Goal: Task Accomplishment & Management: Manage account settings

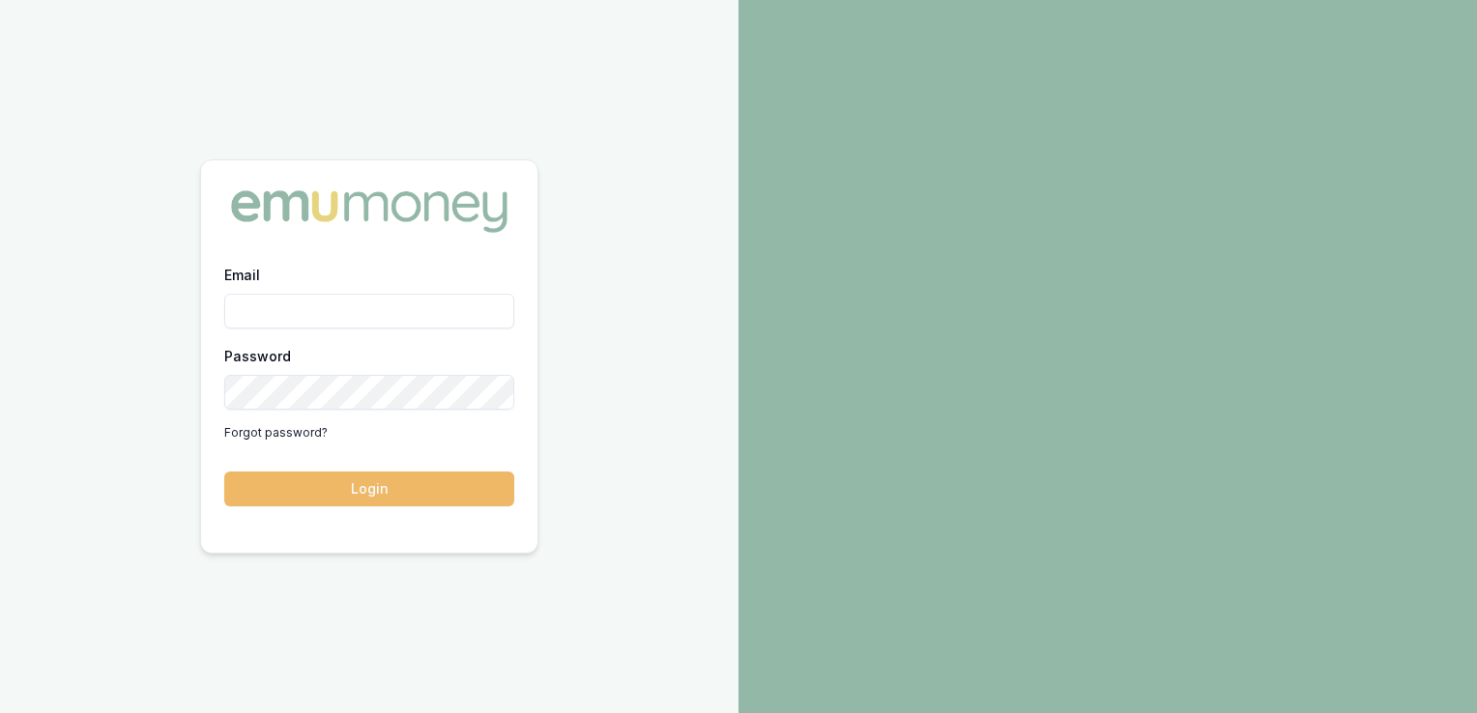
type input "adam.howell@emumoney.com.au"
click at [377, 496] on button "Login" at bounding box center [369, 489] width 290 height 35
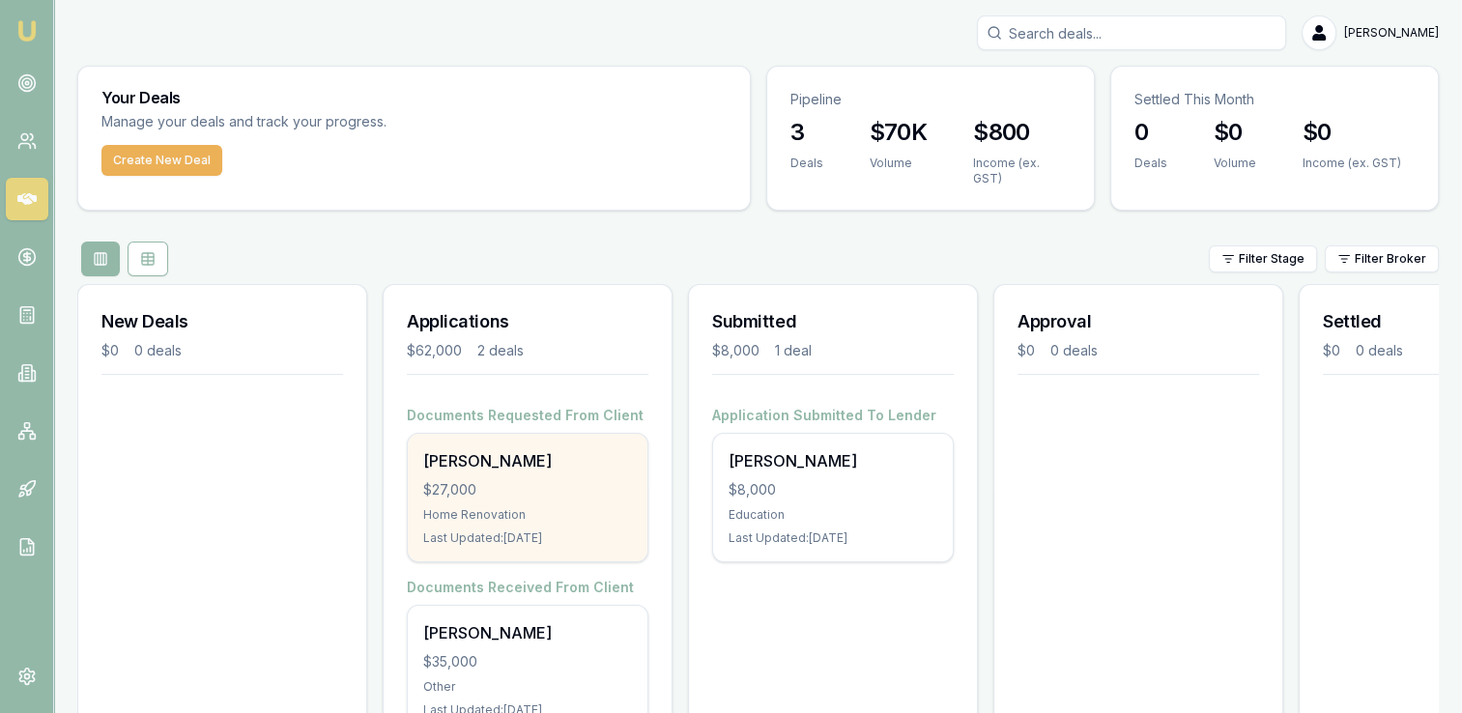
click at [532, 507] on div "Home Renovation" at bounding box center [527, 514] width 209 height 15
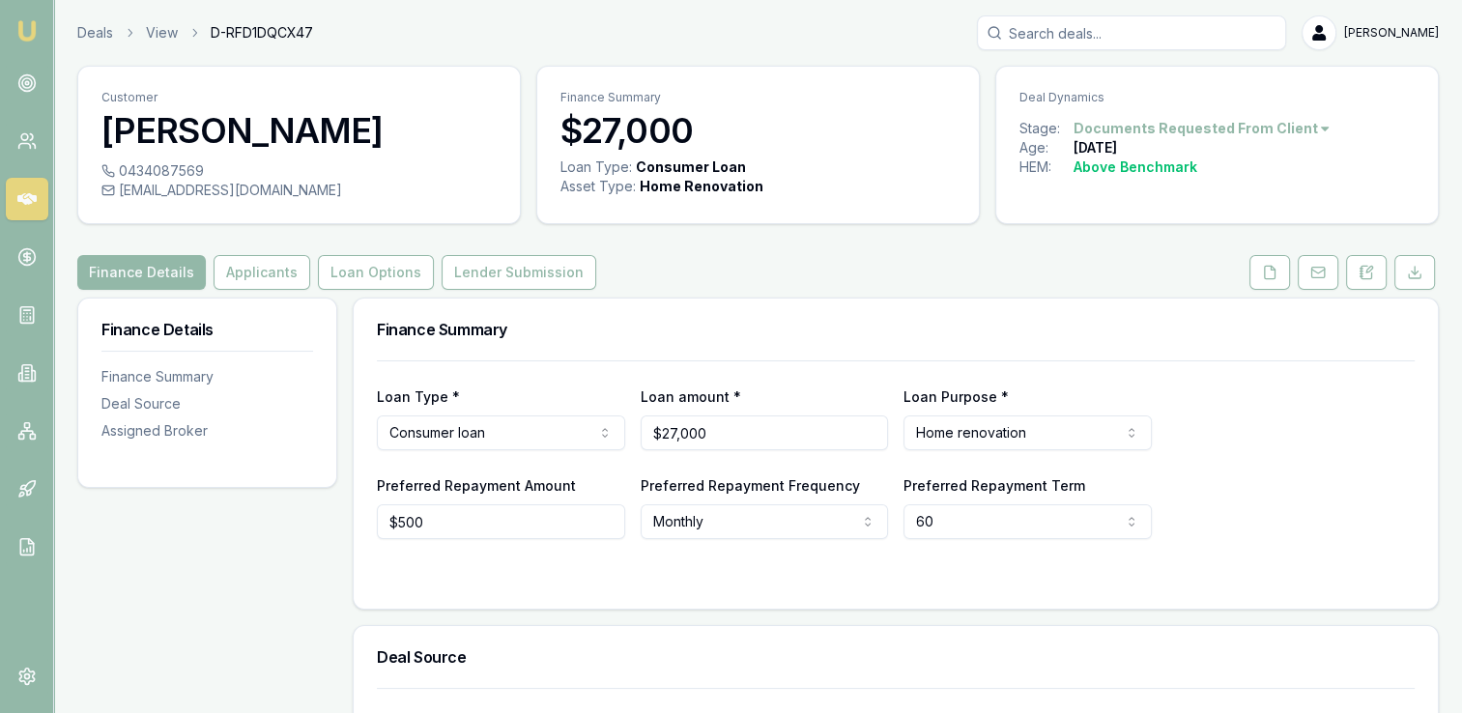
click at [650, 562] on form "Loan Type * Consumer loan Consumer loan Consumer asset Commercial loan Commerci…" at bounding box center [896, 473] width 1038 height 225
click at [268, 277] on button "Applicants" at bounding box center [262, 272] width 97 height 35
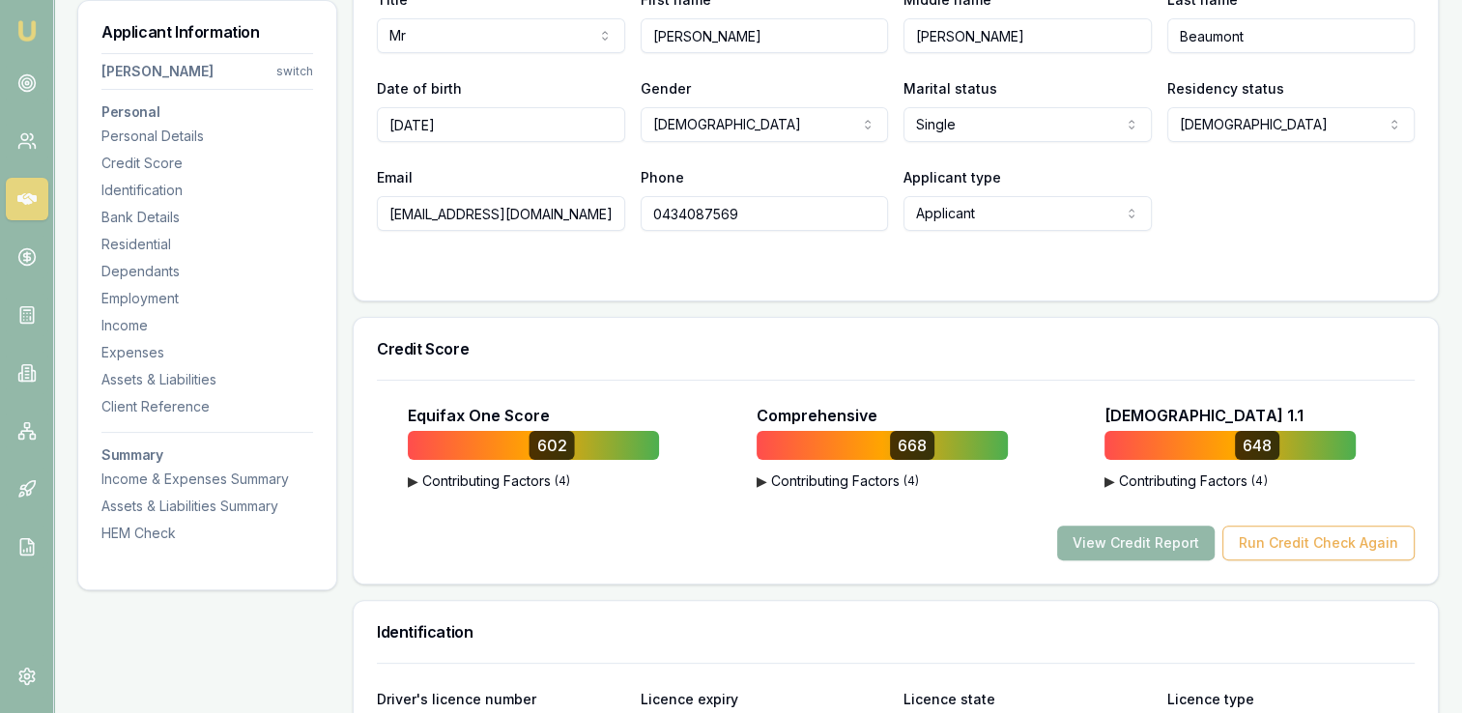
scroll to position [398, 0]
click at [1156, 540] on button "View Credit Report" at bounding box center [1136, 542] width 158 height 35
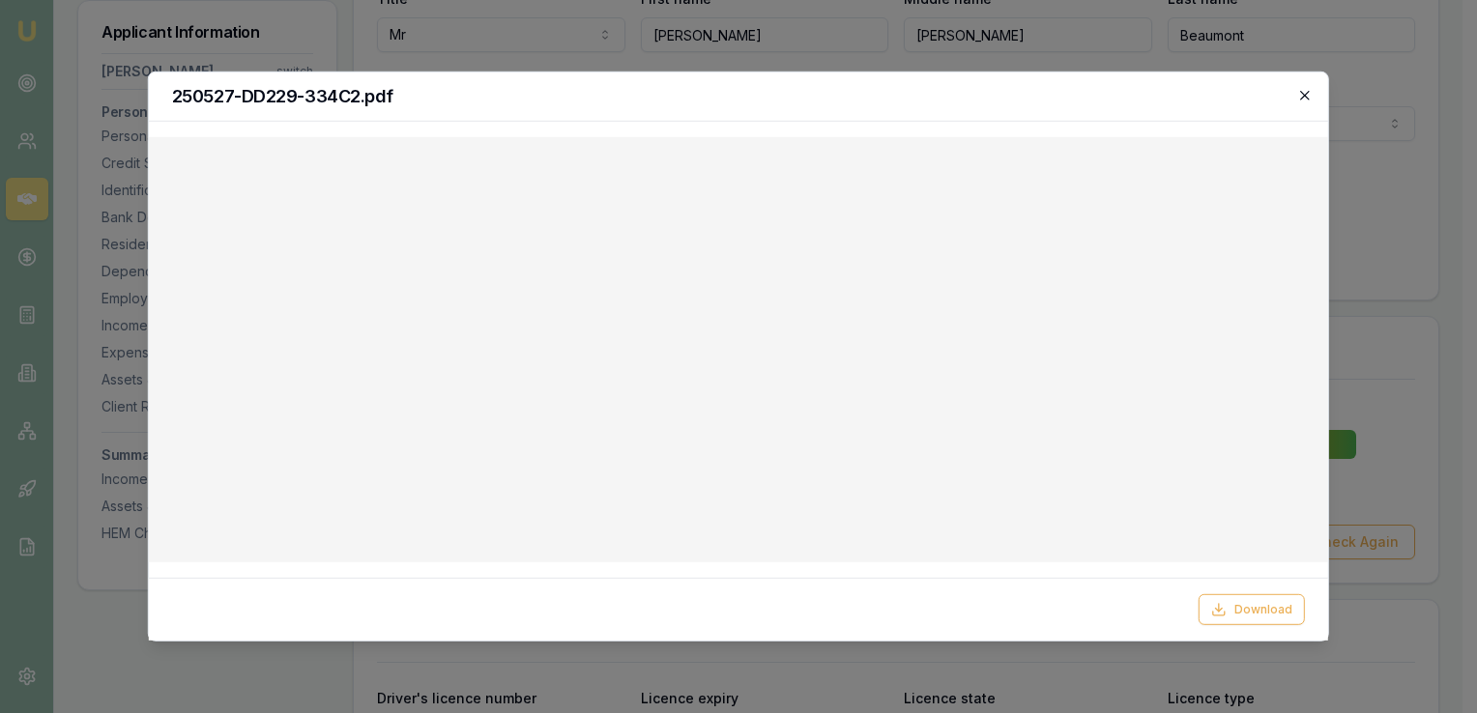
click at [1305, 95] on icon "button" at bounding box center [1304, 95] width 9 height 9
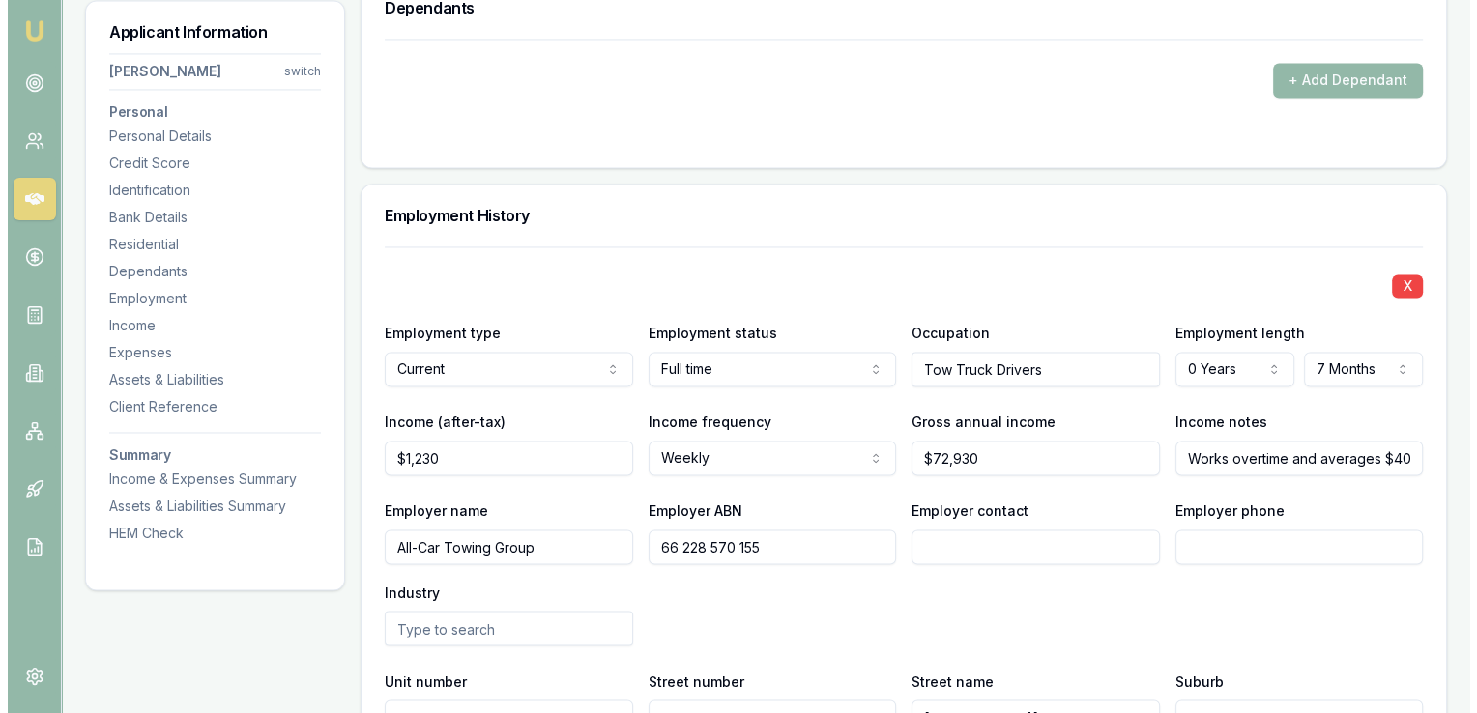
scroll to position [3094, 0]
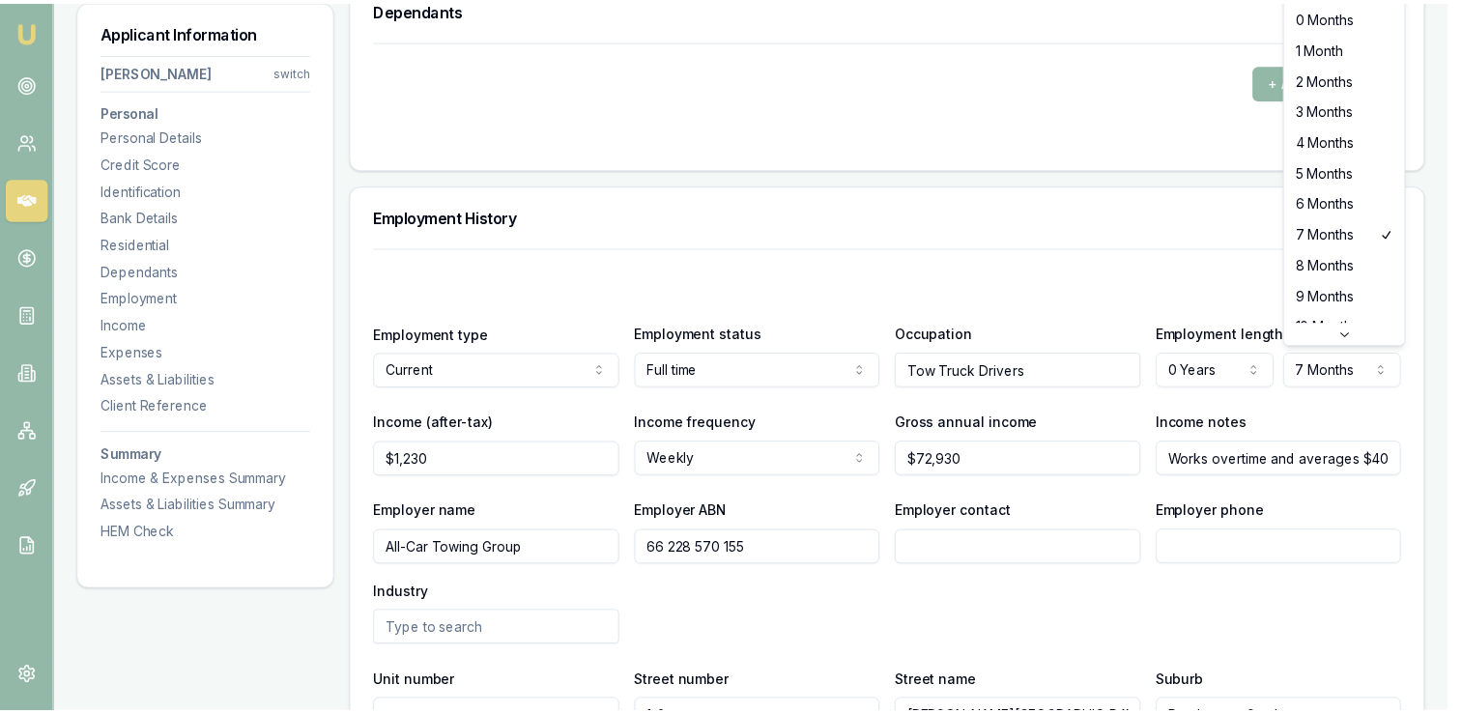
scroll to position [31, 0]
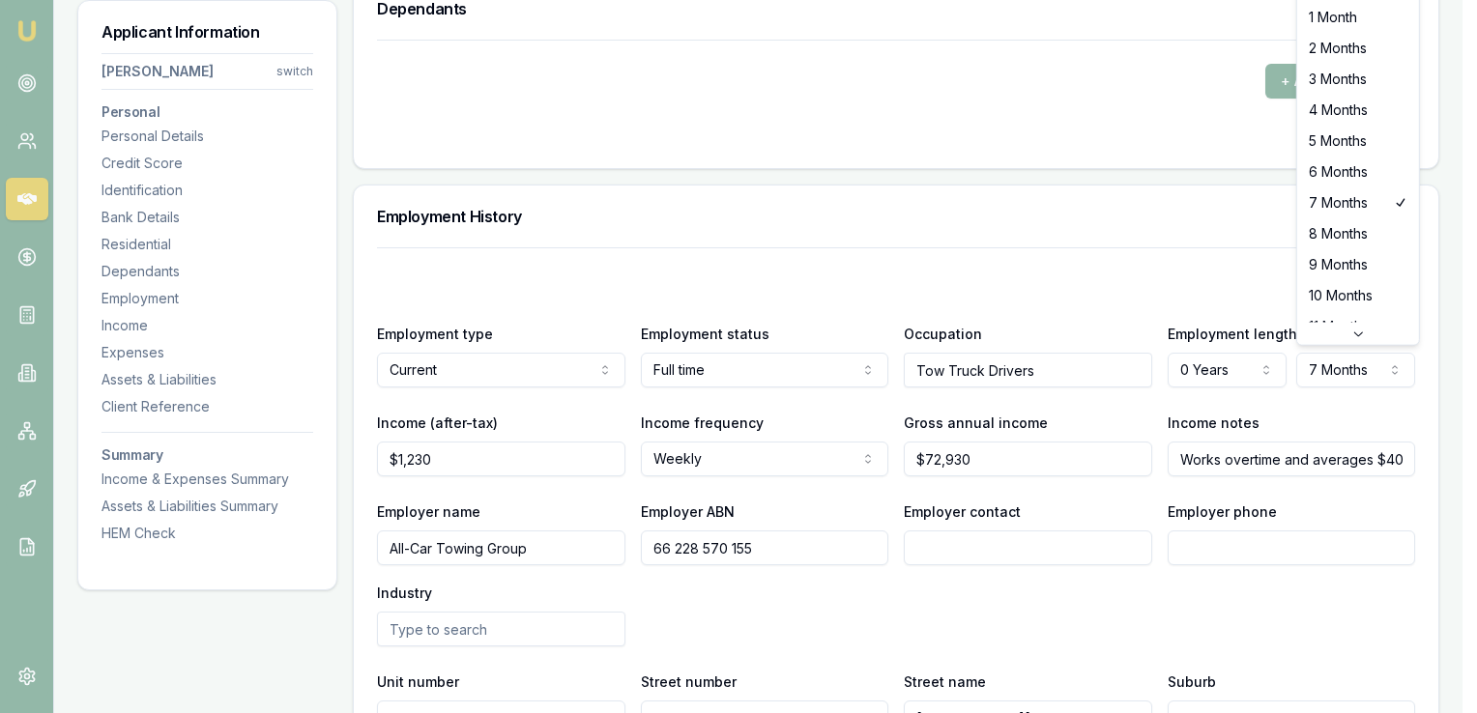
select select "10"
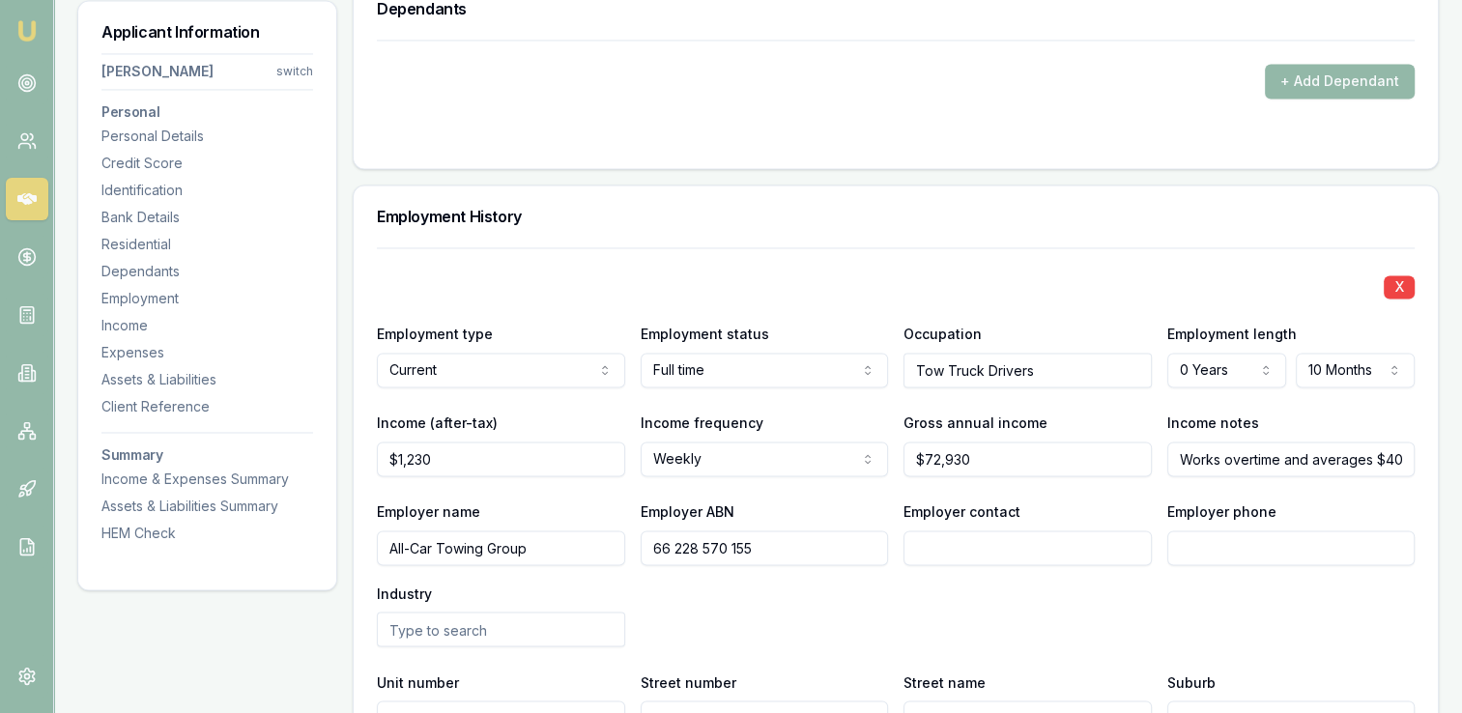
click at [1336, 416] on div "Income notes Works overtime and averages $400 OT / Week" at bounding box center [1292, 444] width 248 height 66
click at [1322, 460] on input "Works overtime and averages $400 OT / Week" at bounding box center [1292, 459] width 248 height 35
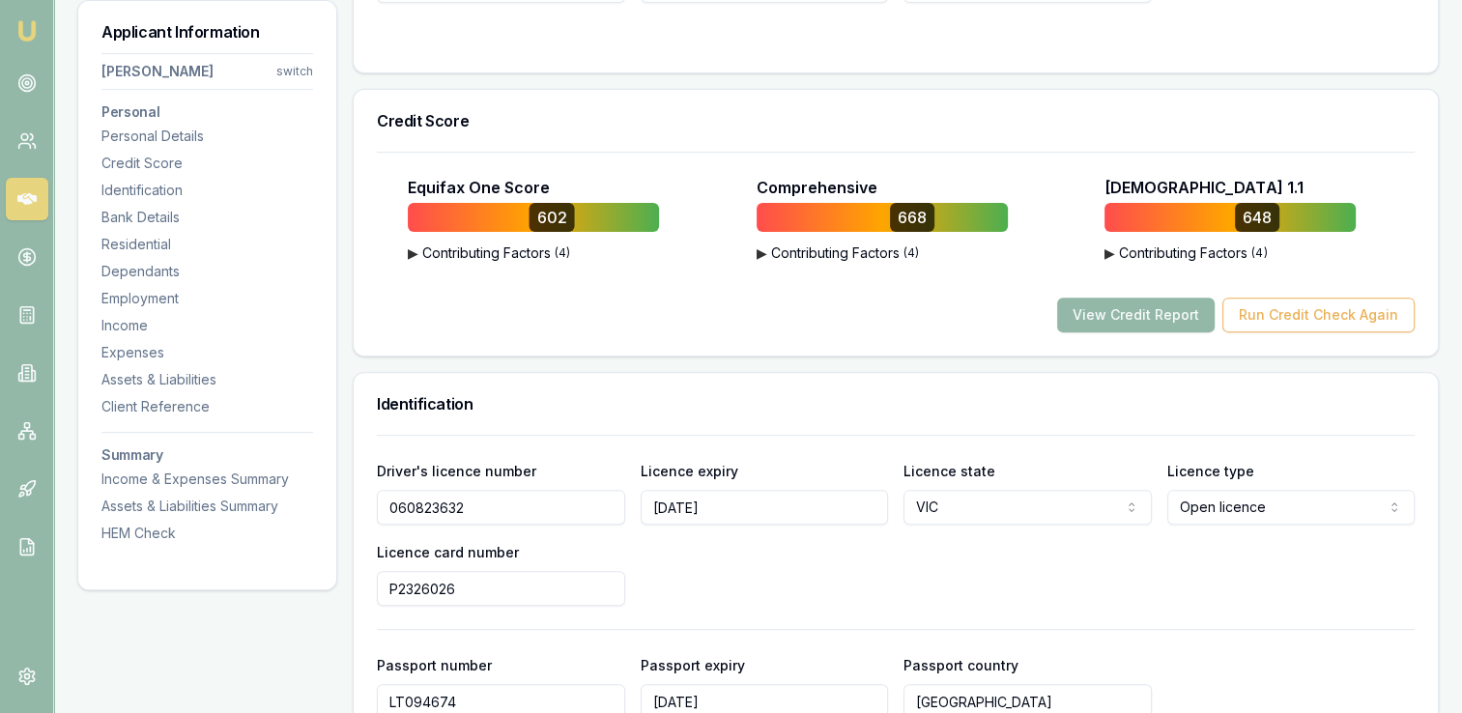
scroll to position [621, 0]
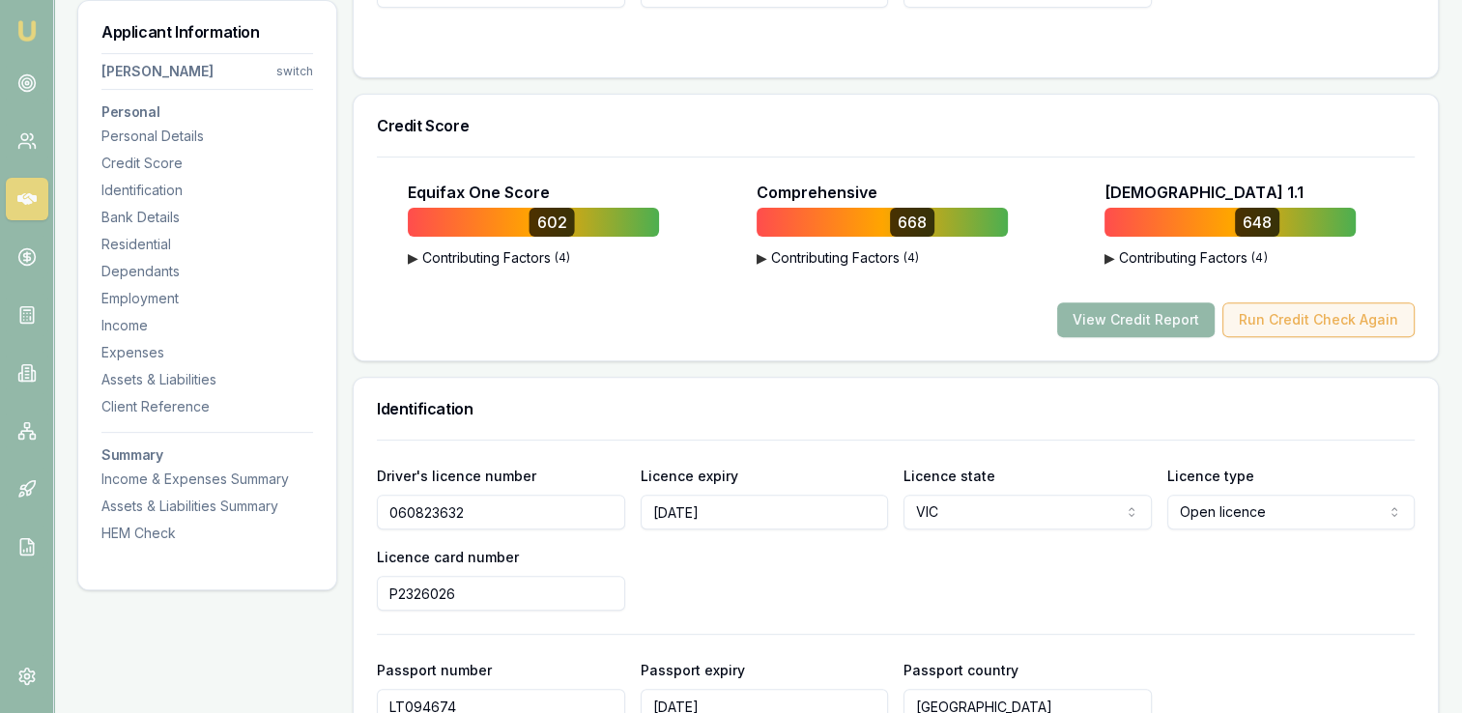
click at [1338, 326] on button "Run Credit Check Again" at bounding box center [1319, 320] width 192 height 35
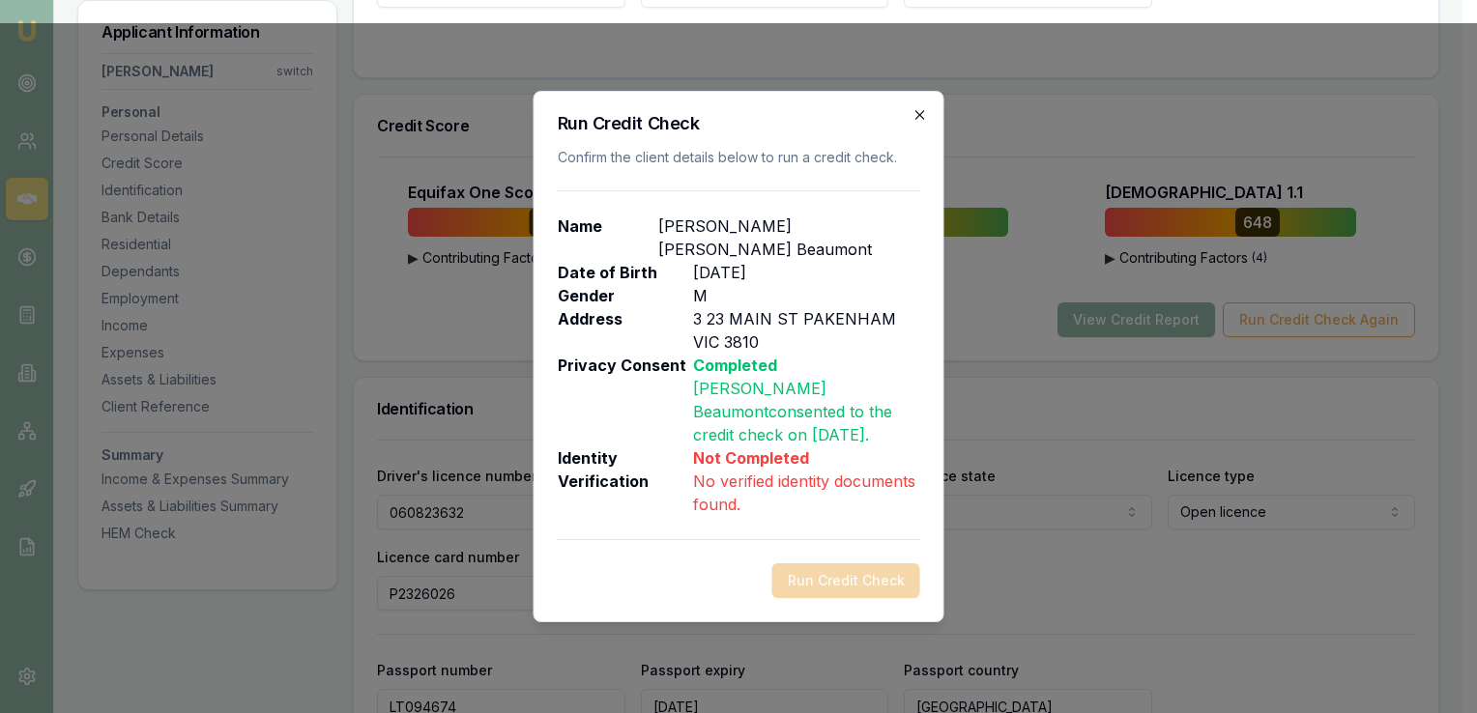
click at [919, 119] on icon "button" at bounding box center [919, 114] width 9 height 9
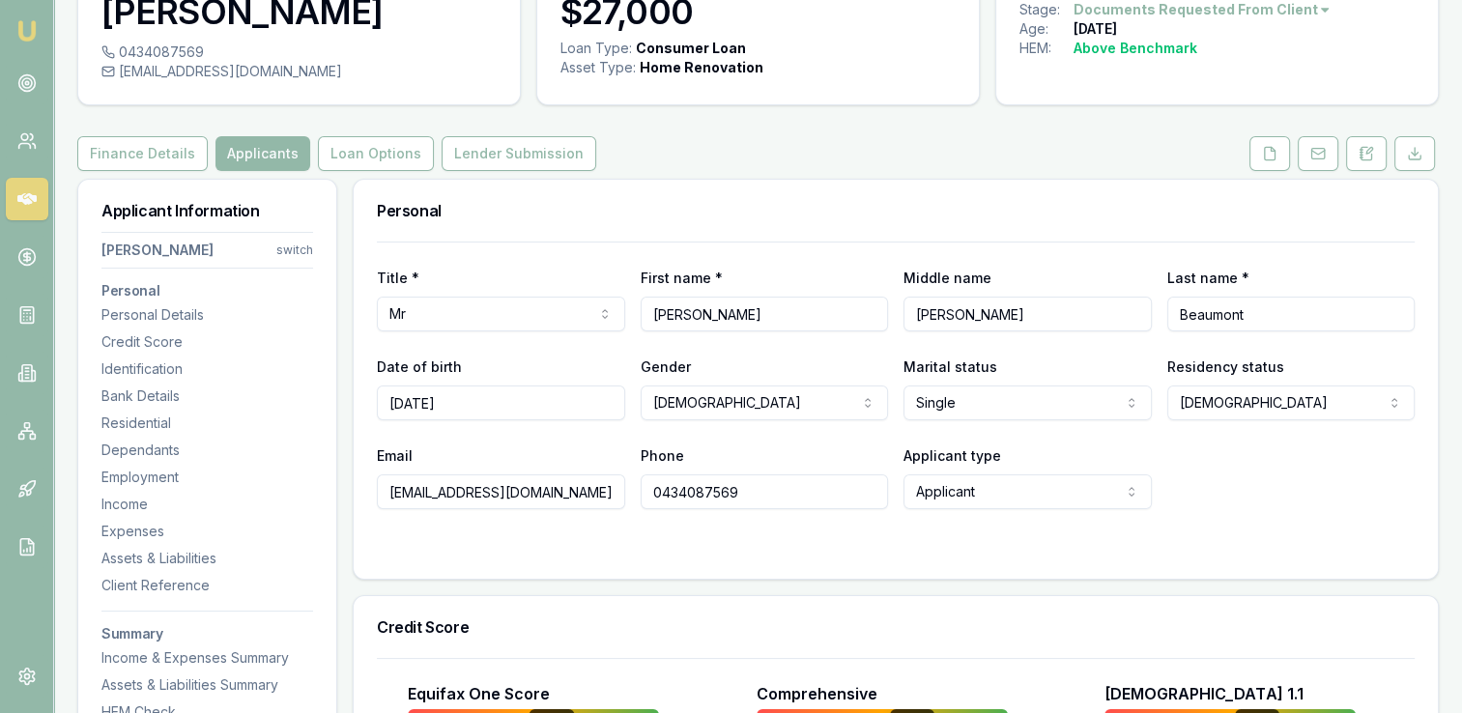
scroll to position [0, 0]
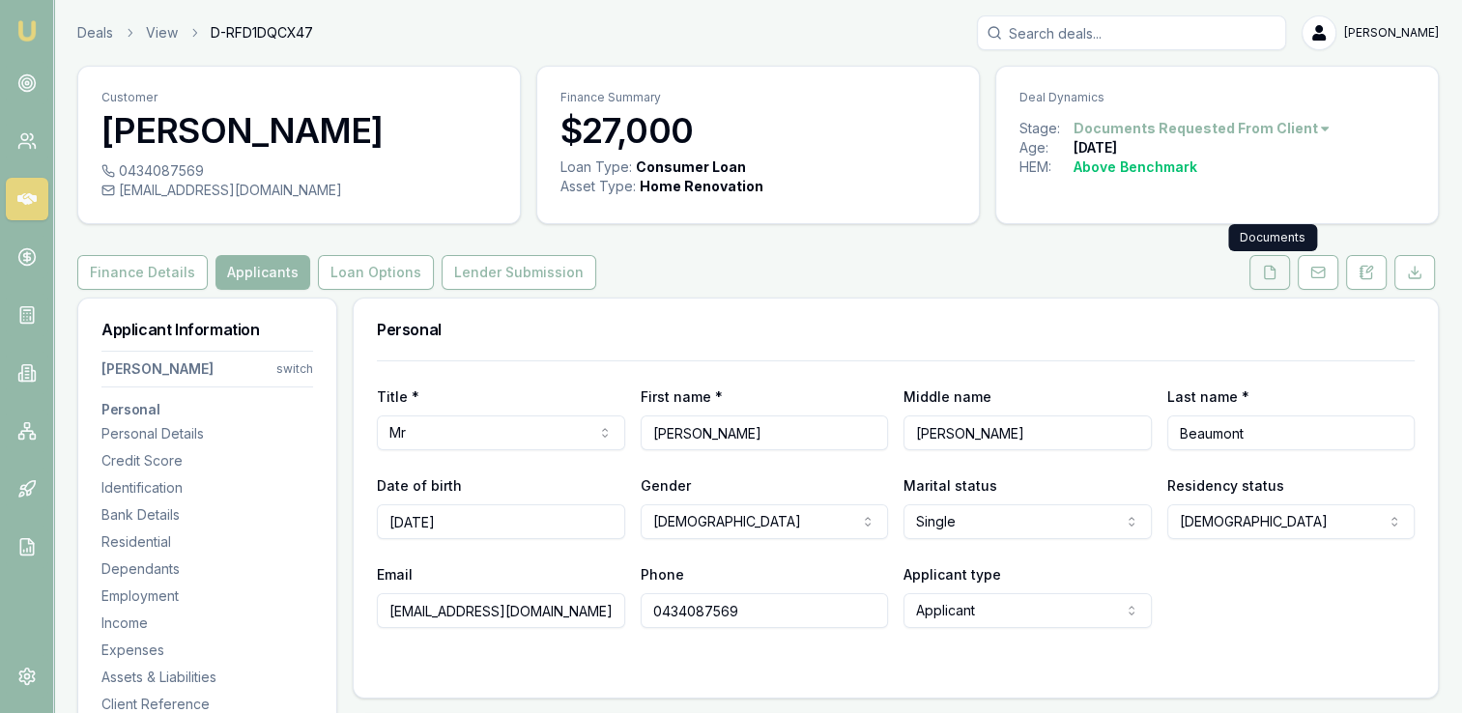
click at [1270, 273] on icon at bounding box center [1269, 272] width 15 height 15
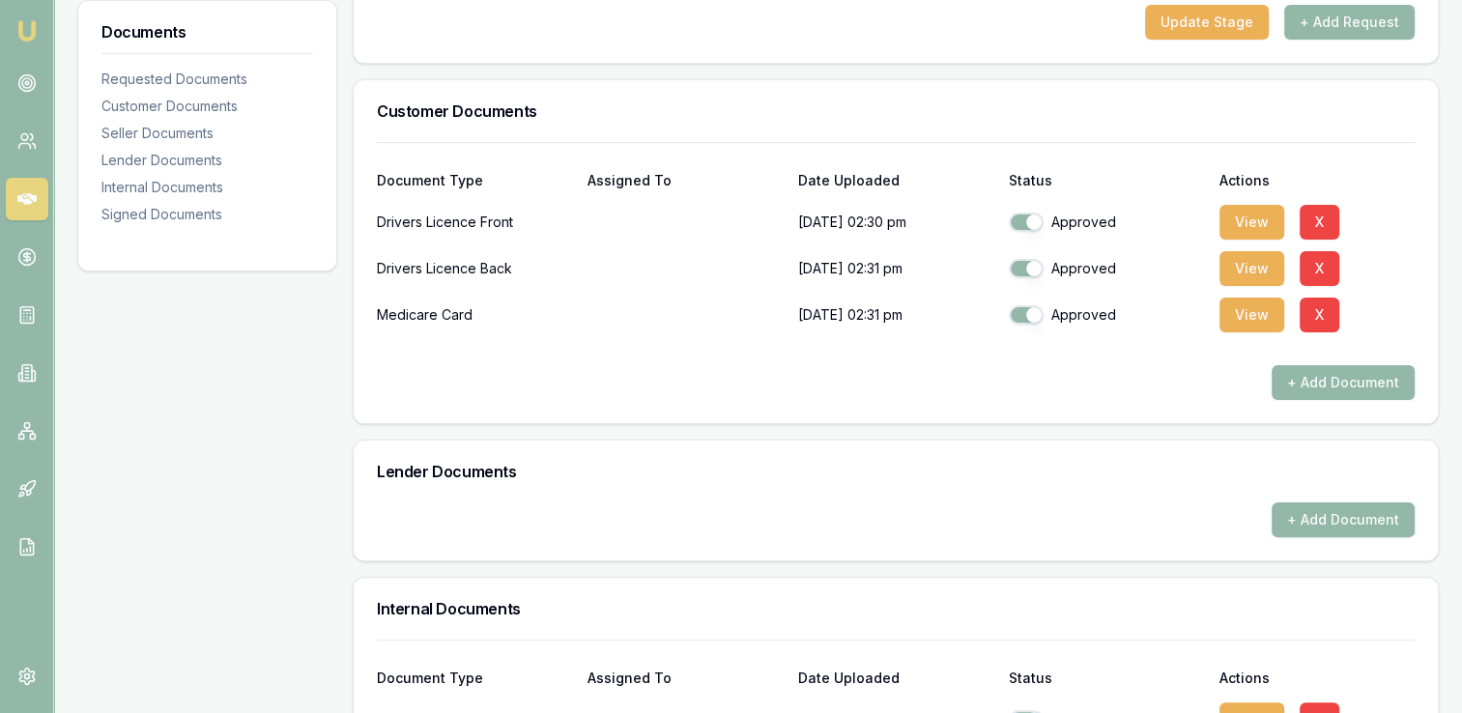
scroll to position [382, 0]
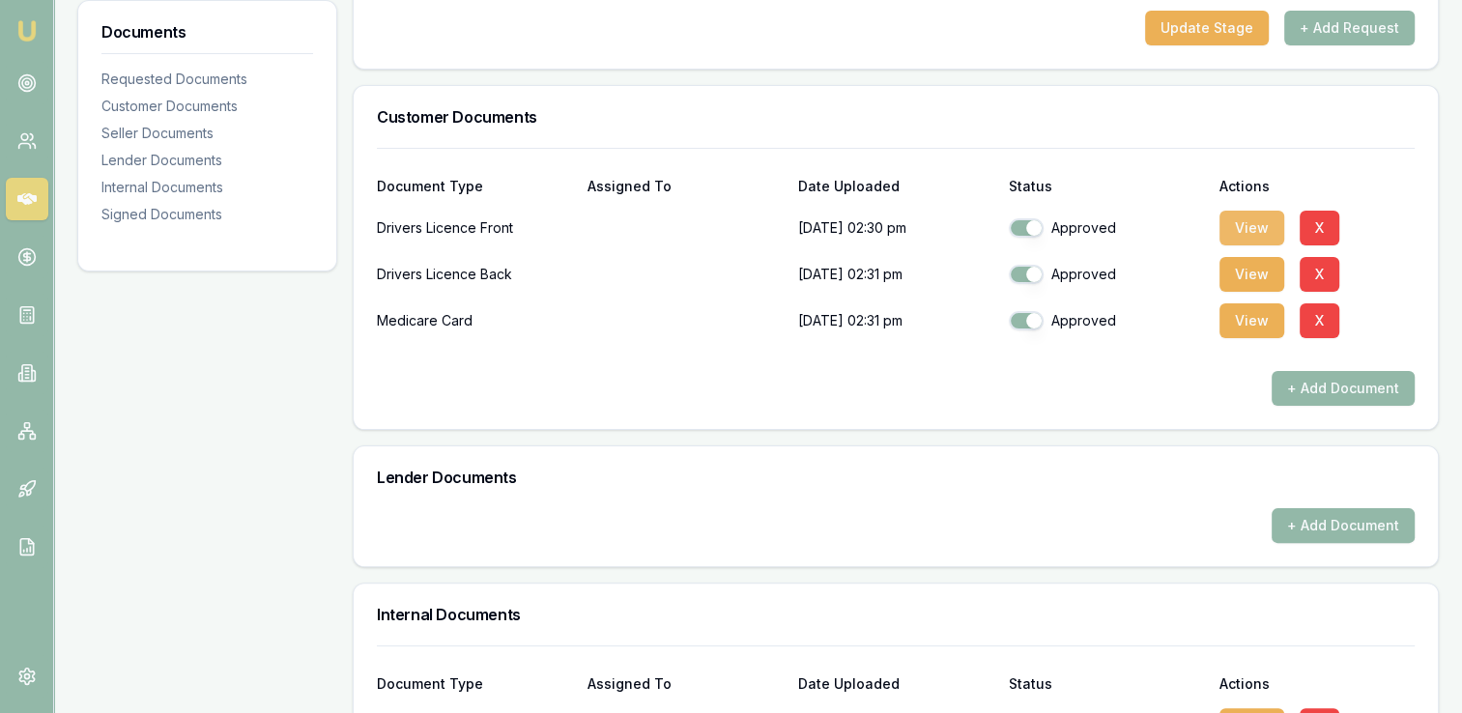
click at [1233, 226] on button "View" at bounding box center [1252, 228] width 65 height 35
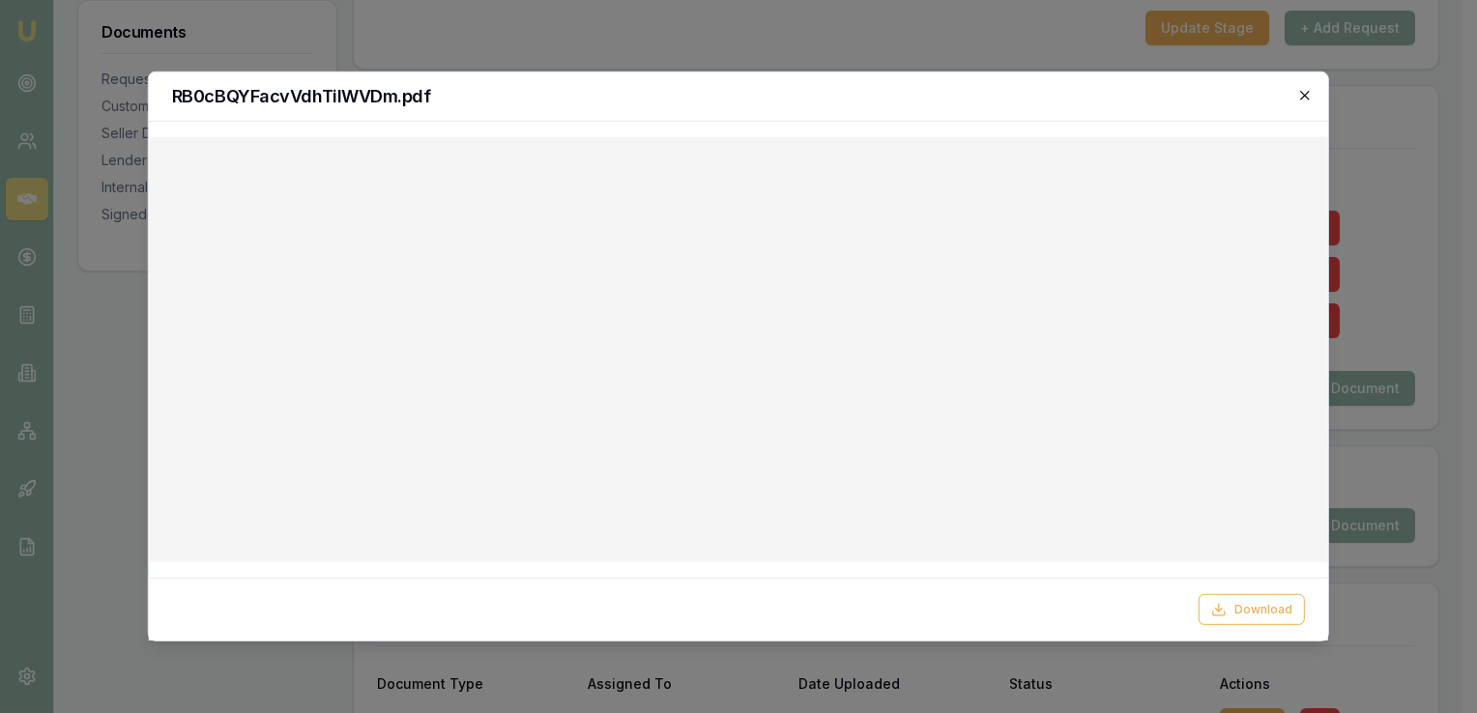
click at [1299, 93] on icon "button" at bounding box center [1304, 95] width 15 height 15
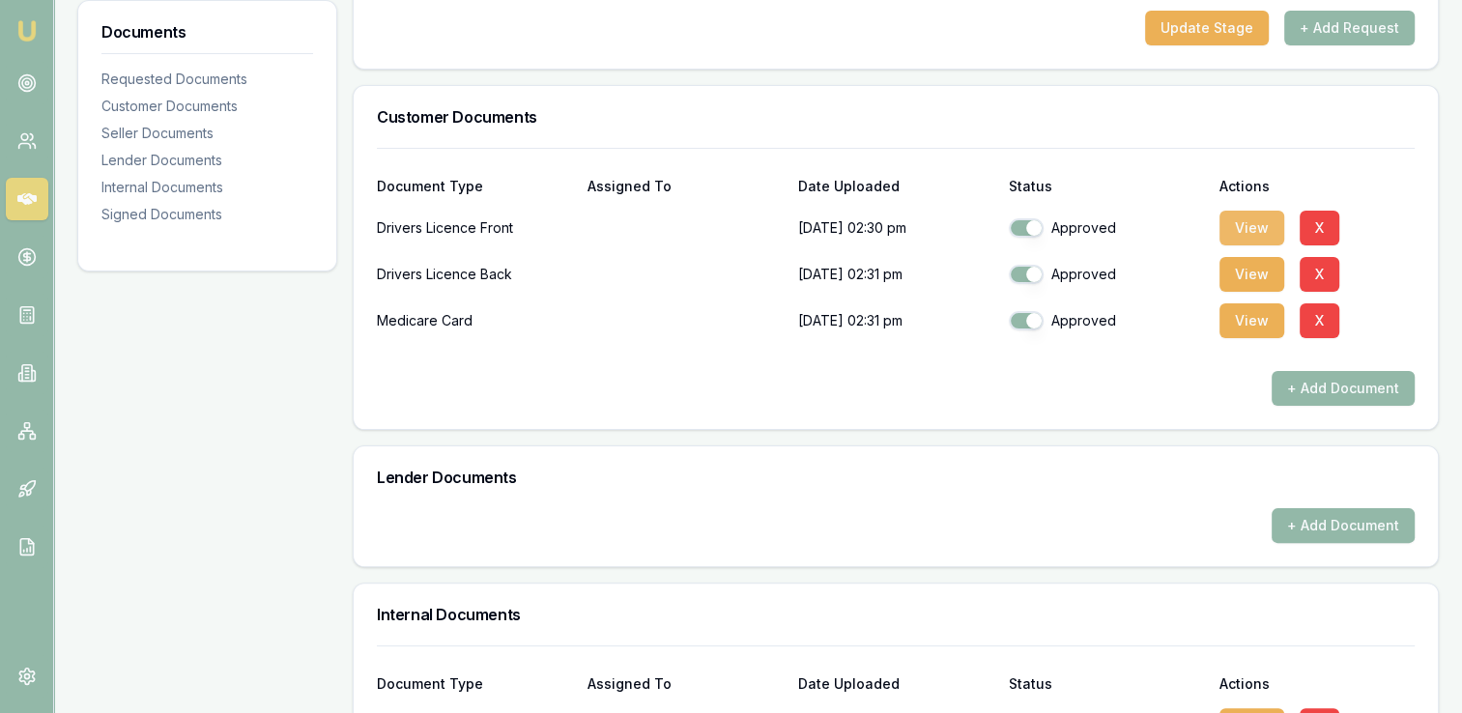
click at [1231, 222] on button "View" at bounding box center [1252, 228] width 65 height 35
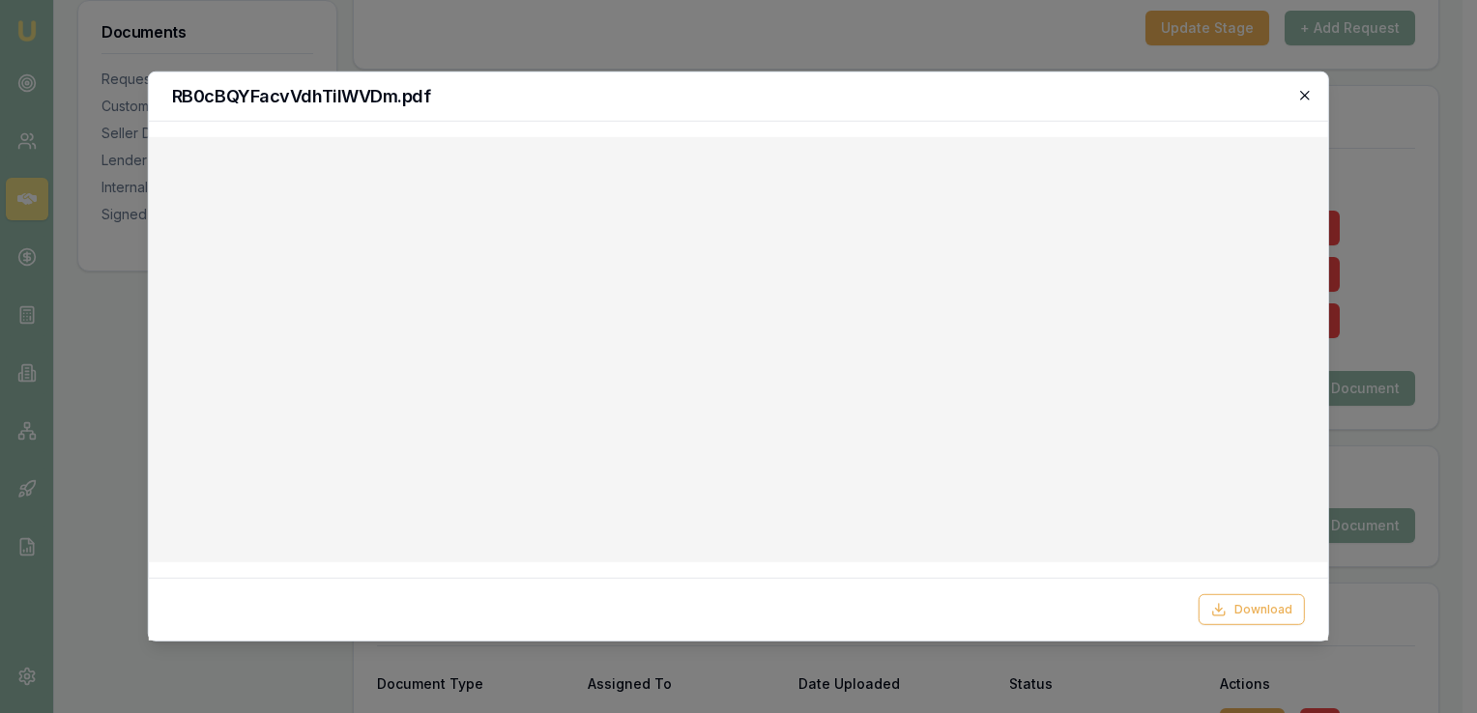
click at [1309, 95] on icon "button" at bounding box center [1304, 95] width 15 height 15
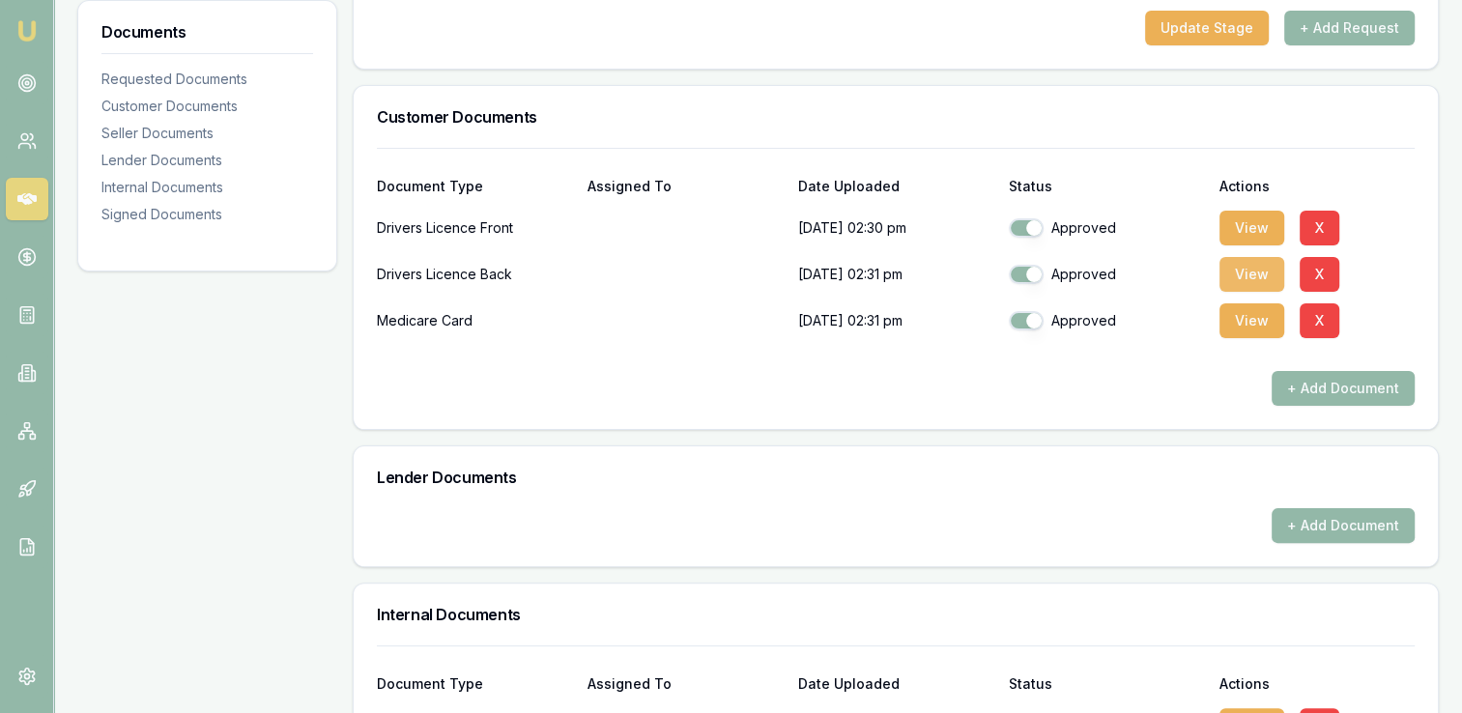
click at [1235, 280] on button "View" at bounding box center [1252, 274] width 65 height 35
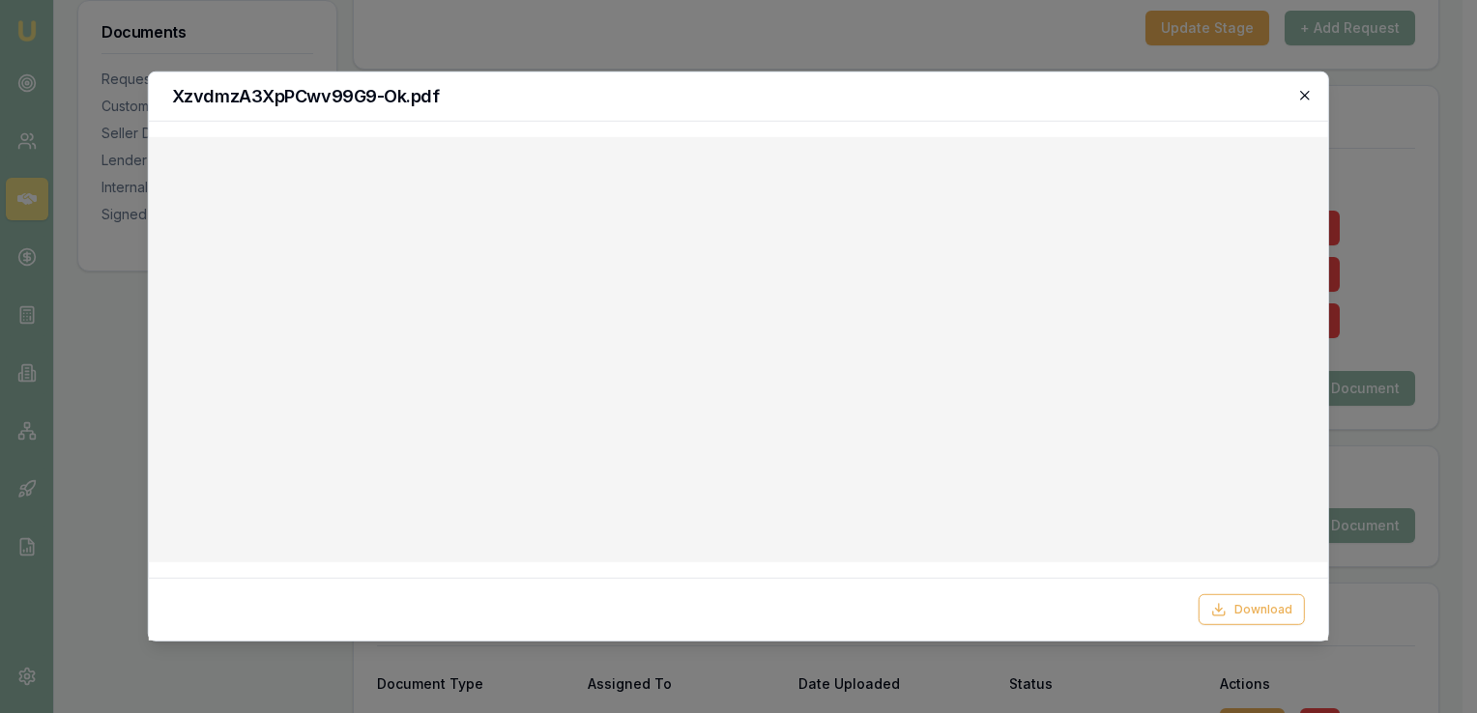
click at [1304, 94] on icon "button" at bounding box center [1304, 95] width 9 height 9
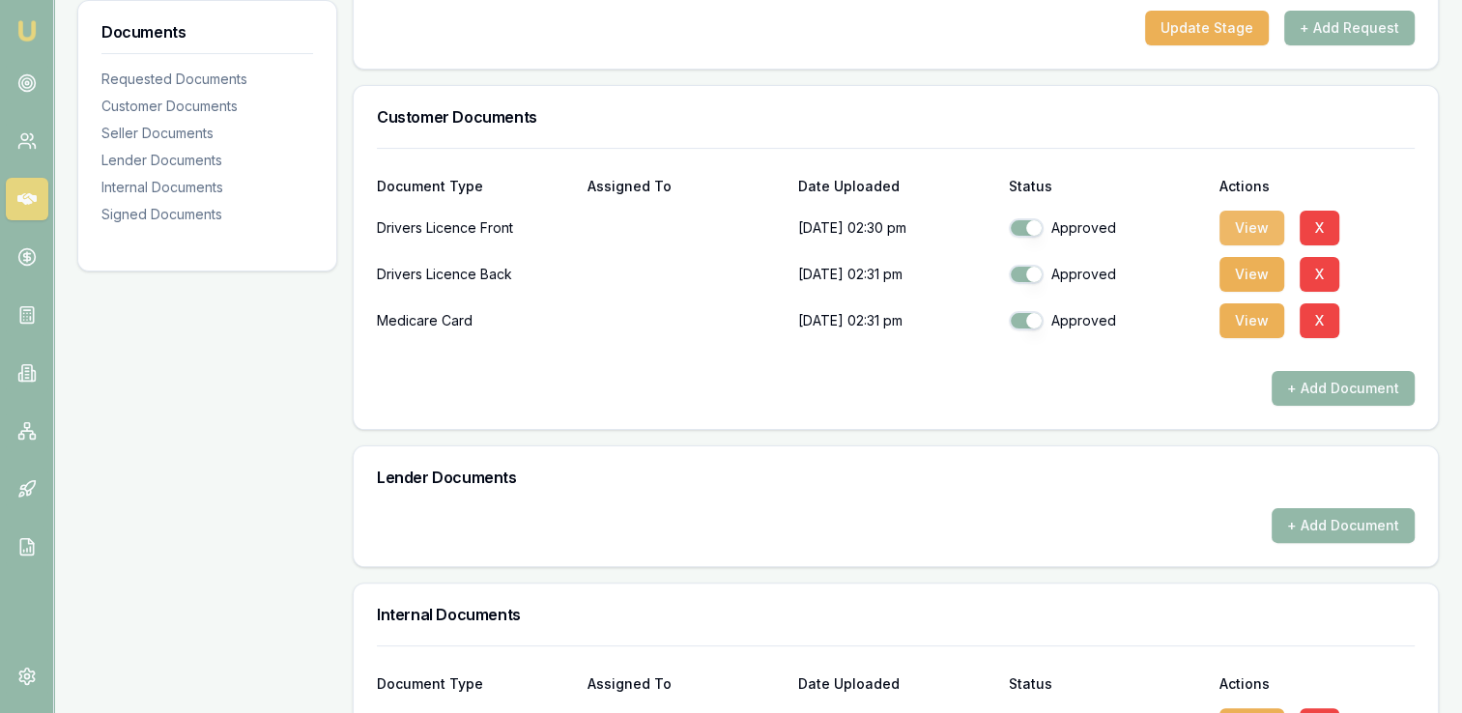
click at [1245, 226] on button "View" at bounding box center [1252, 228] width 65 height 35
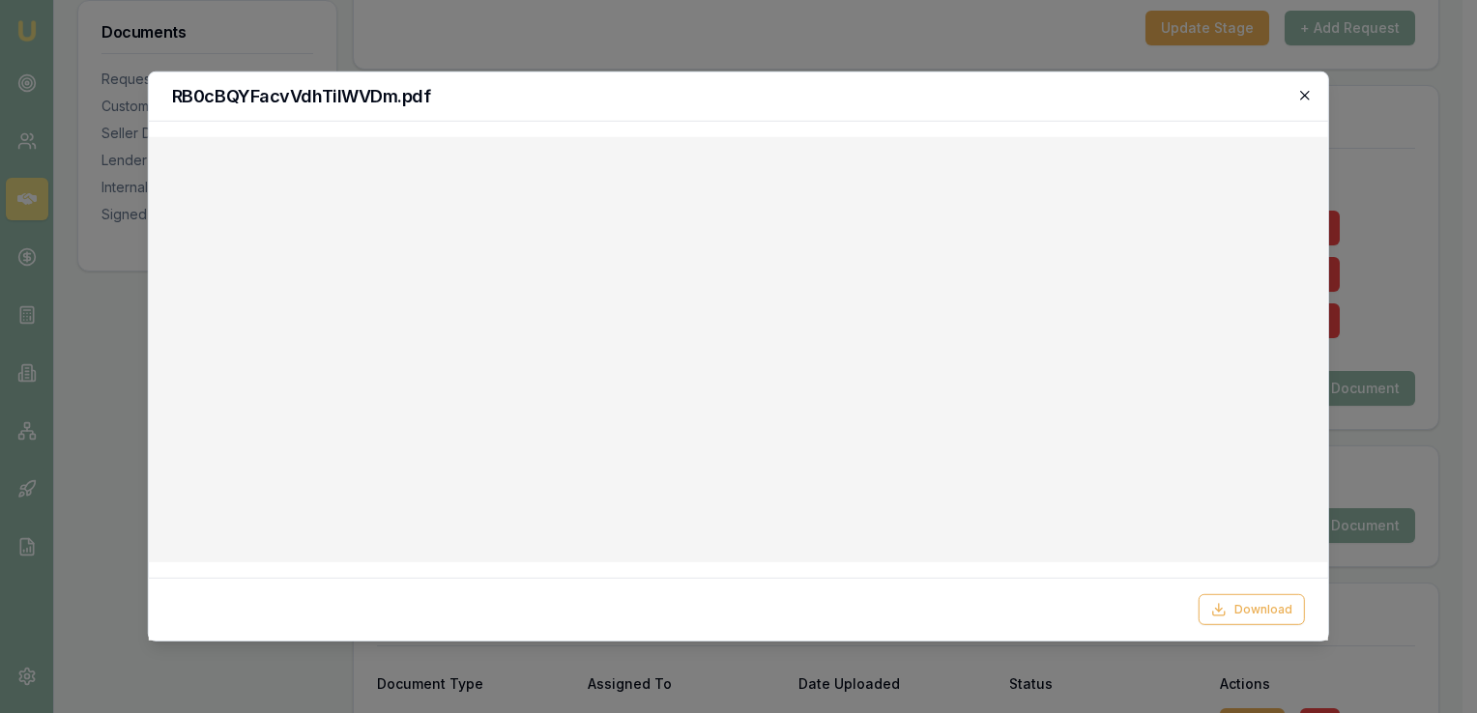
click at [1302, 99] on icon "button" at bounding box center [1304, 95] width 15 height 15
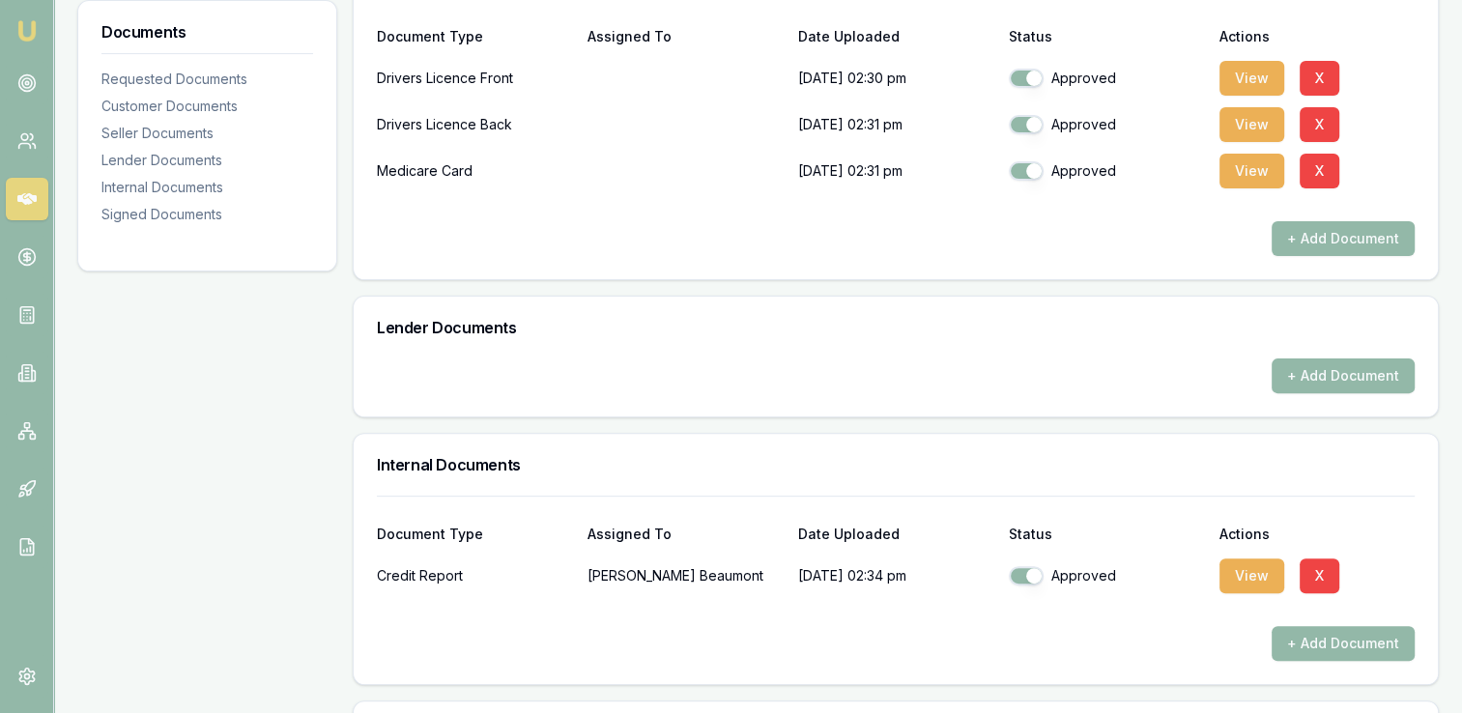
scroll to position [533, 0]
click at [1235, 174] on button "View" at bounding box center [1252, 170] width 65 height 35
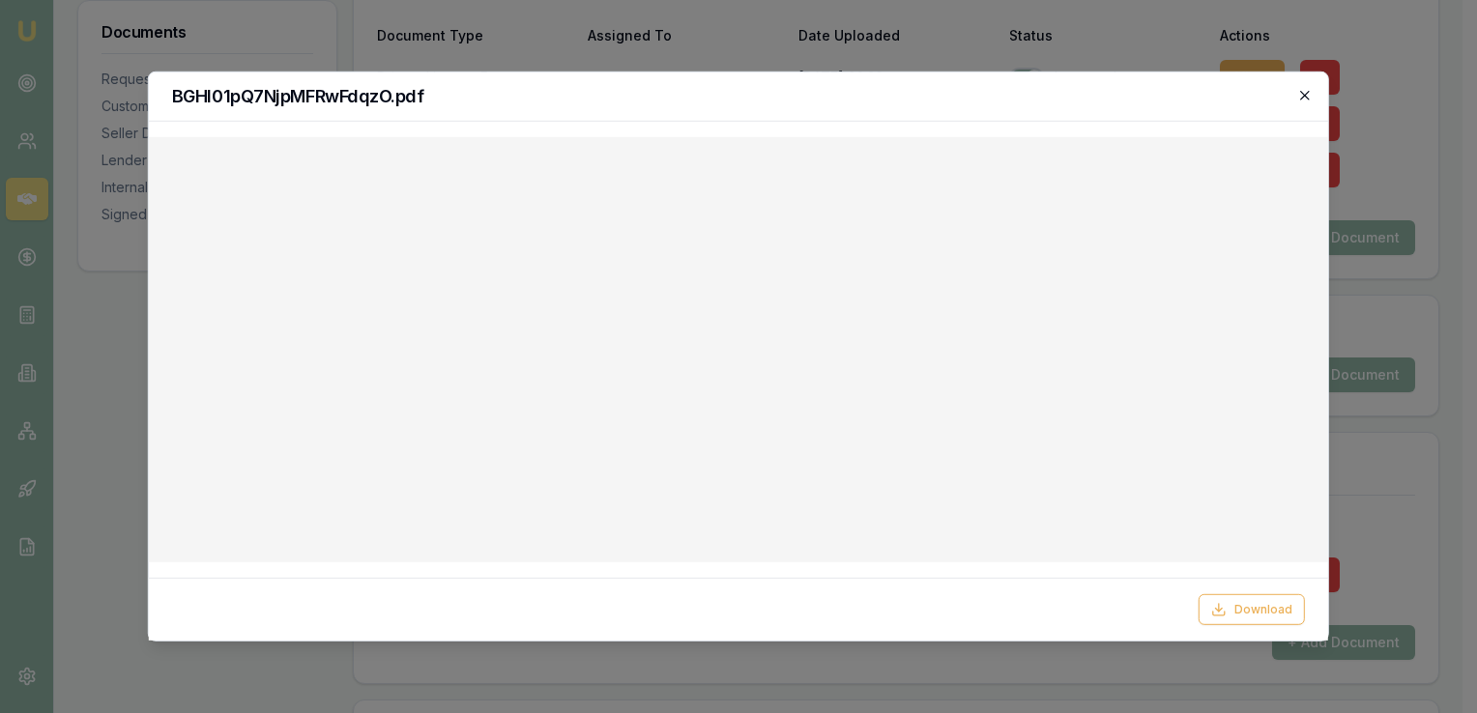
click at [1303, 96] on icon "button" at bounding box center [1304, 95] width 9 height 9
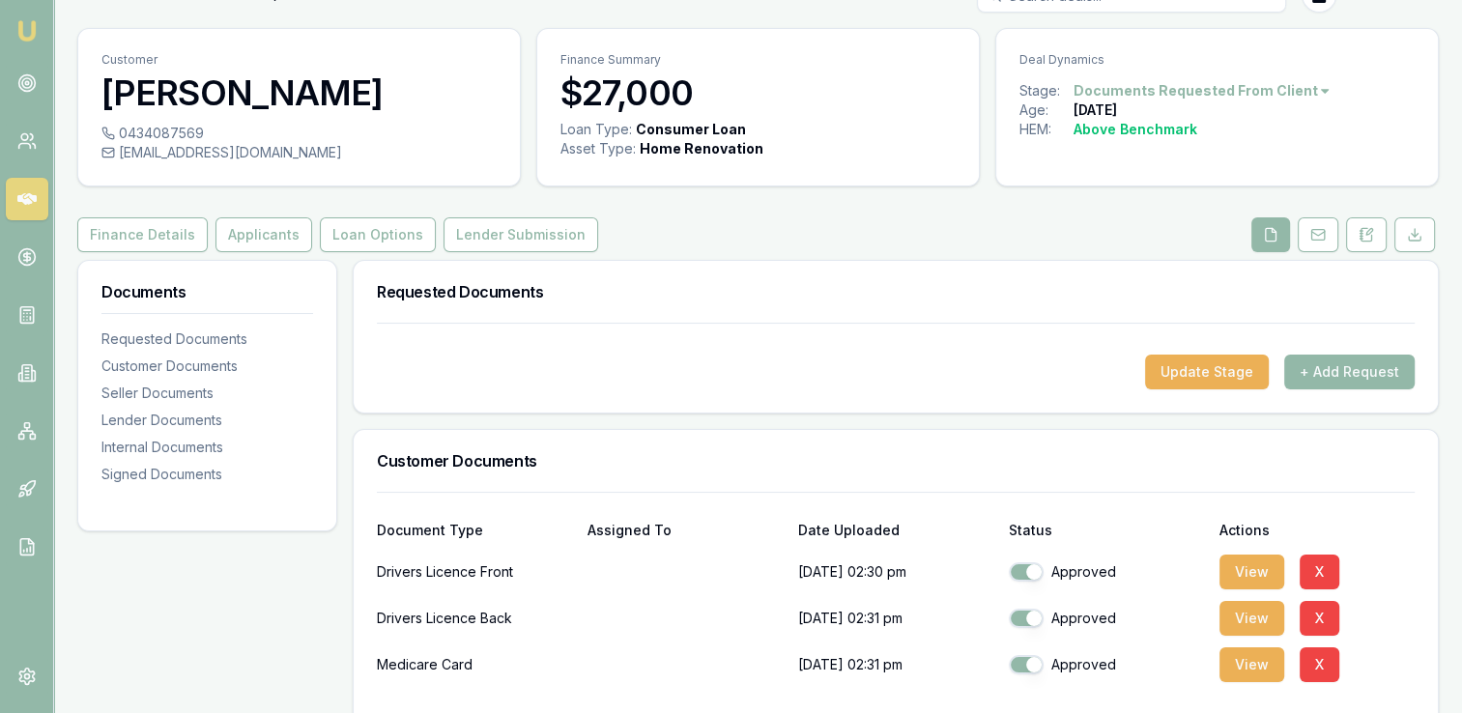
scroll to position [0, 0]
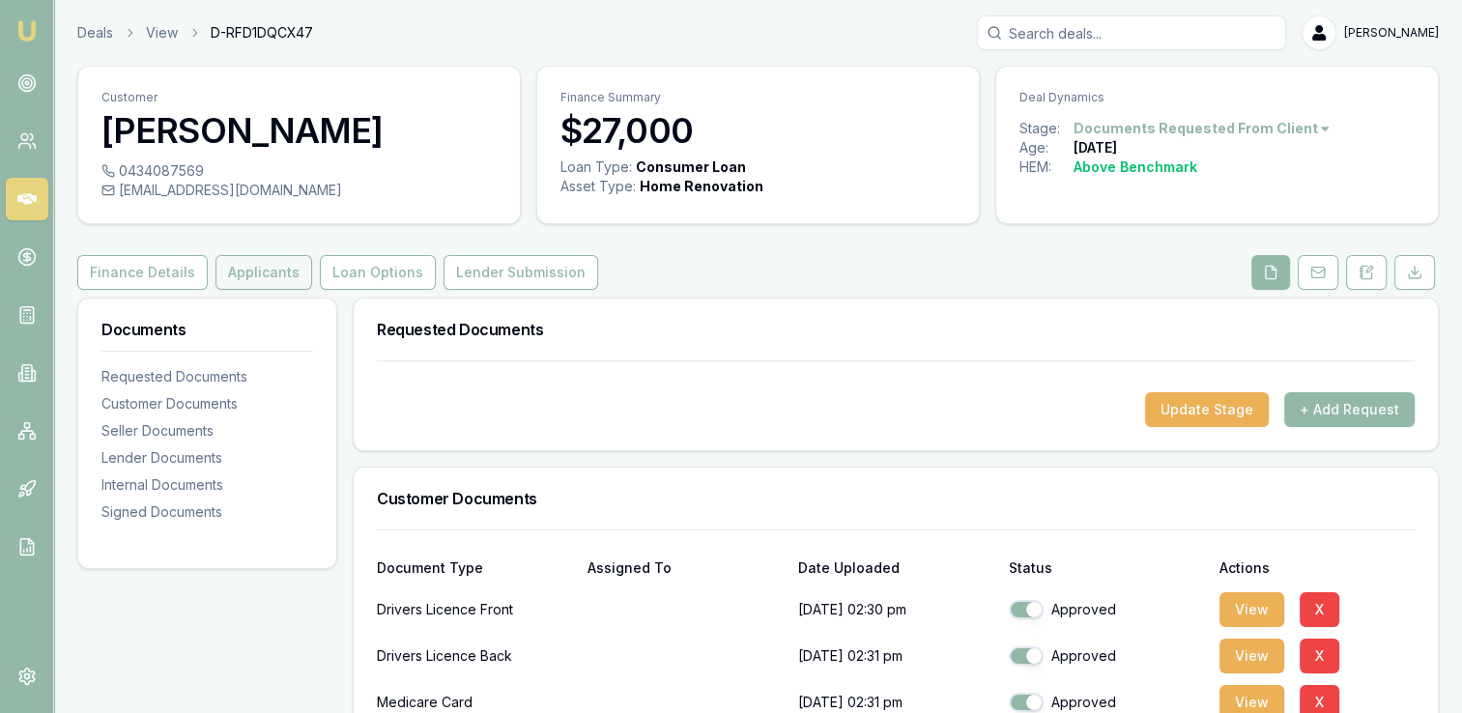
click at [274, 275] on button "Applicants" at bounding box center [264, 272] width 97 height 35
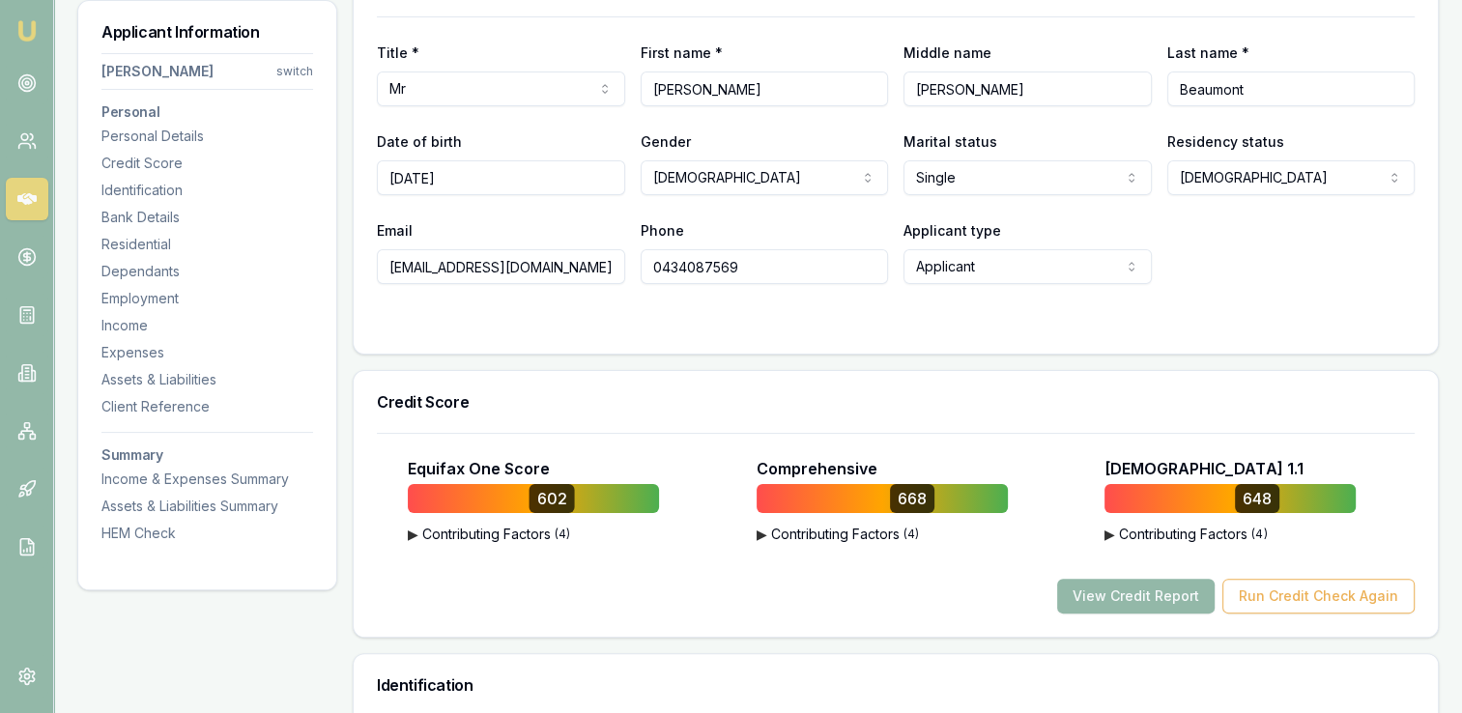
scroll to position [348, 0]
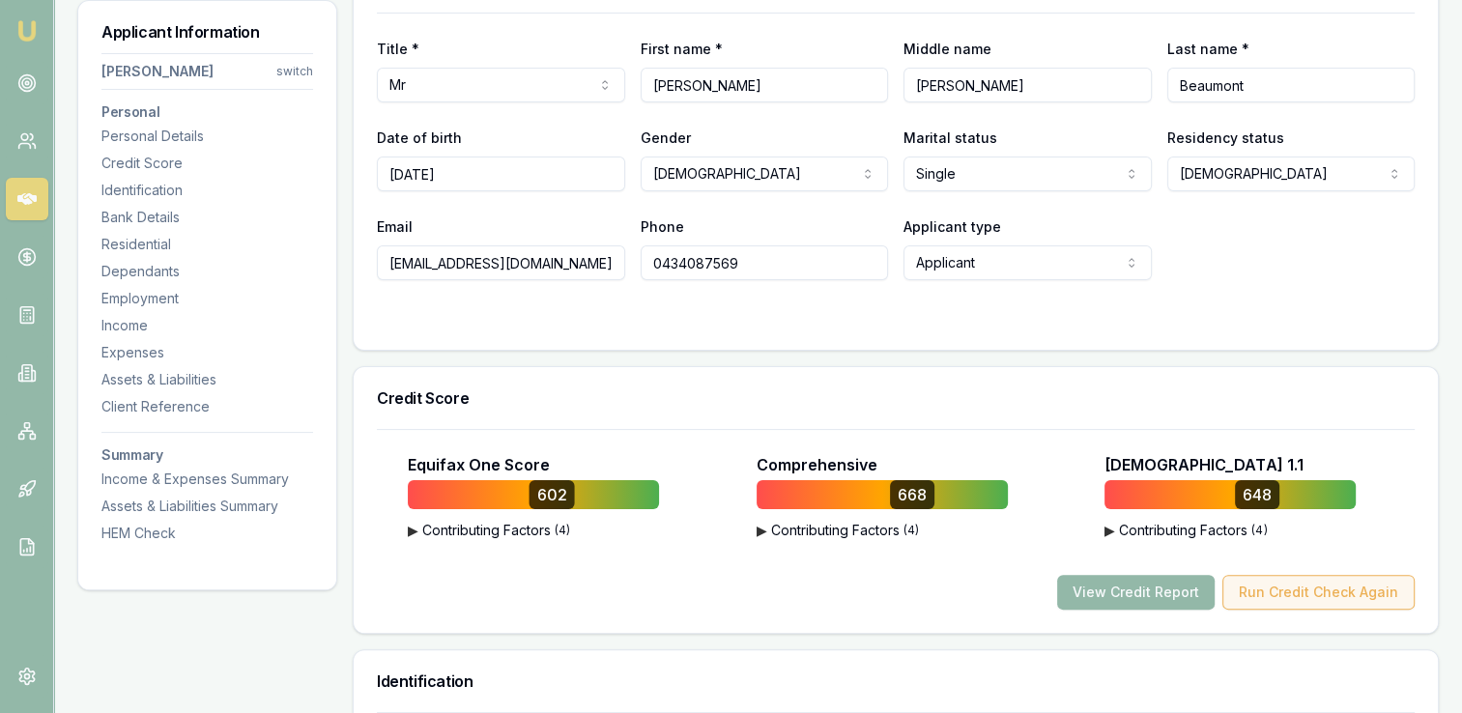
click at [1306, 592] on button "Run Credit Check Again" at bounding box center [1319, 592] width 192 height 35
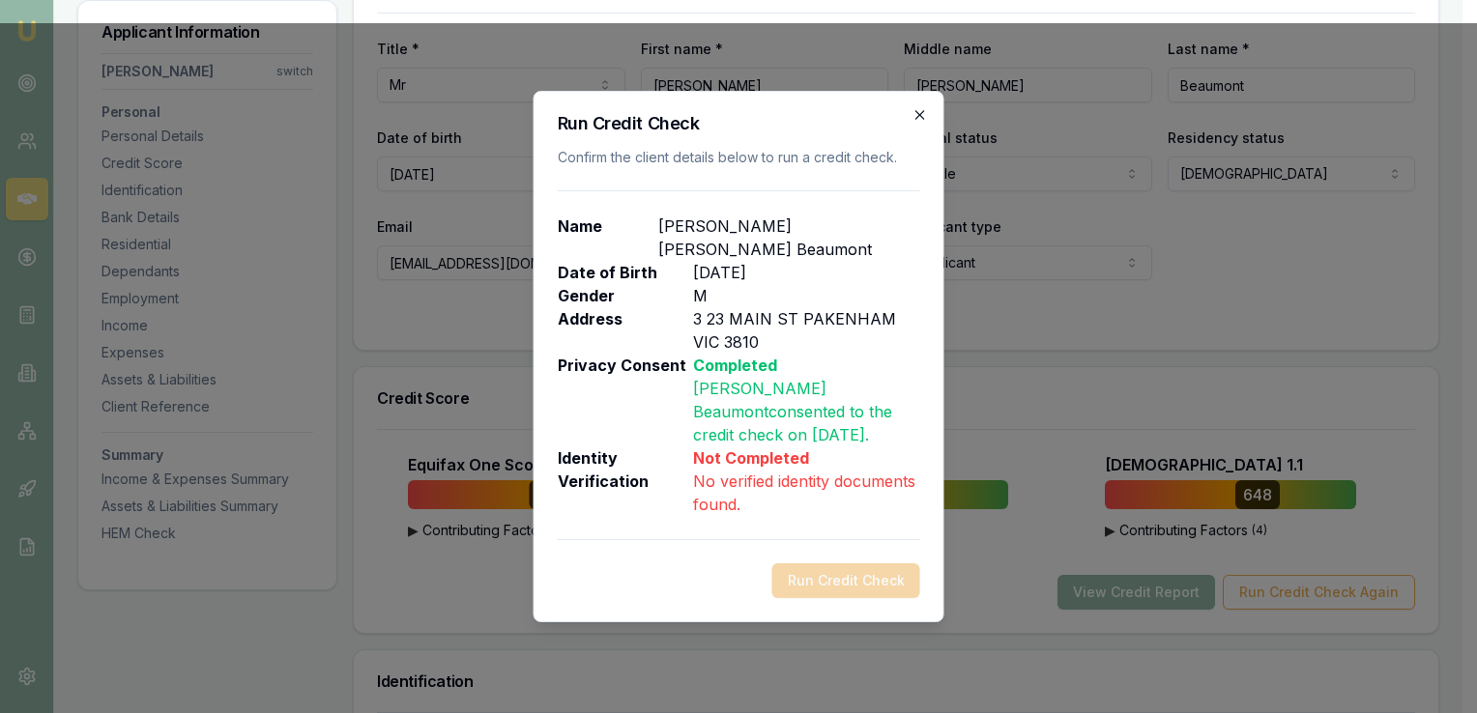
click at [918, 119] on icon "button" at bounding box center [919, 114] width 9 height 9
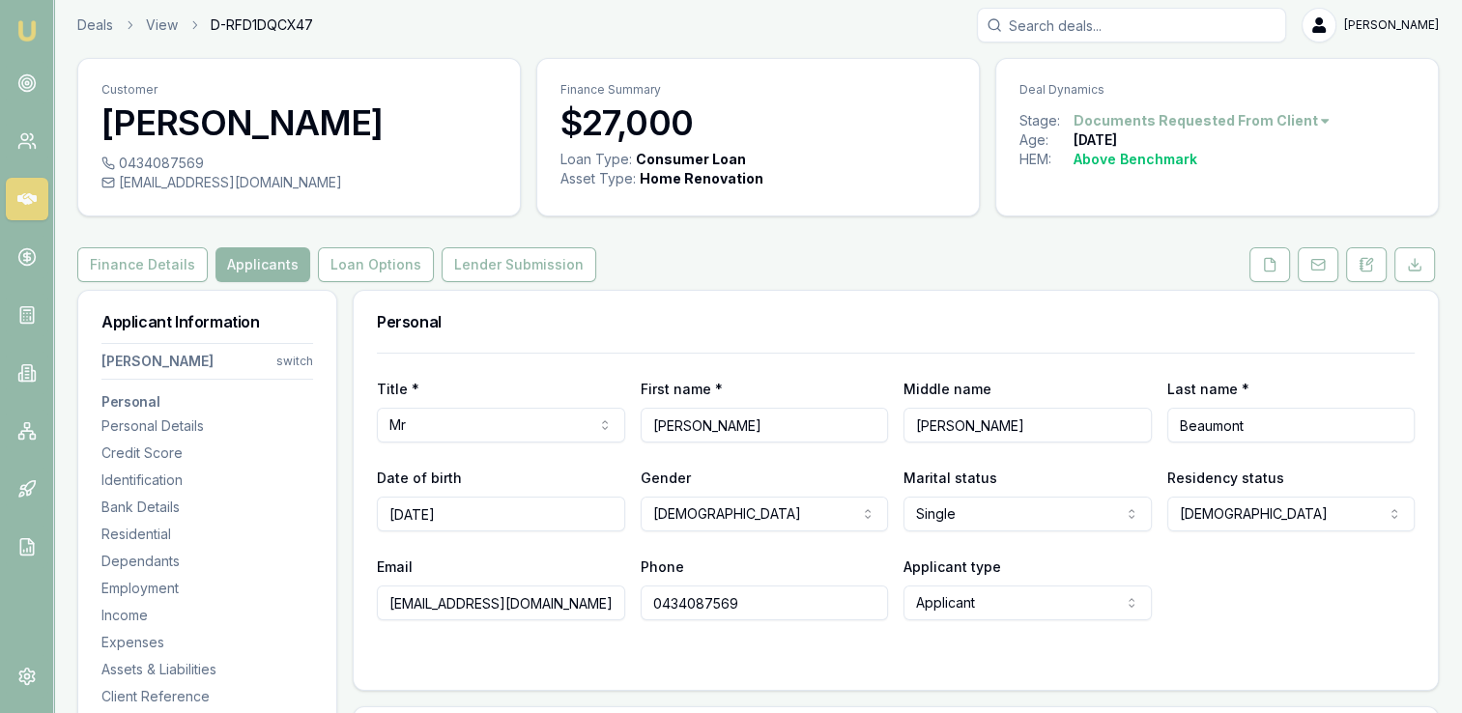
scroll to position [6, 0]
click at [1268, 275] on button at bounding box center [1270, 266] width 41 height 35
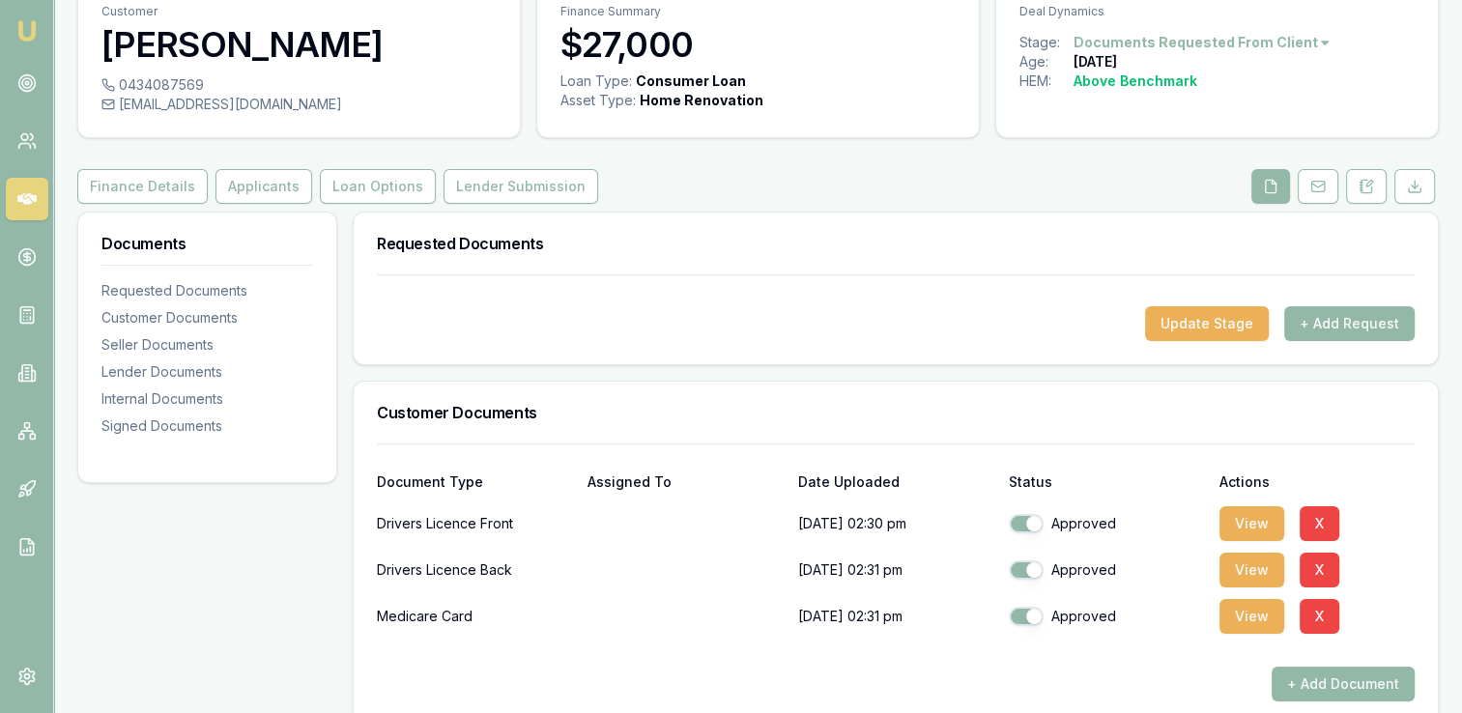
scroll to position [84, 0]
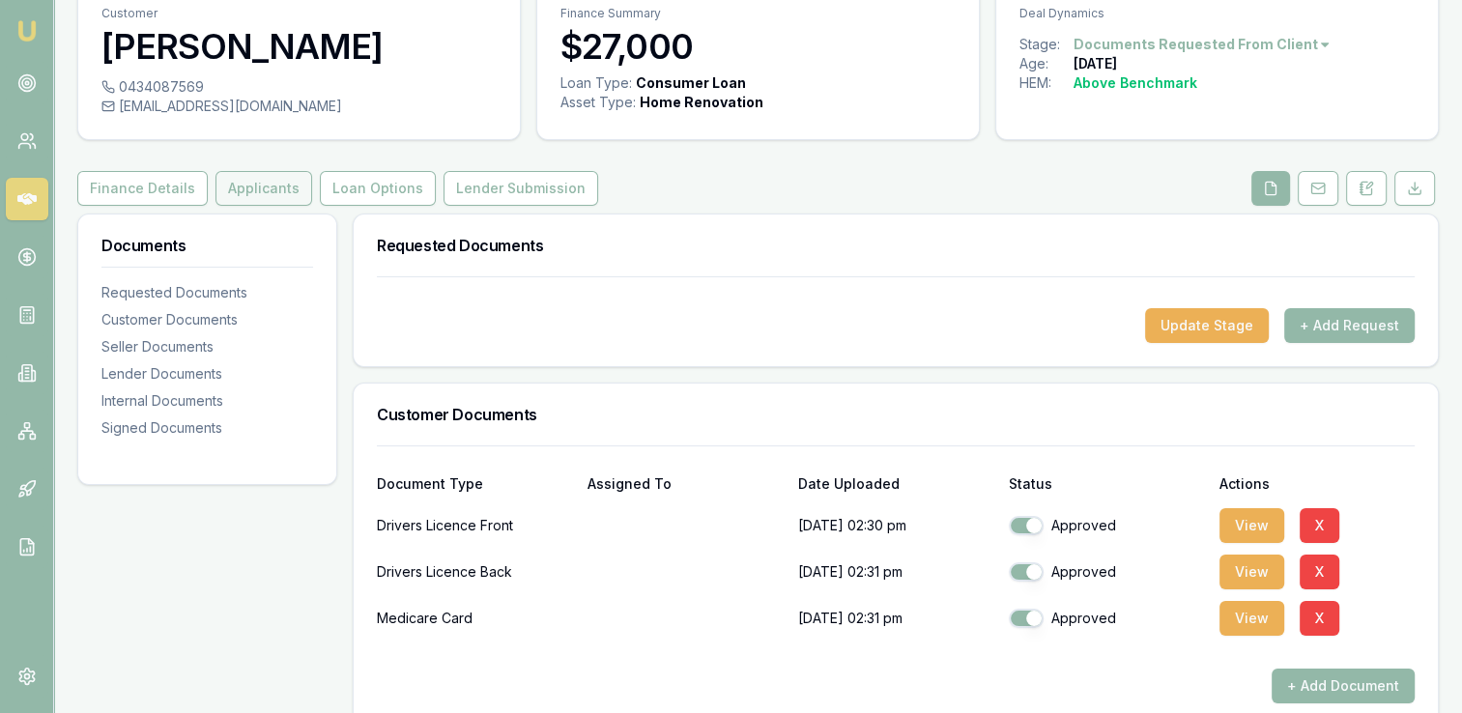
click at [275, 193] on button "Applicants" at bounding box center [264, 188] width 97 height 35
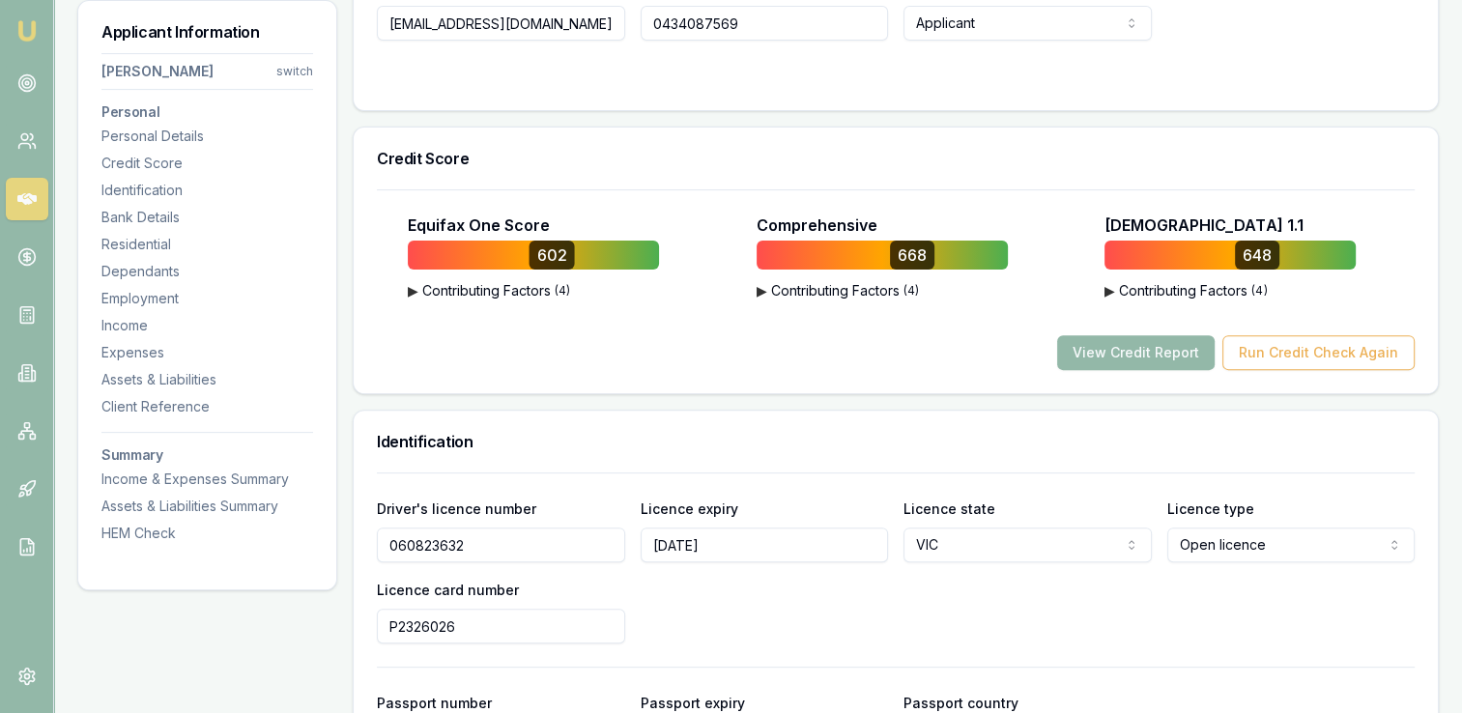
scroll to position [598, 0]
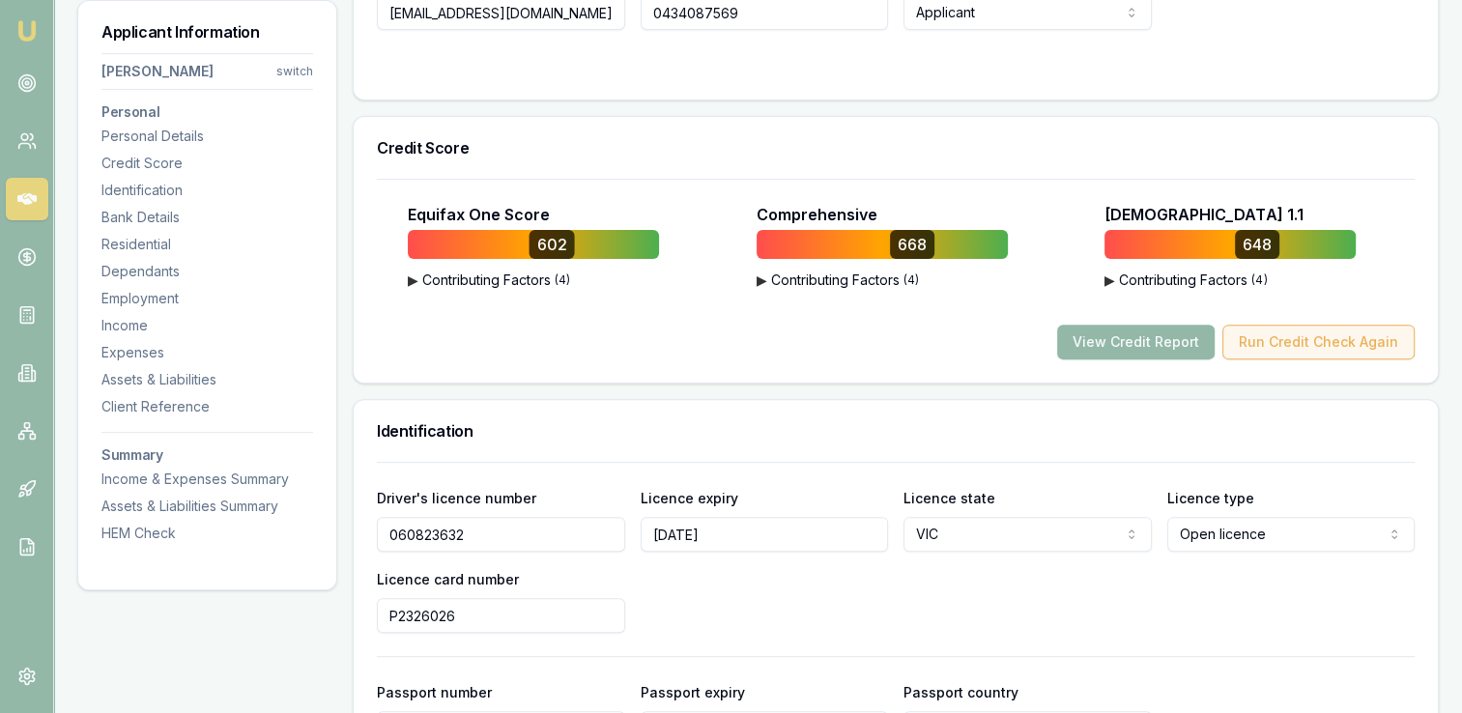
click at [1295, 337] on button "Run Credit Check Again" at bounding box center [1319, 342] width 192 height 35
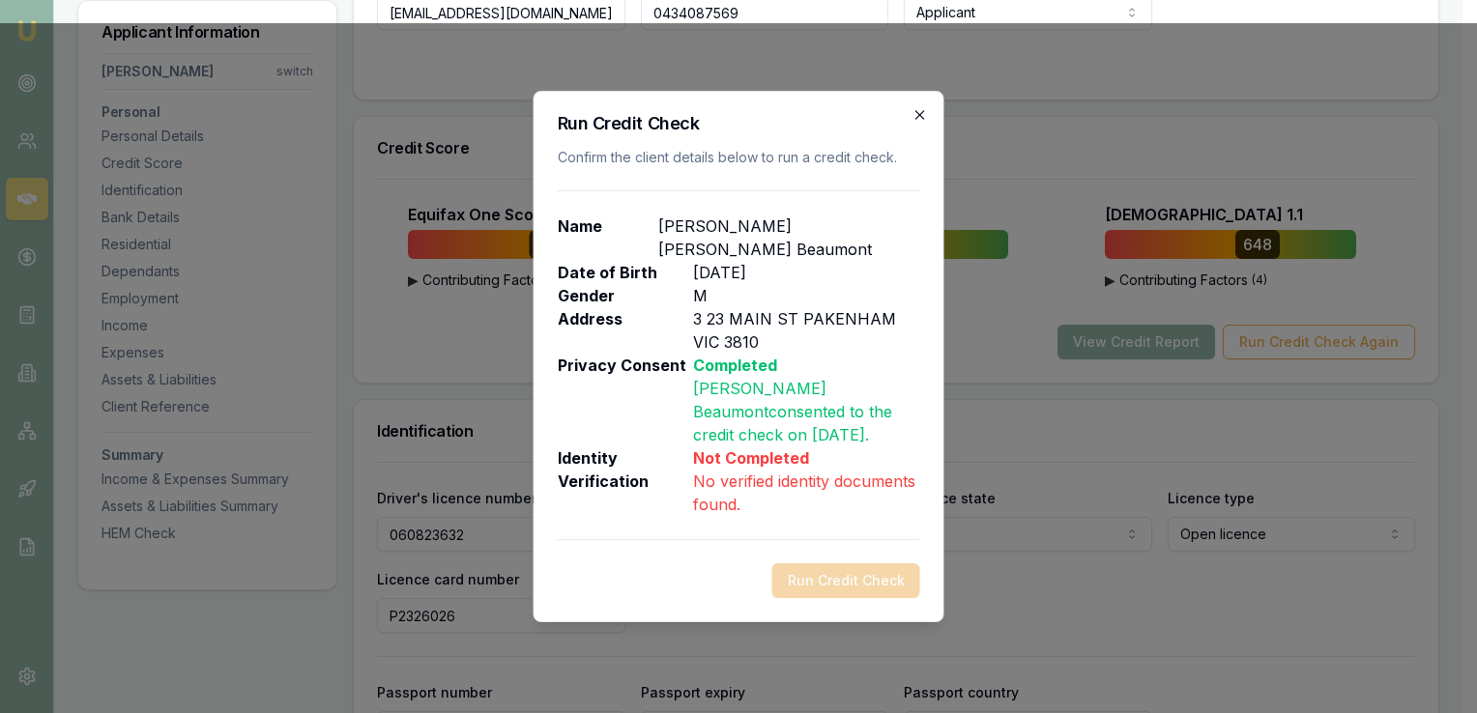
click at [917, 119] on icon "button" at bounding box center [919, 114] width 9 height 9
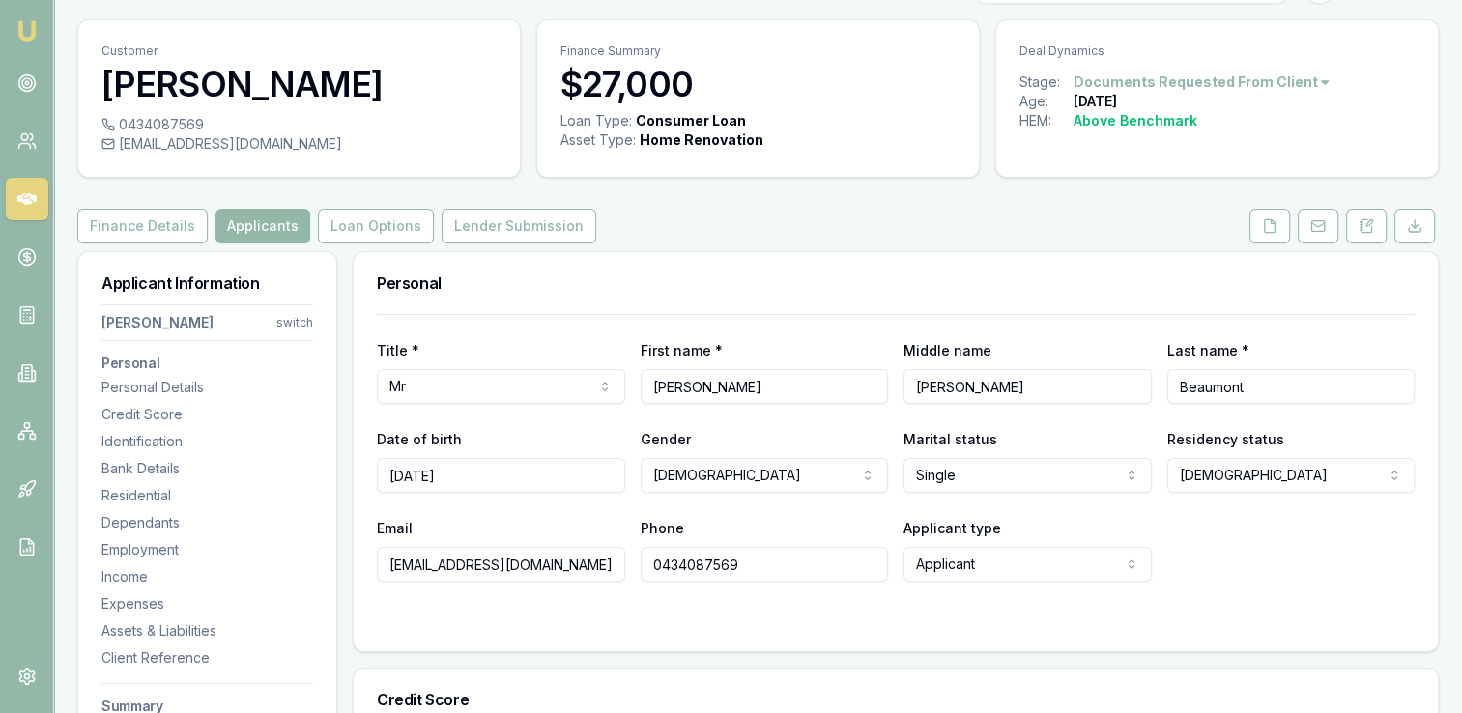
scroll to position [0, 0]
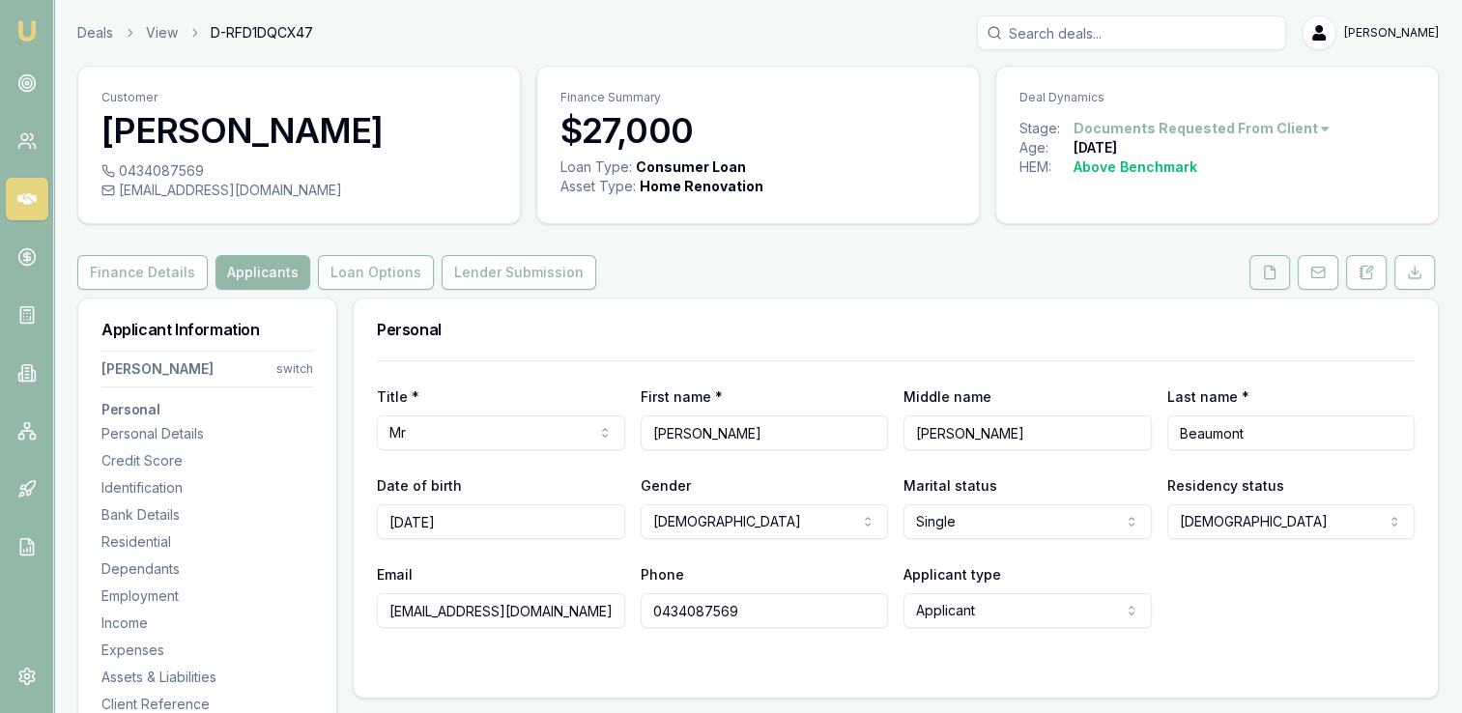
click at [1263, 276] on icon at bounding box center [1269, 272] width 15 height 15
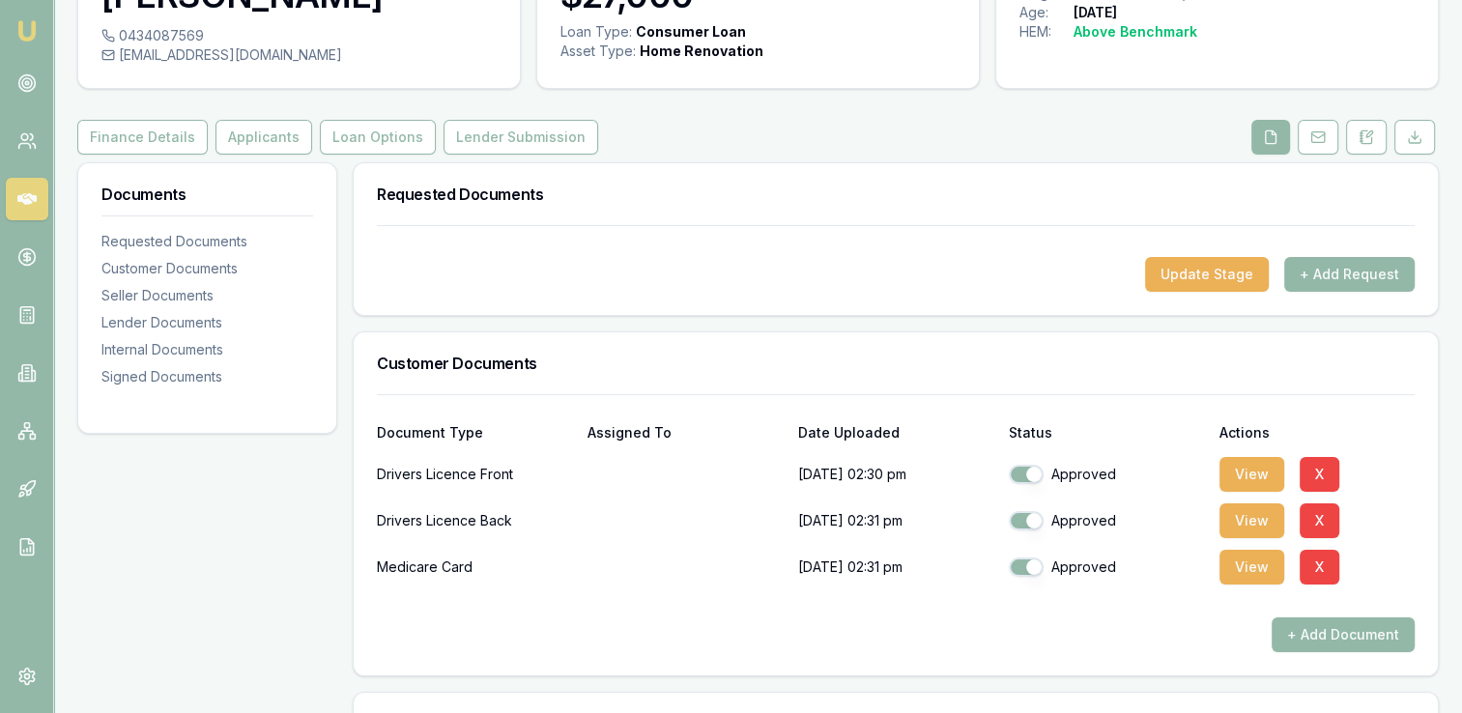
scroll to position [137, 0]
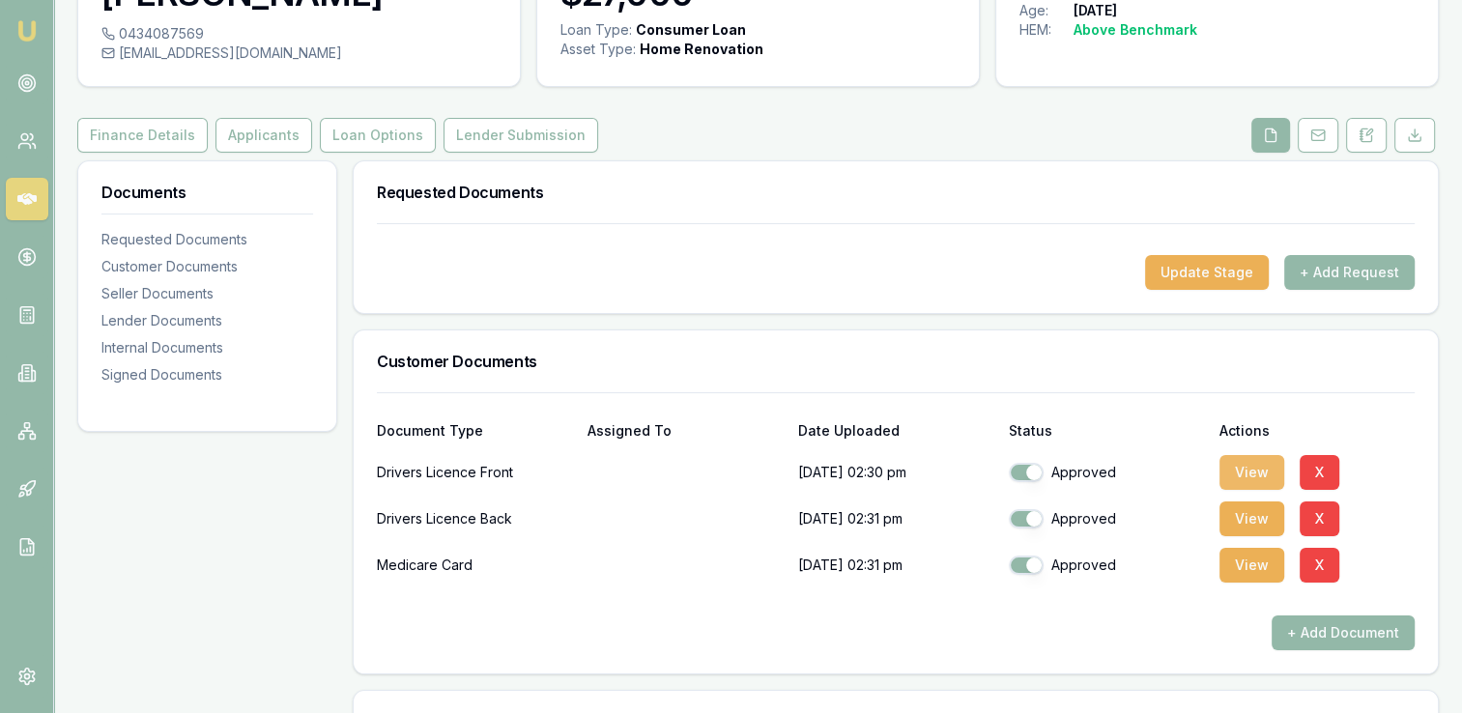
click at [1238, 478] on button "View" at bounding box center [1252, 472] width 65 height 35
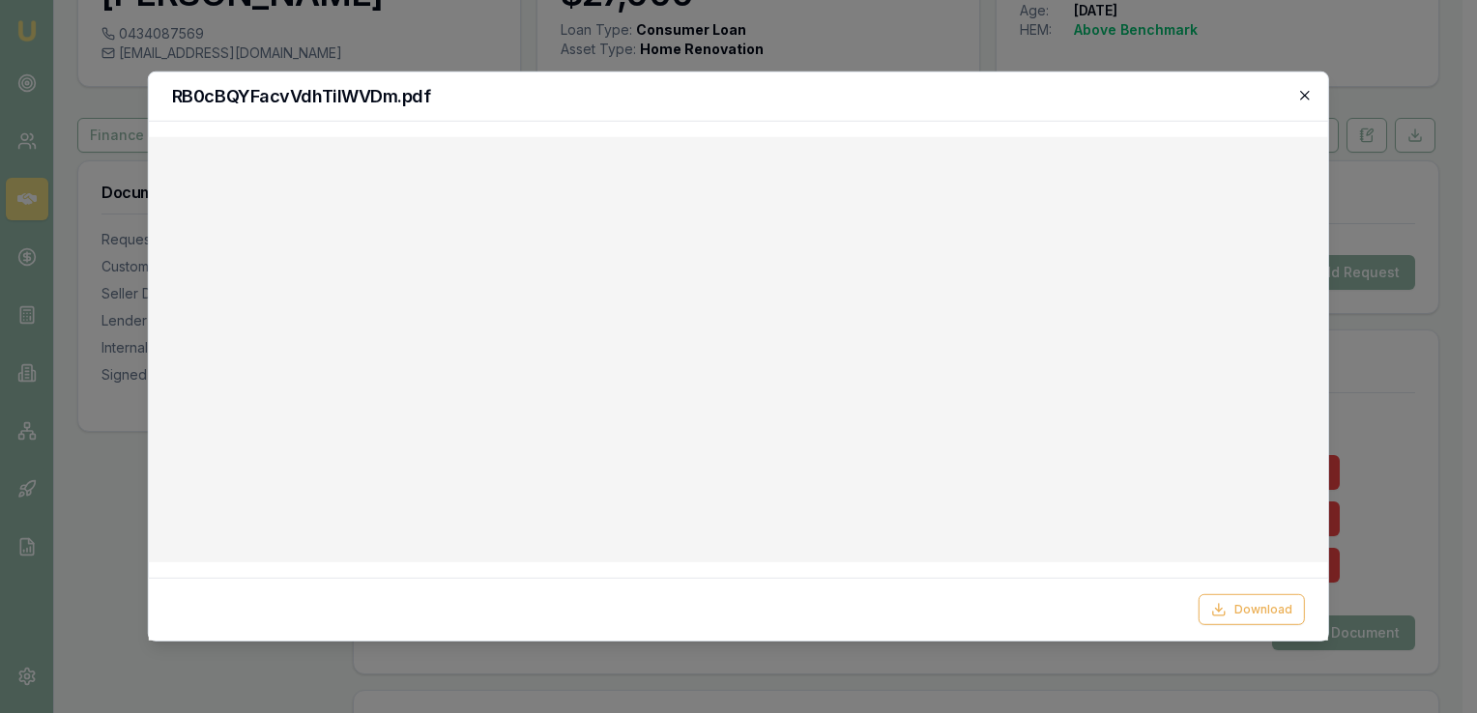
click at [1306, 99] on icon "button" at bounding box center [1304, 95] width 15 height 15
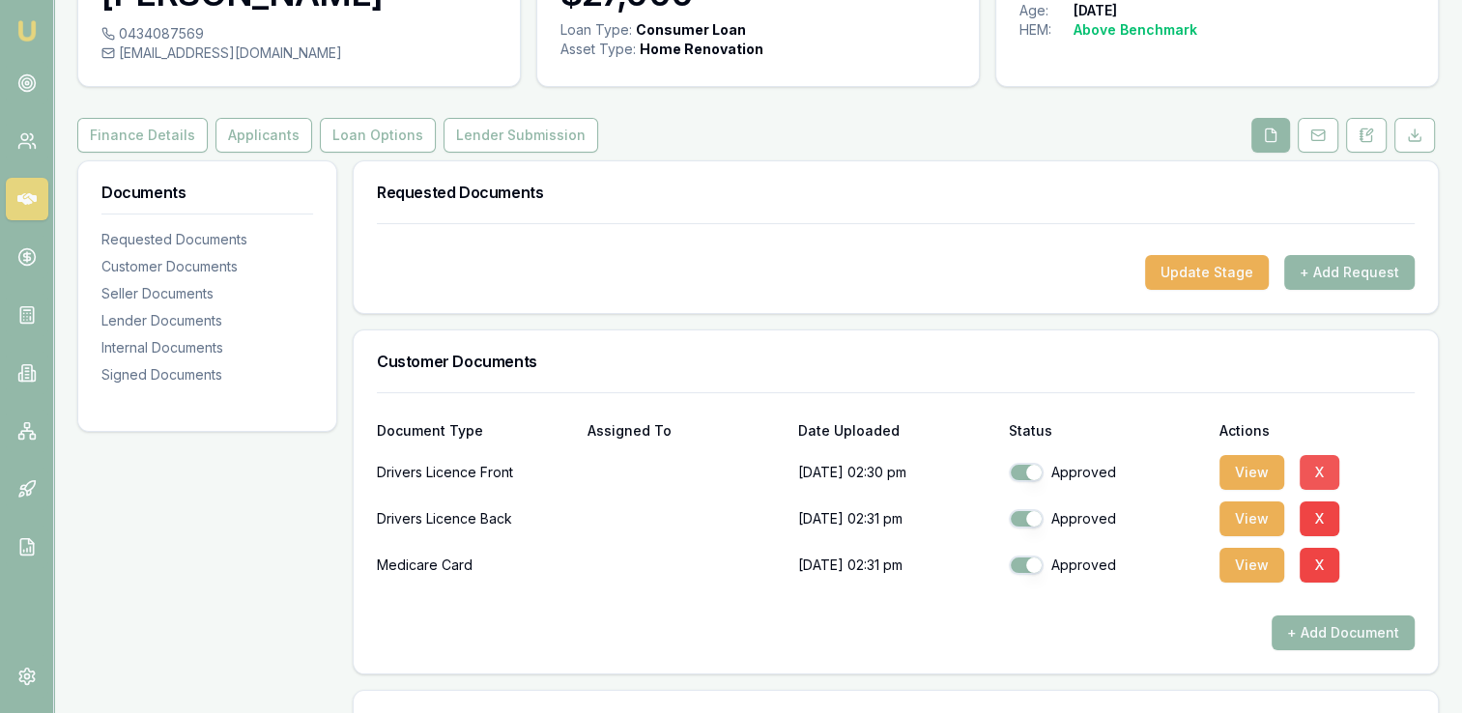
click at [1321, 471] on button "X" at bounding box center [1320, 472] width 40 height 35
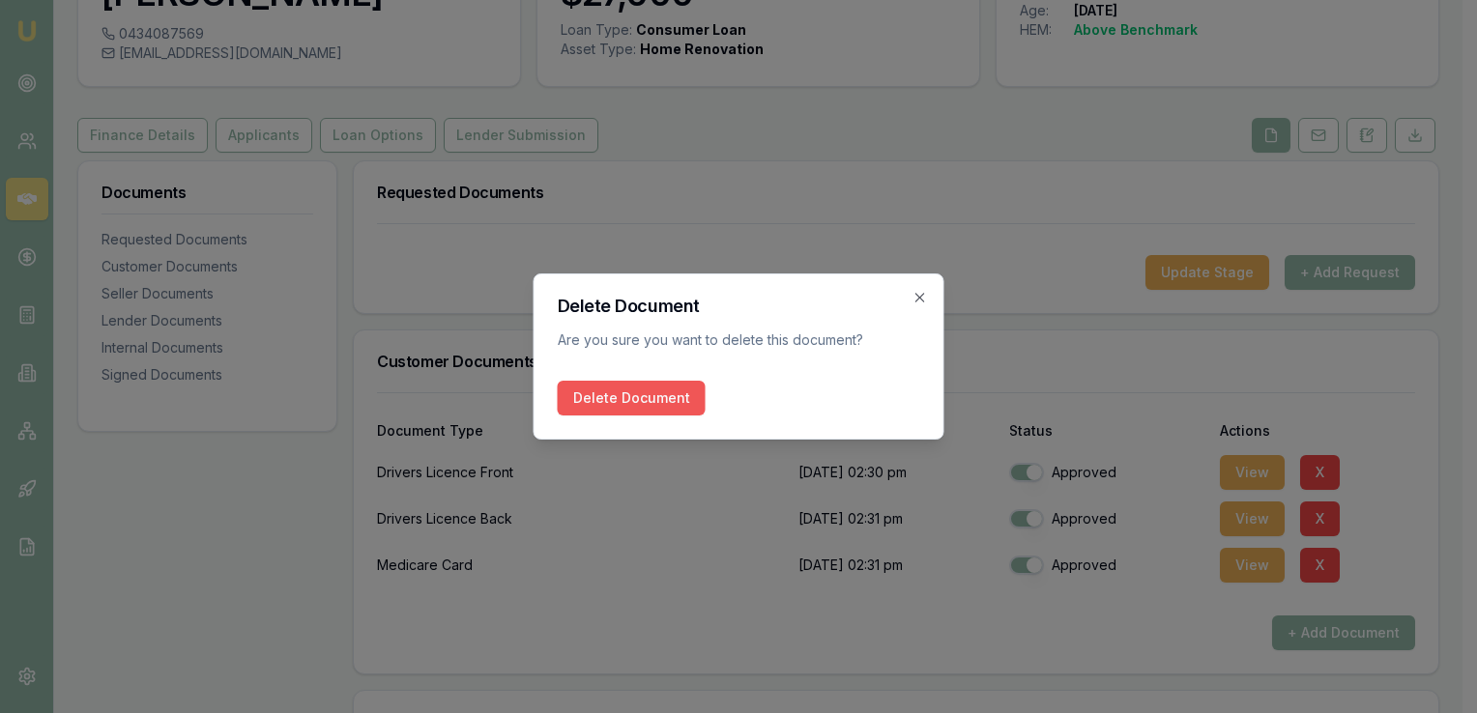
click at [652, 399] on button "Delete Document" at bounding box center [632, 398] width 148 height 35
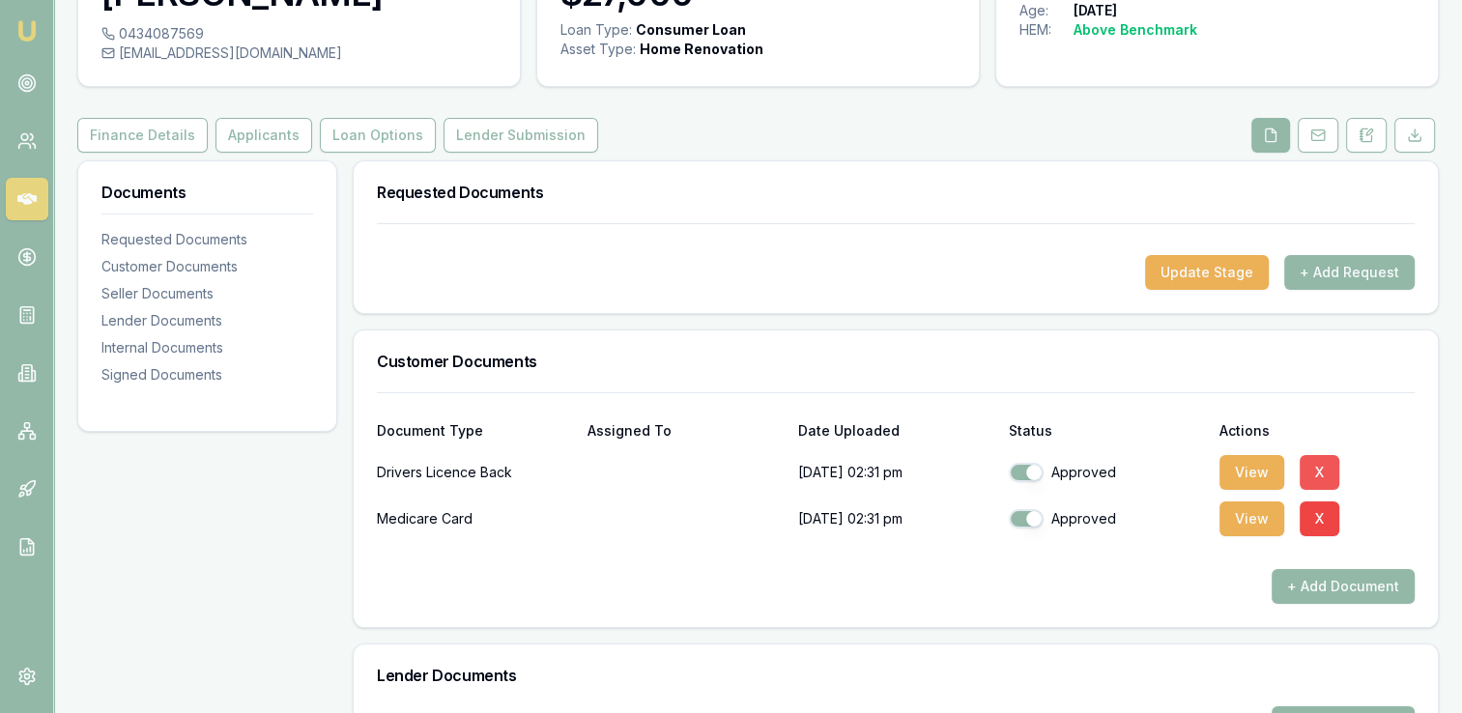
click at [1307, 466] on button "X" at bounding box center [1320, 472] width 40 height 35
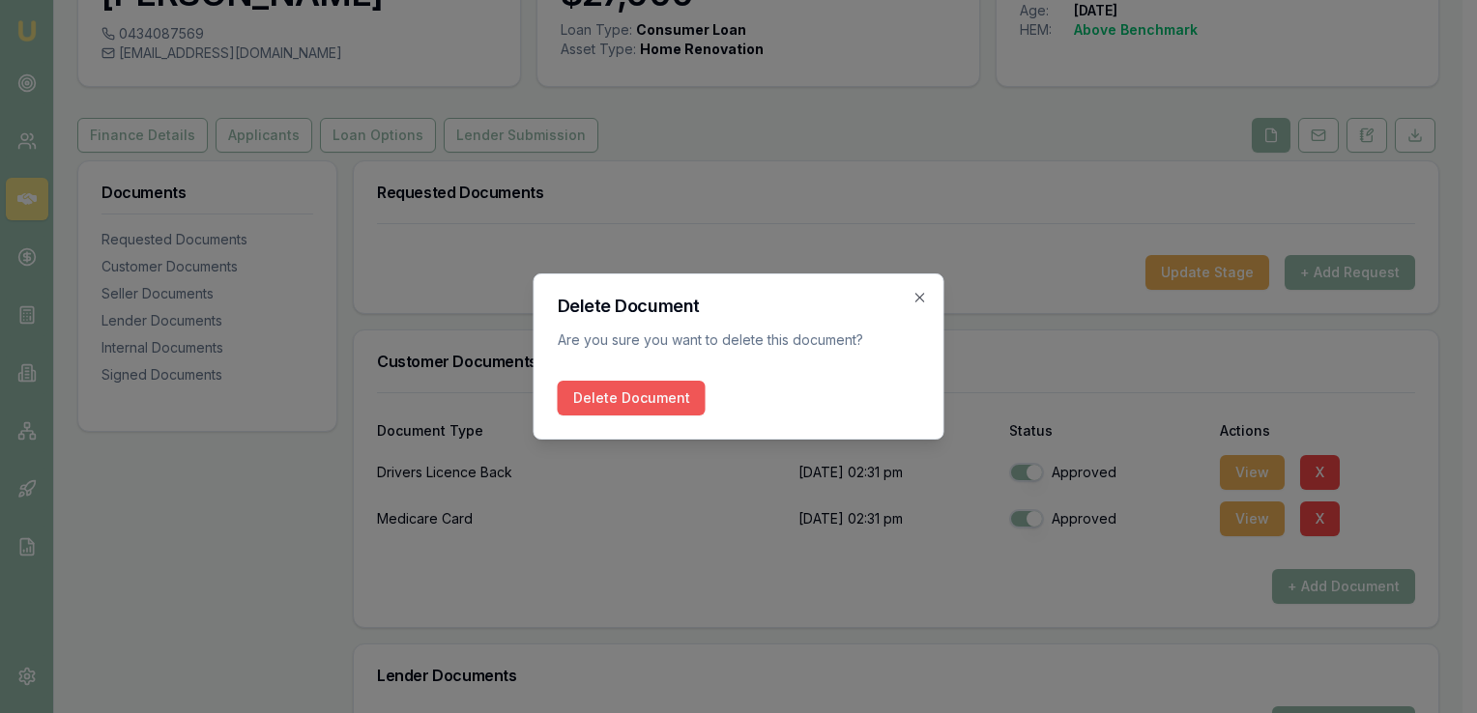
click at [635, 411] on button "Delete Document" at bounding box center [632, 398] width 148 height 35
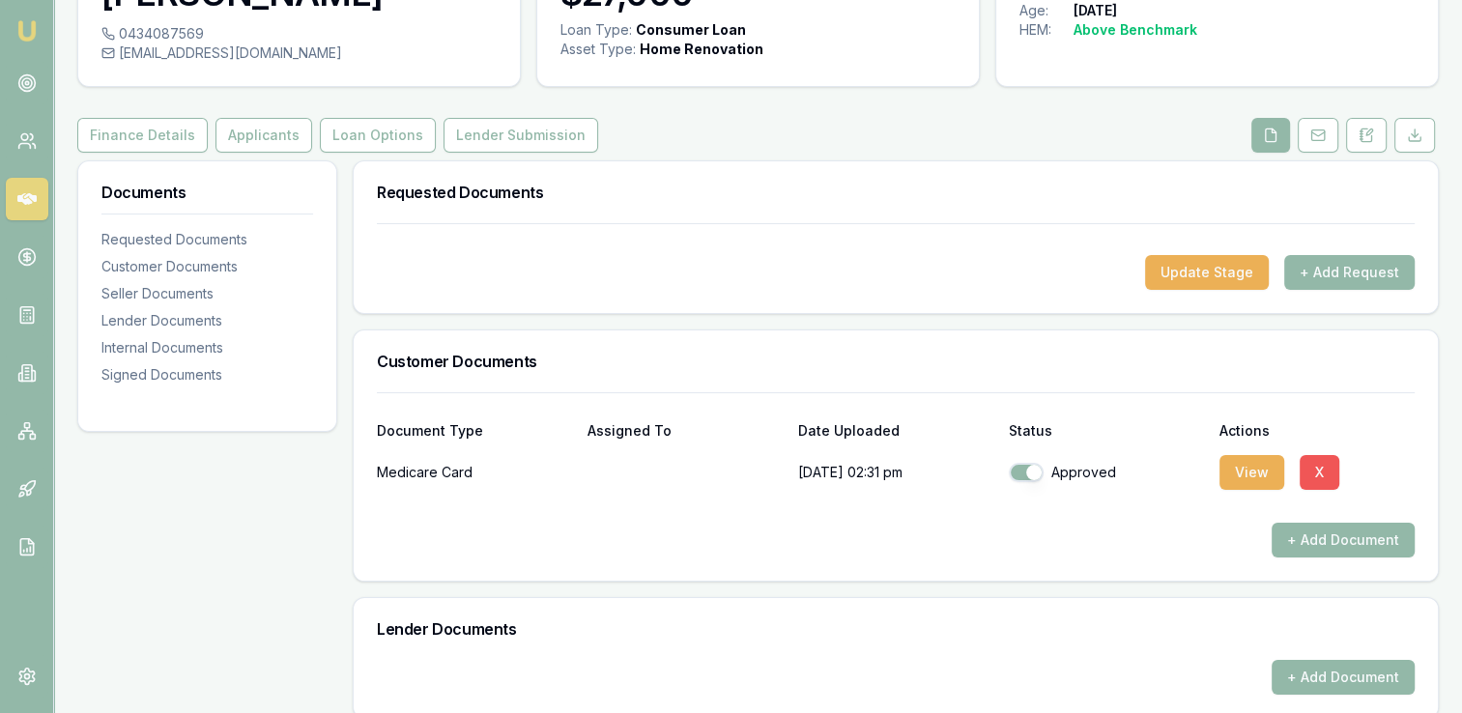
click at [1316, 466] on button "X" at bounding box center [1320, 472] width 40 height 35
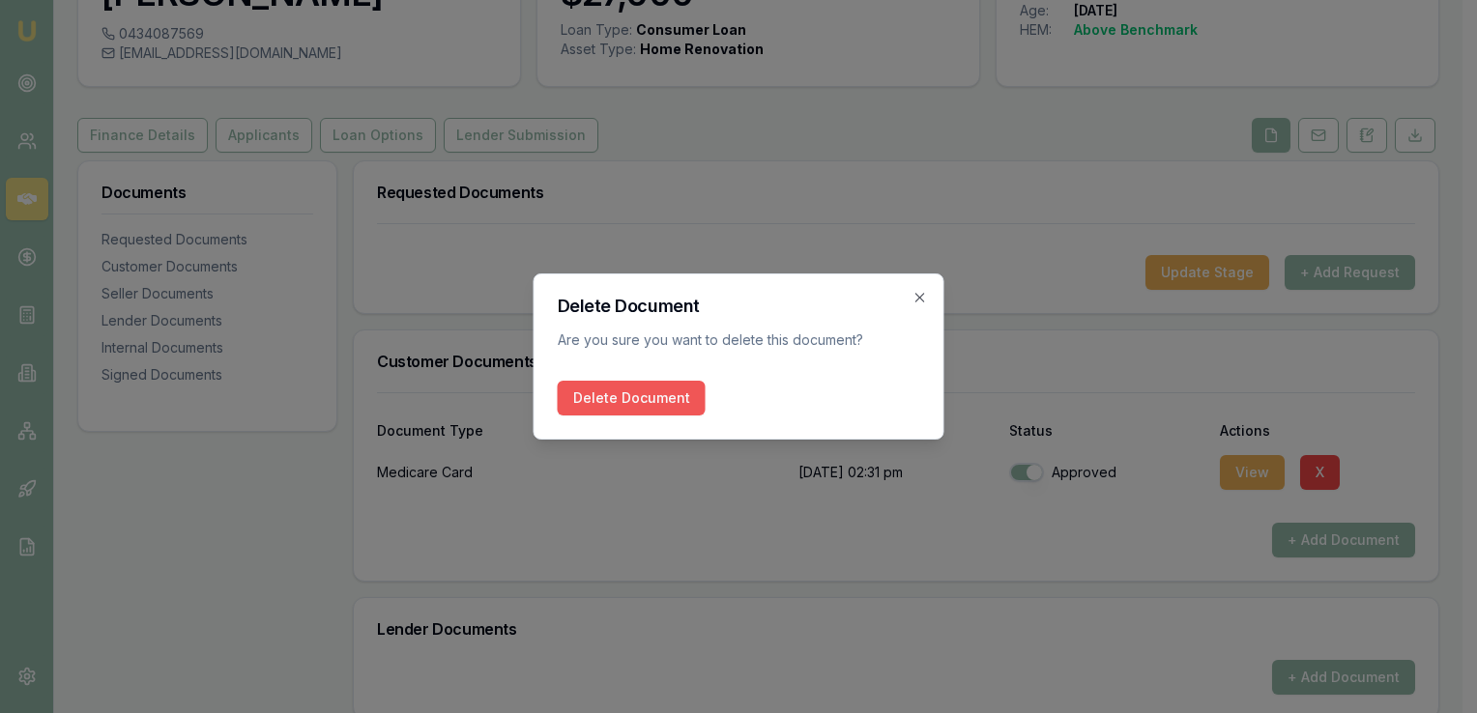
click at [634, 408] on button "Delete Document" at bounding box center [632, 398] width 148 height 35
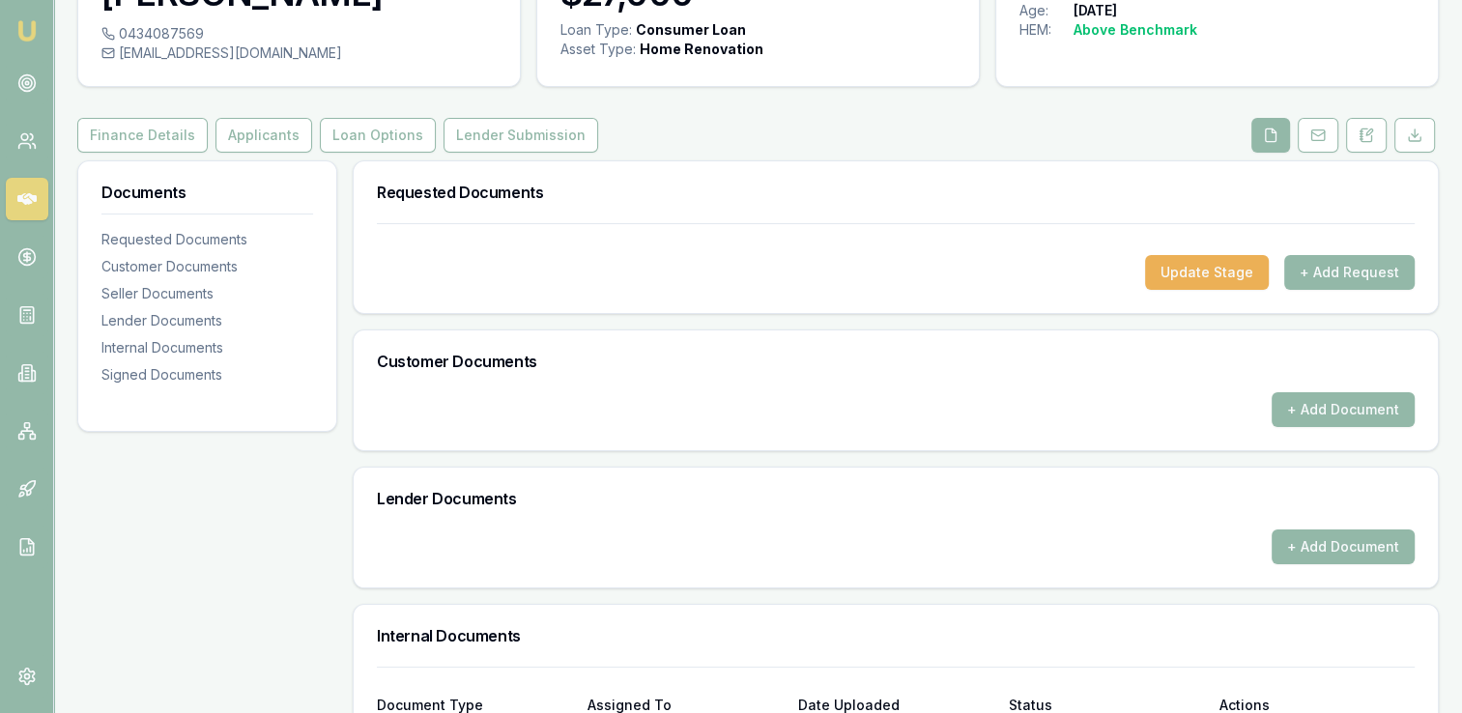
scroll to position [27, 0]
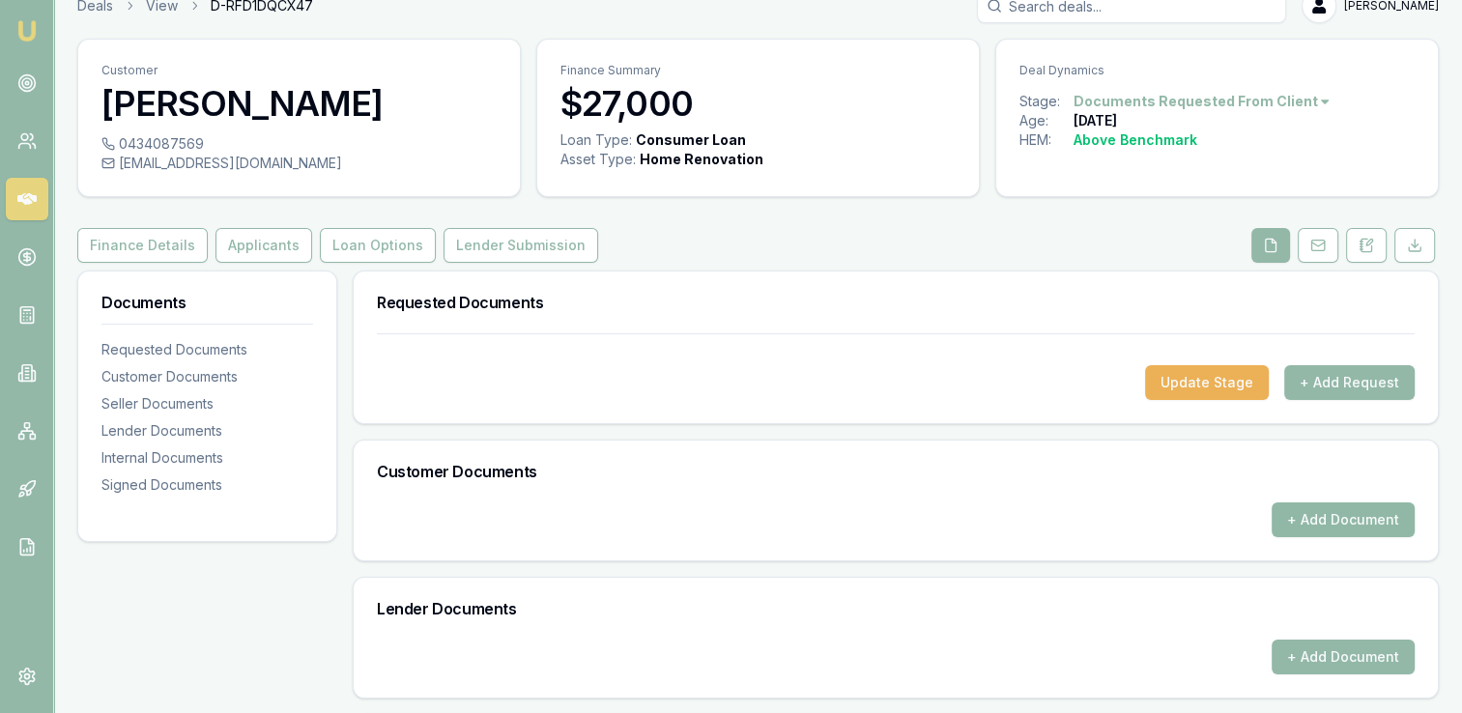
click at [1296, 516] on button "+ Add Document" at bounding box center [1343, 520] width 143 height 35
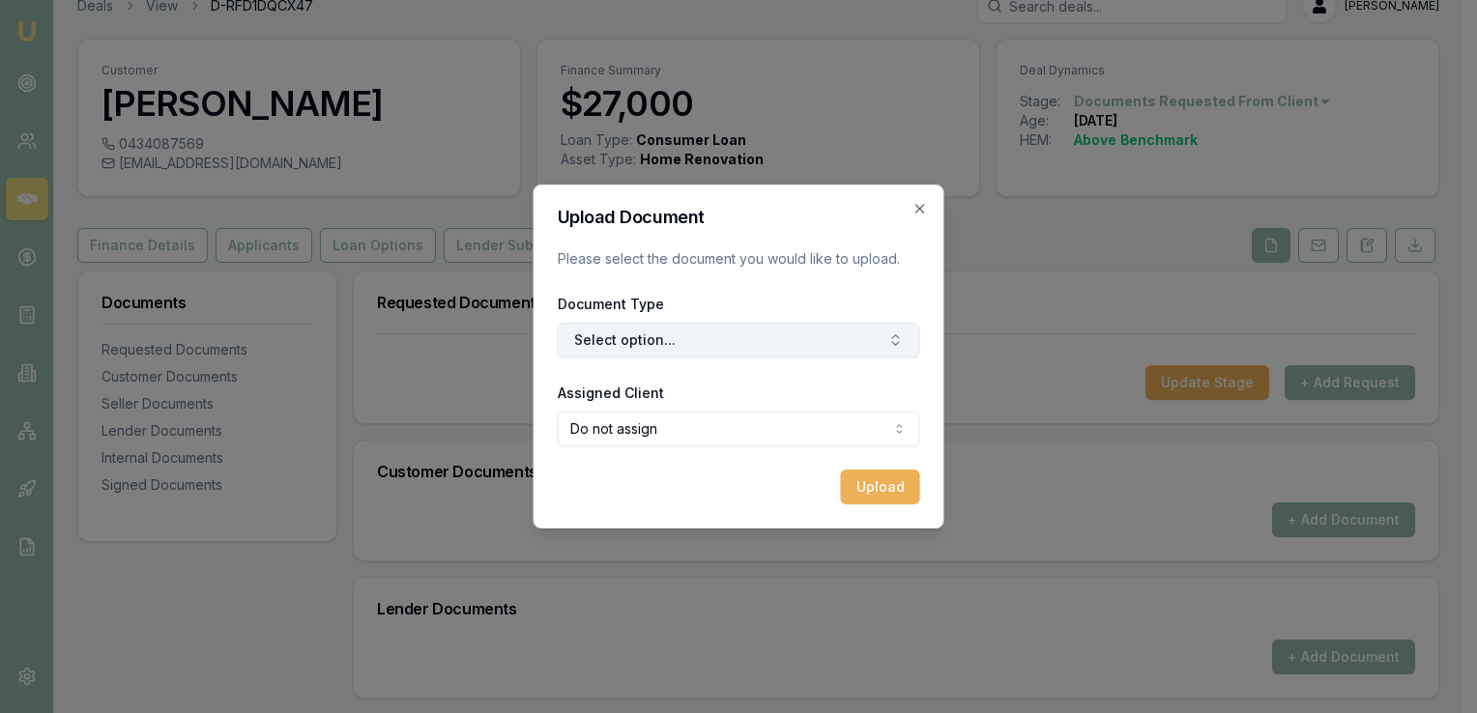
click at [690, 345] on button "Select option..." at bounding box center [739, 340] width 362 height 35
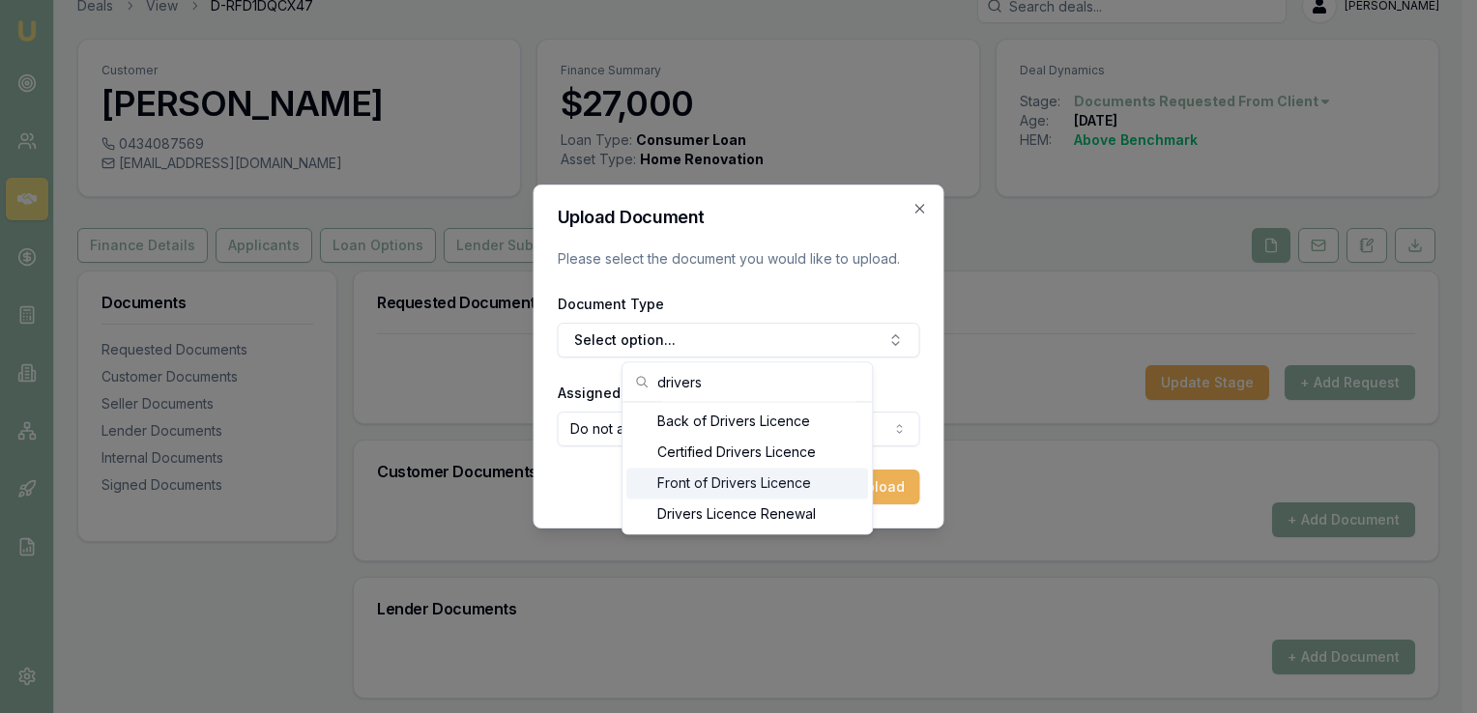
type input "drivers"
click at [727, 493] on div "Front of Drivers Licence" at bounding box center [747, 483] width 242 height 31
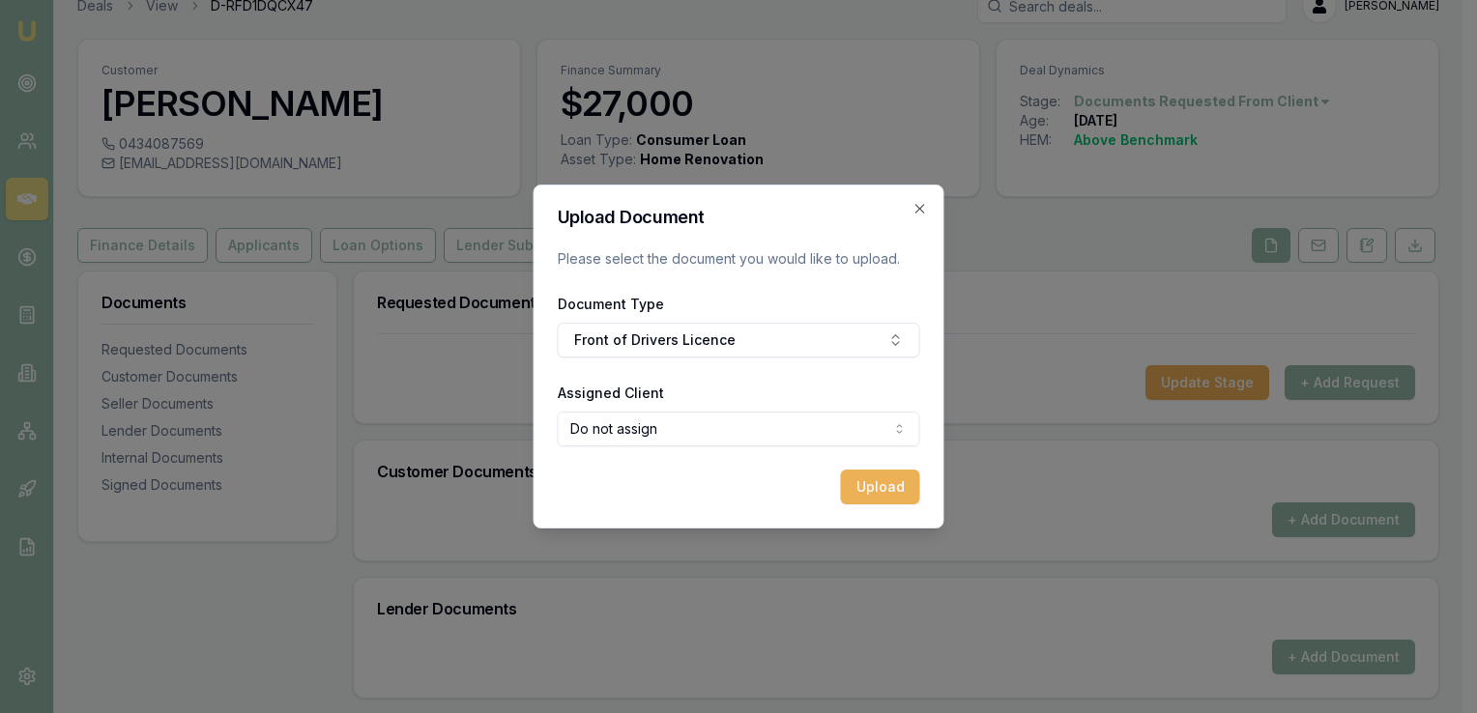
click at [647, 433] on body "Emu Broker Deals View D-RFD1DQCX47 [PERSON_NAME] Toggle Menu Customer [PERSON_N…" at bounding box center [731, 329] width 1462 height 713
select select "U-YQXTRX3SRJ"
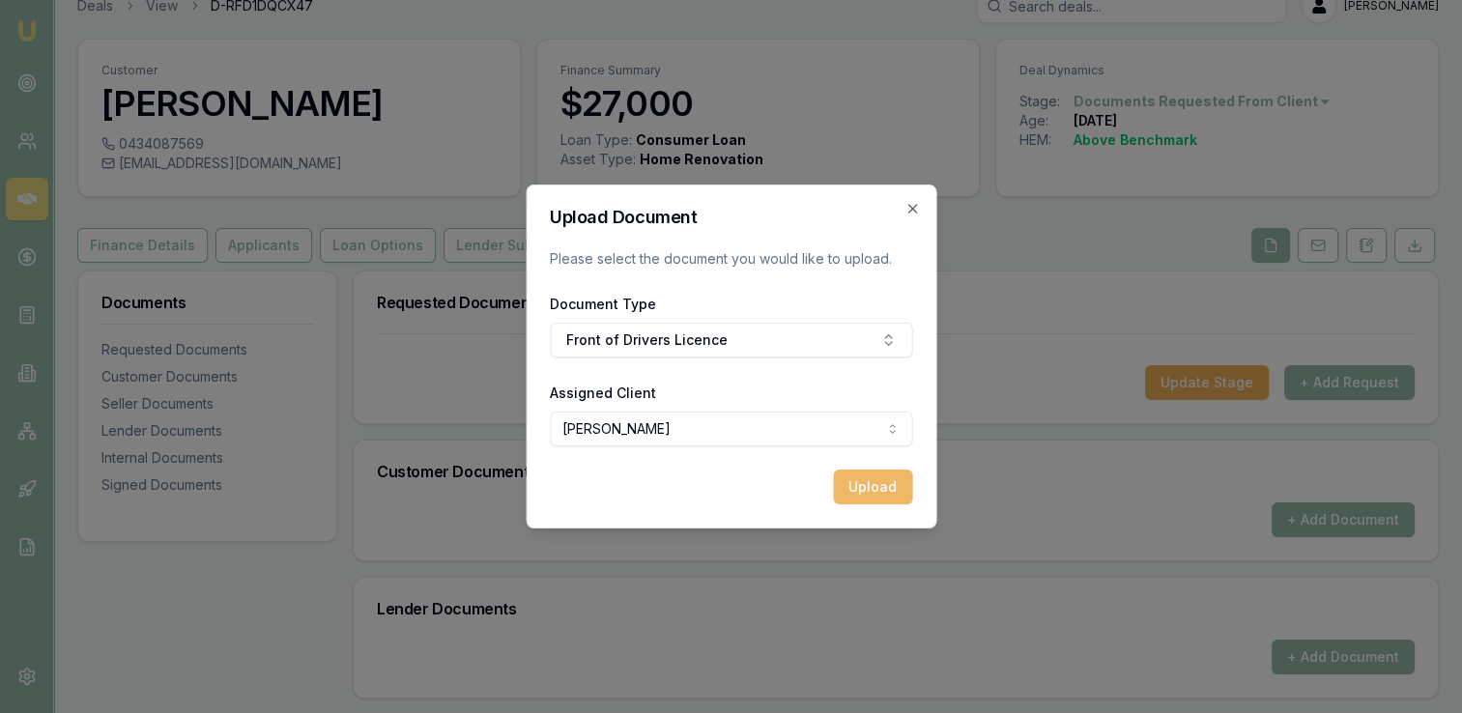
click at [853, 485] on button "Upload" at bounding box center [872, 487] width 79 height 35
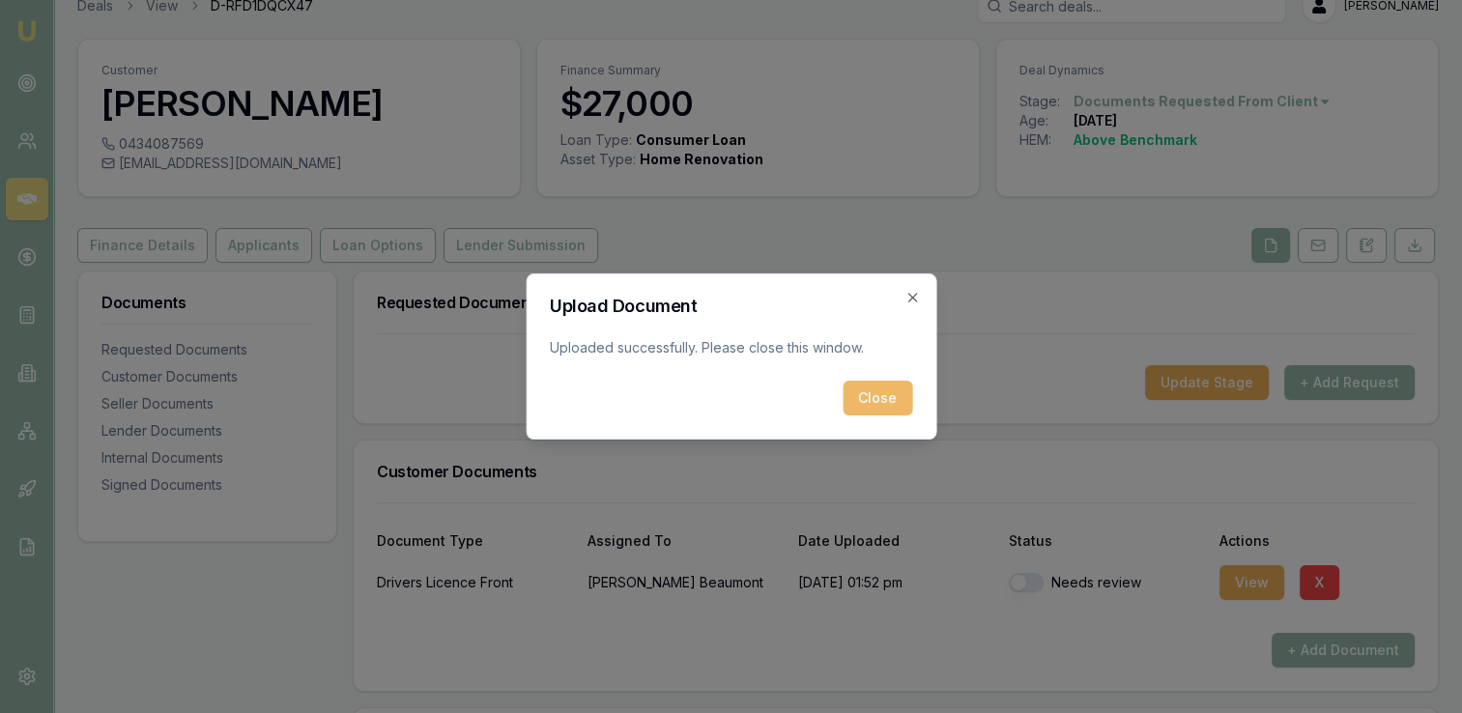
click at [874, 398] on button "Close" at bounding box center [878, 398] width 70 height 35
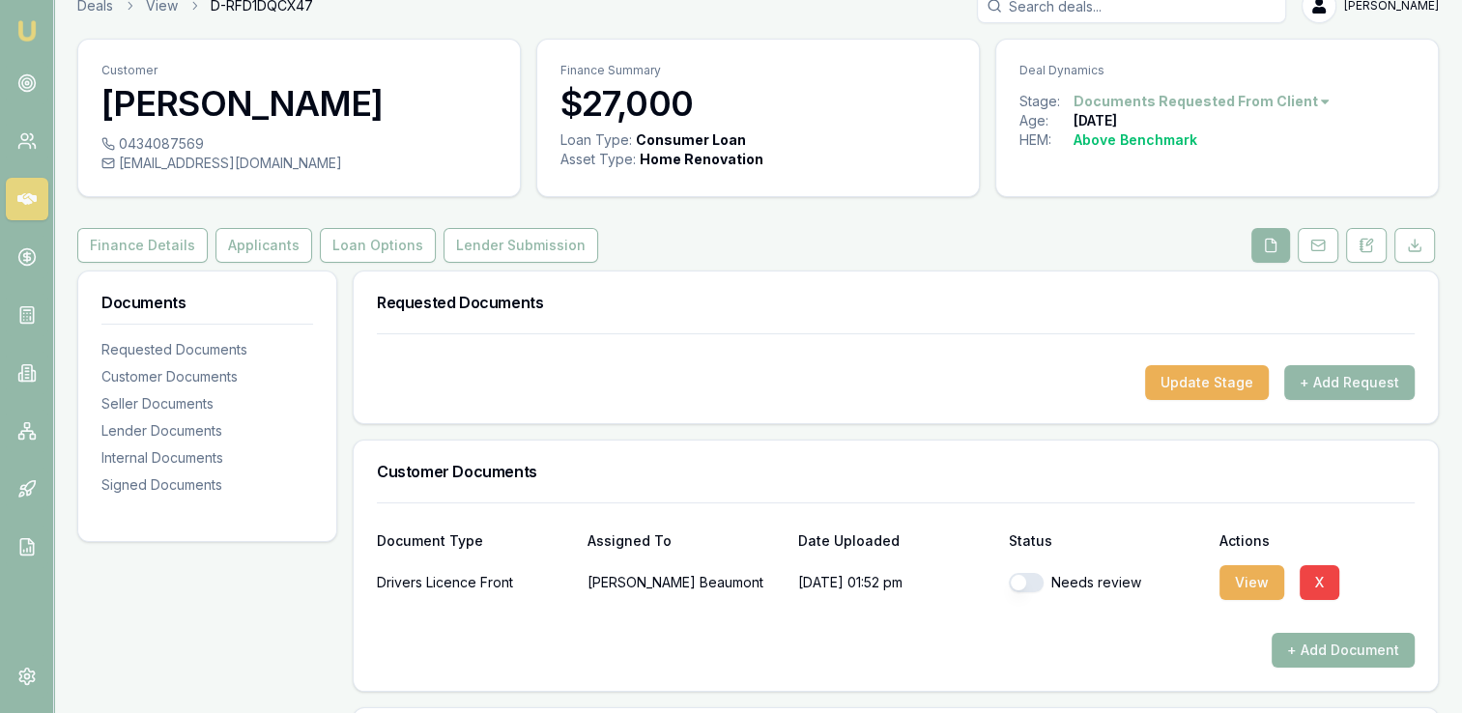
click at [1314, 649] on button "+ Add Document" at bounding box center [1343, 650] width 143 height 35
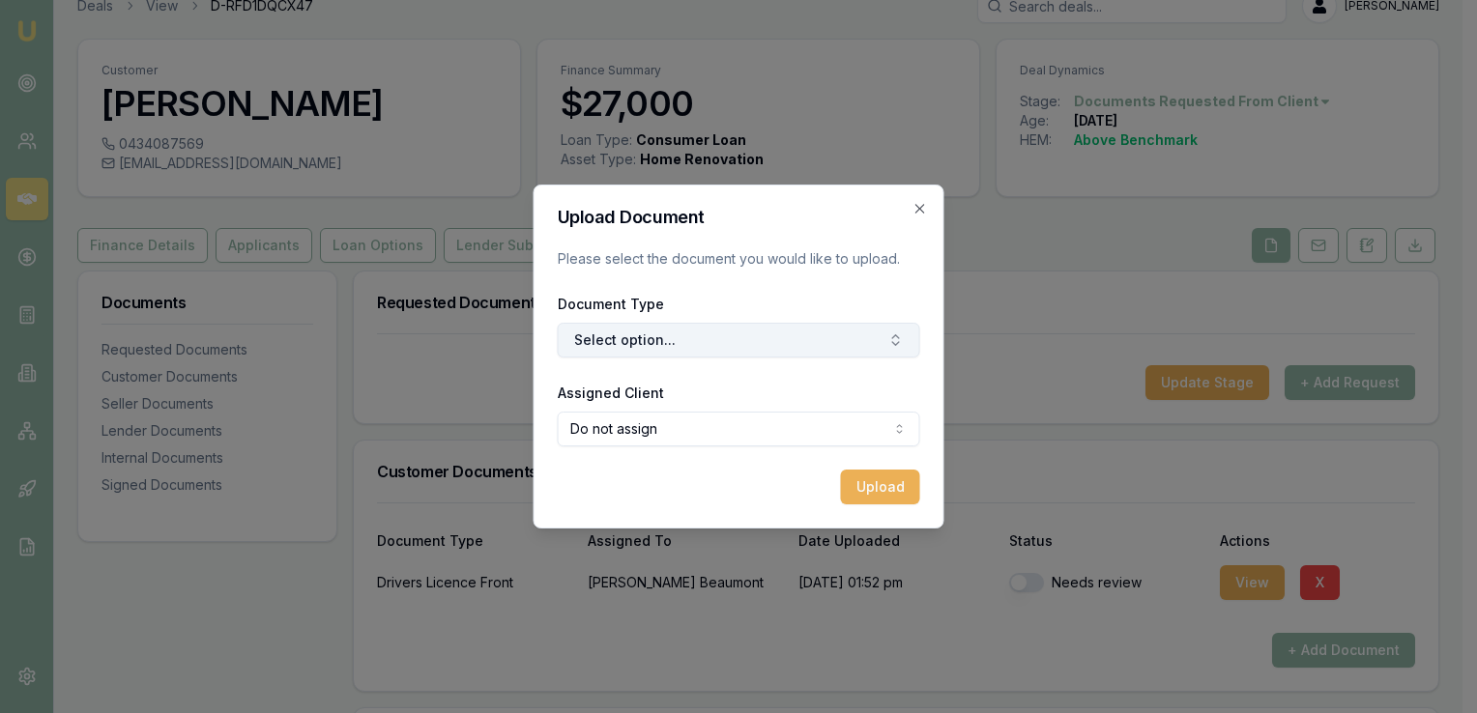
click at [721, 349] on button "Select option..." at bounding box center [739, 340] width 362 height 35
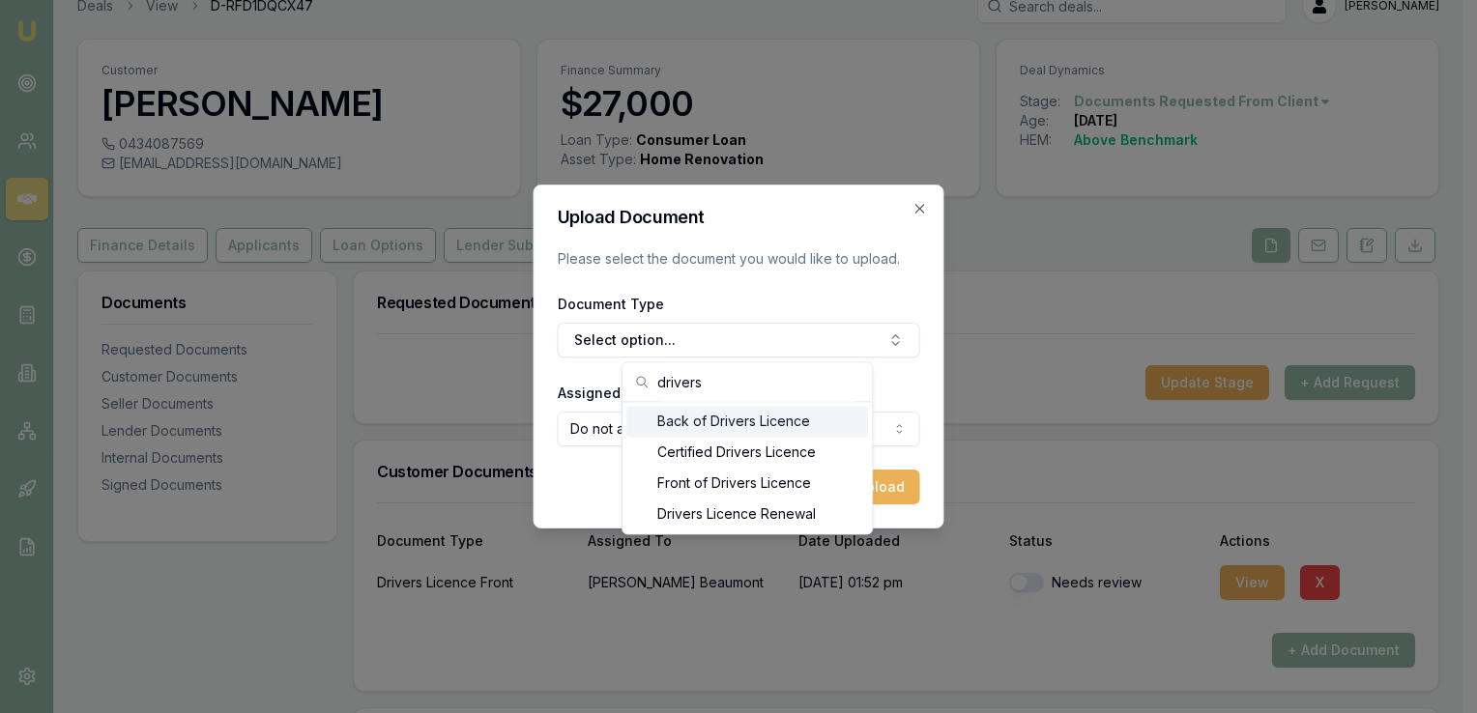
type input "drivers"
click at [715, 435] on div "Back of Drivers Licence" at bounding box center [747, 421] width 242 height 31
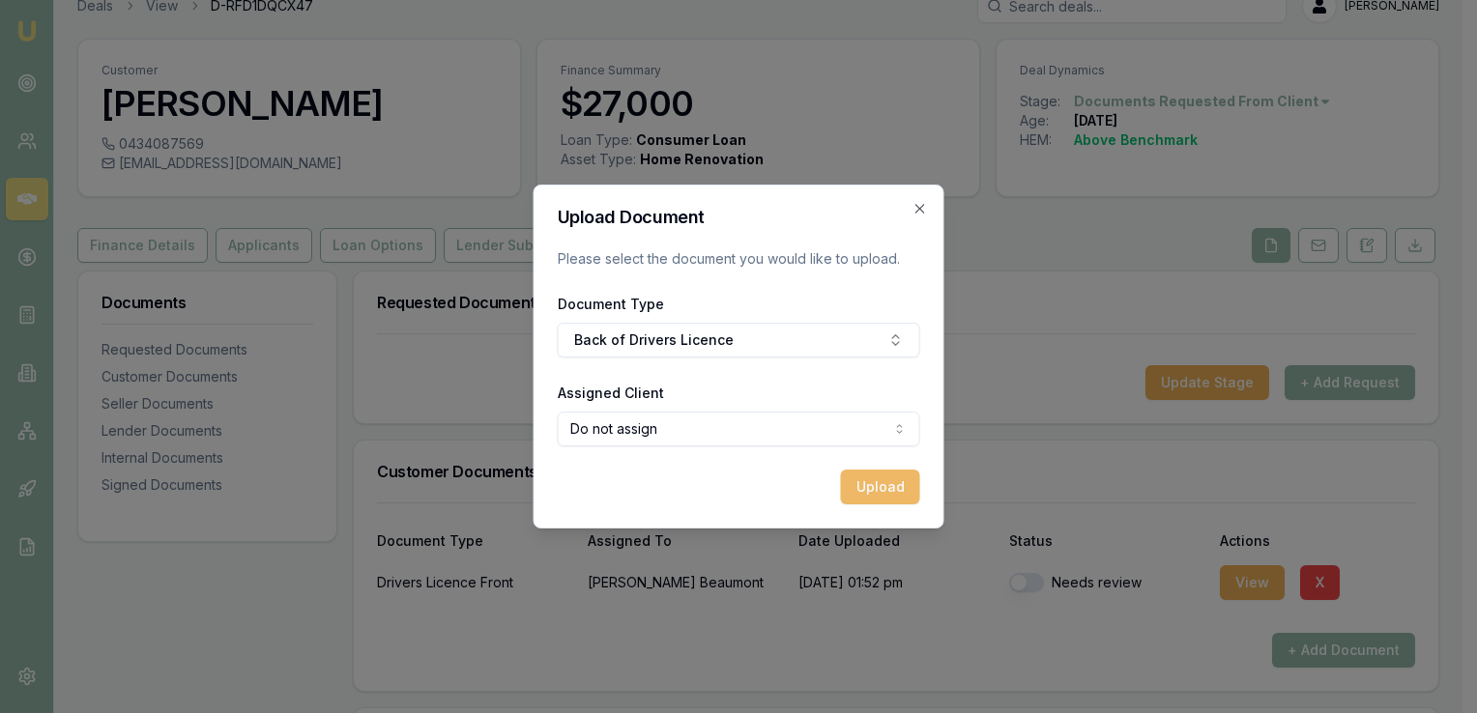
click at [865, 494] on button "Upload" at bounding box center [880, 487] width 79 height 35
click at [837, 485] on div "Uploading..." at bounding box center [739, 487] width 362 height 35
click at [918, 208] on icon "button" at bounding box center [919, 208] width 9 height 9
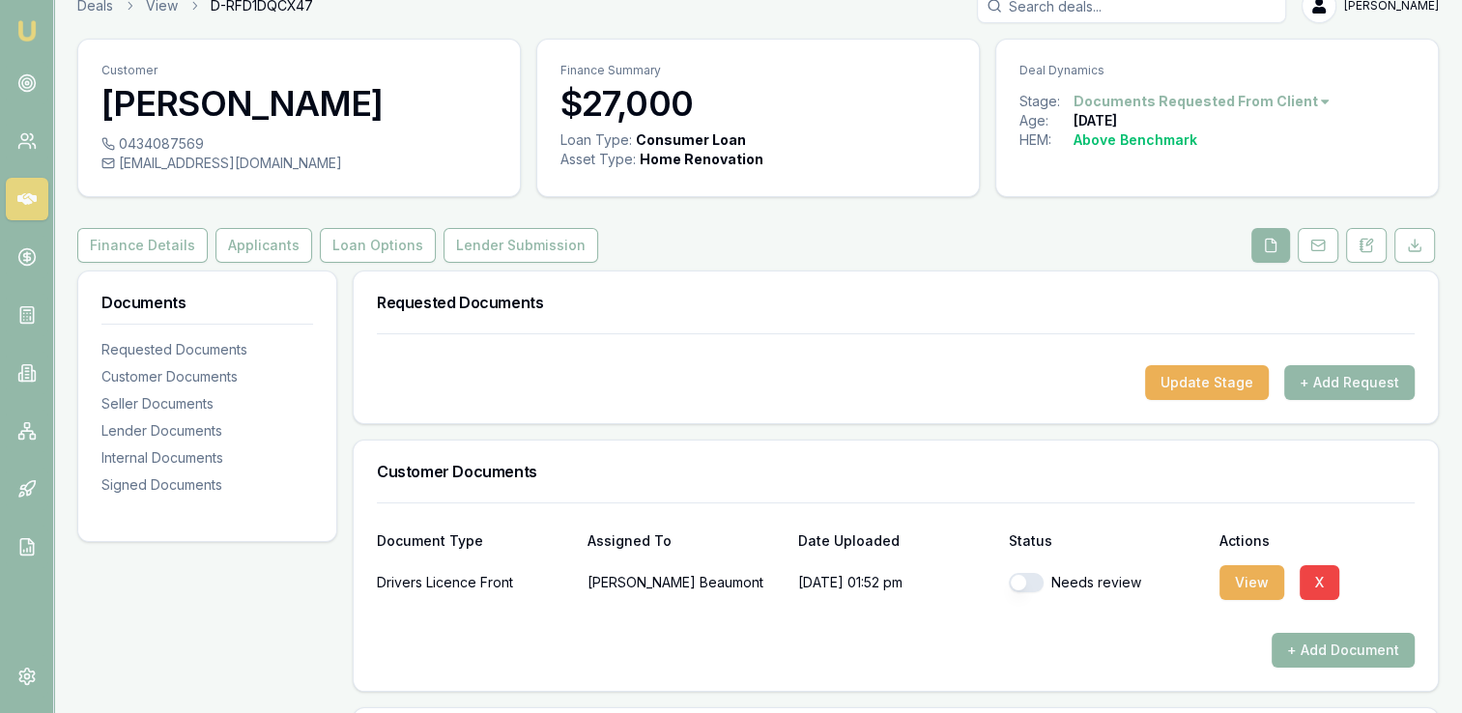
click at [1316, 651] on button "+ Add Document" at bounding box center [1343, 650] width 143 height 35
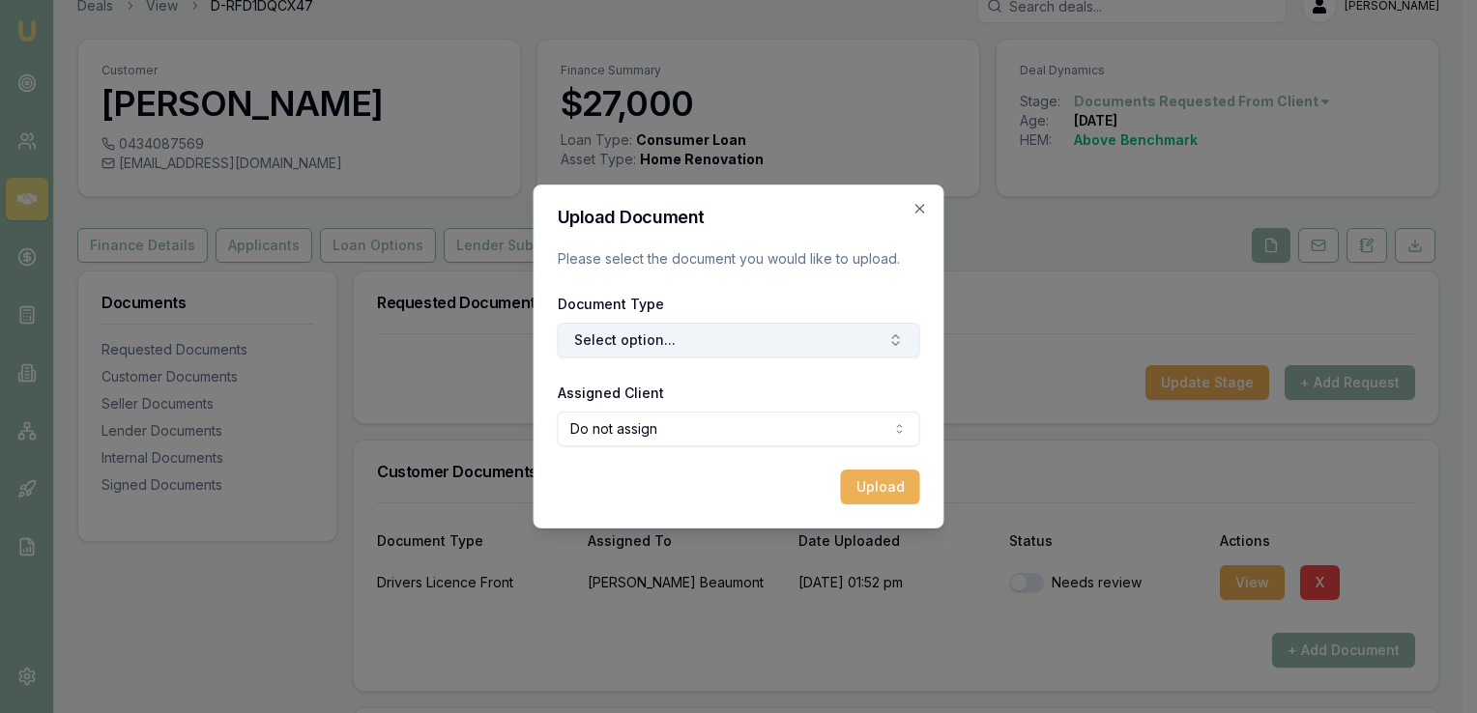
click at [728, 336] on button "Select option..." at bounding box center [739, 340] width 362 height 35
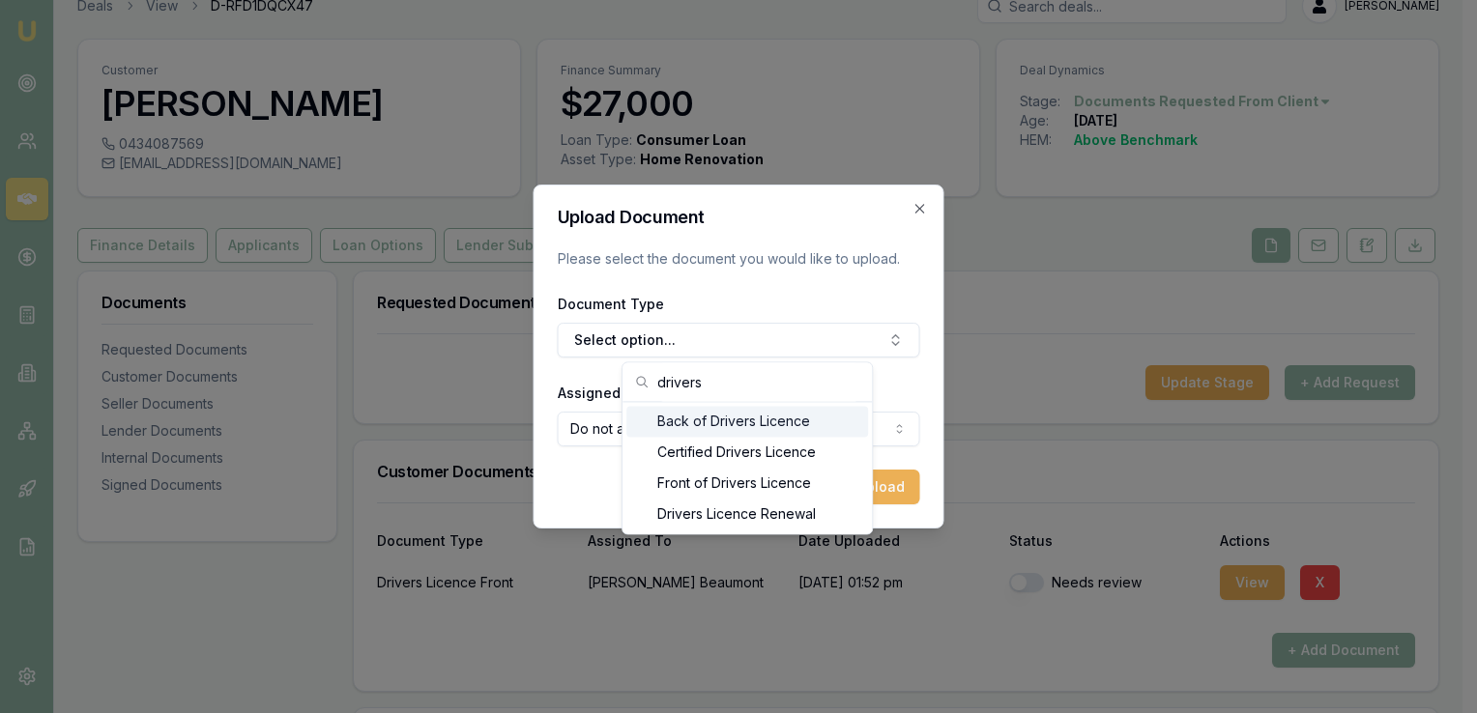
type input "drivers"
click at [749, 428] on div "Back of Drivers Licence" at bounding box center [747, 421] width 242 height 31
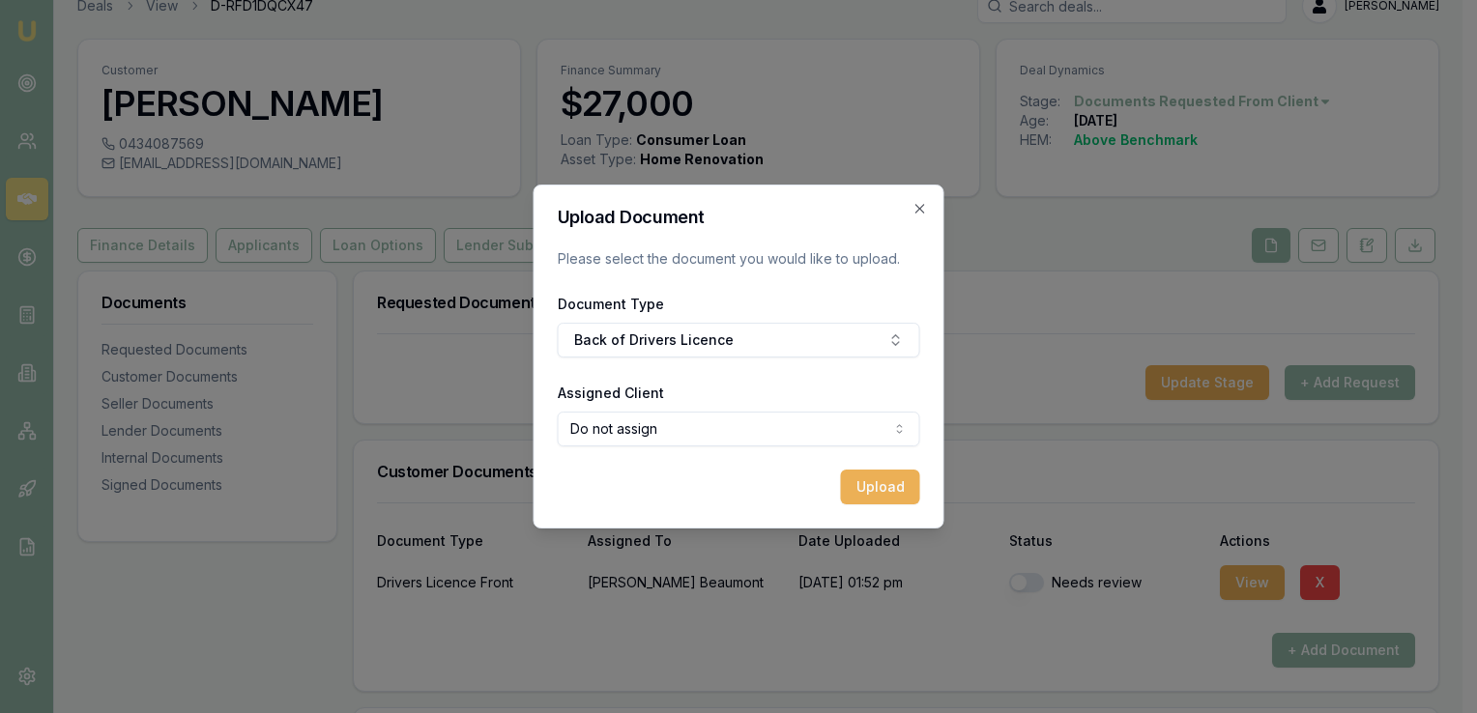
click at [711, 434] on body "Emu Broker Deals View D-RFD1DQCX47 [PERSON_NAME] Toggle Menu Customer [PERSON_N…" at bounding box center [731, 329] width 1462 height 713
select select "U-YQXTRX3SRJ"
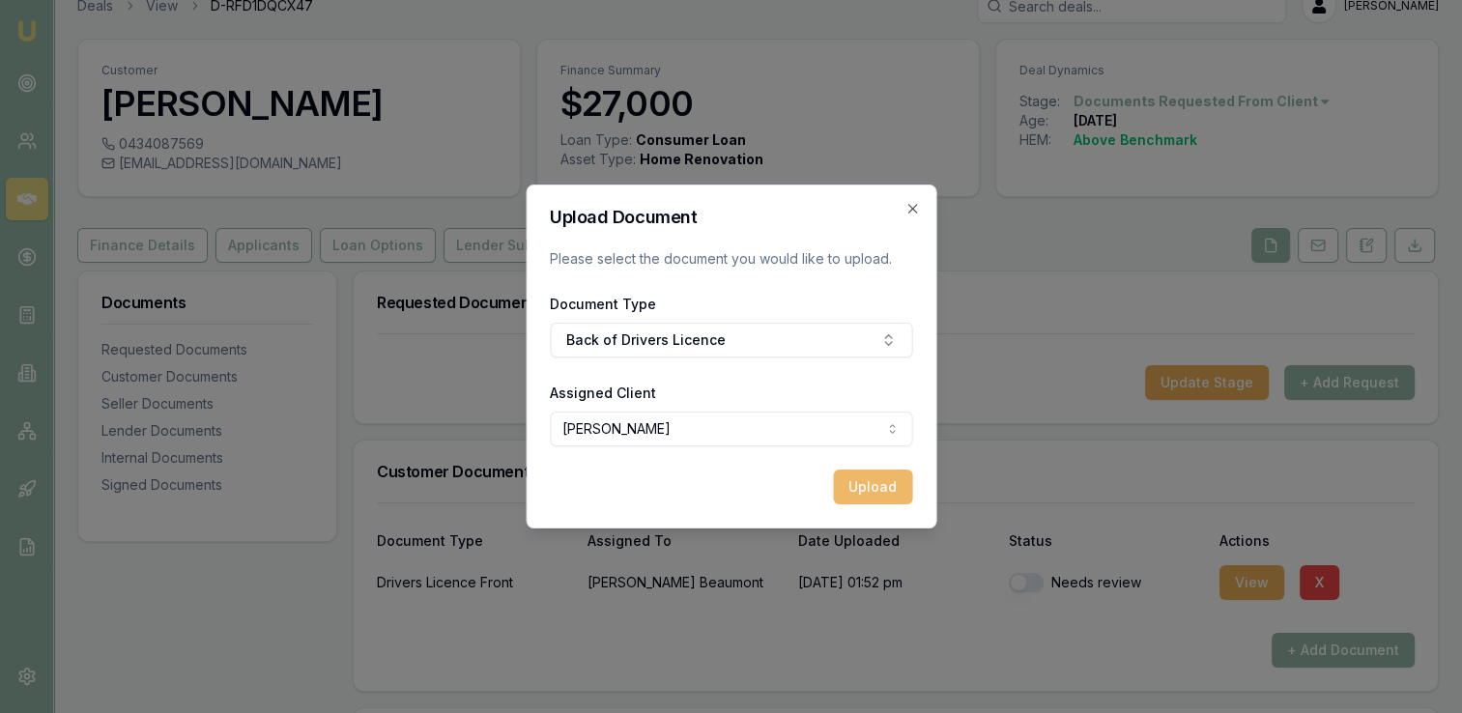
click at [853, 486] on button "Upload" at bounding box center [872, 487] width 79 height 35
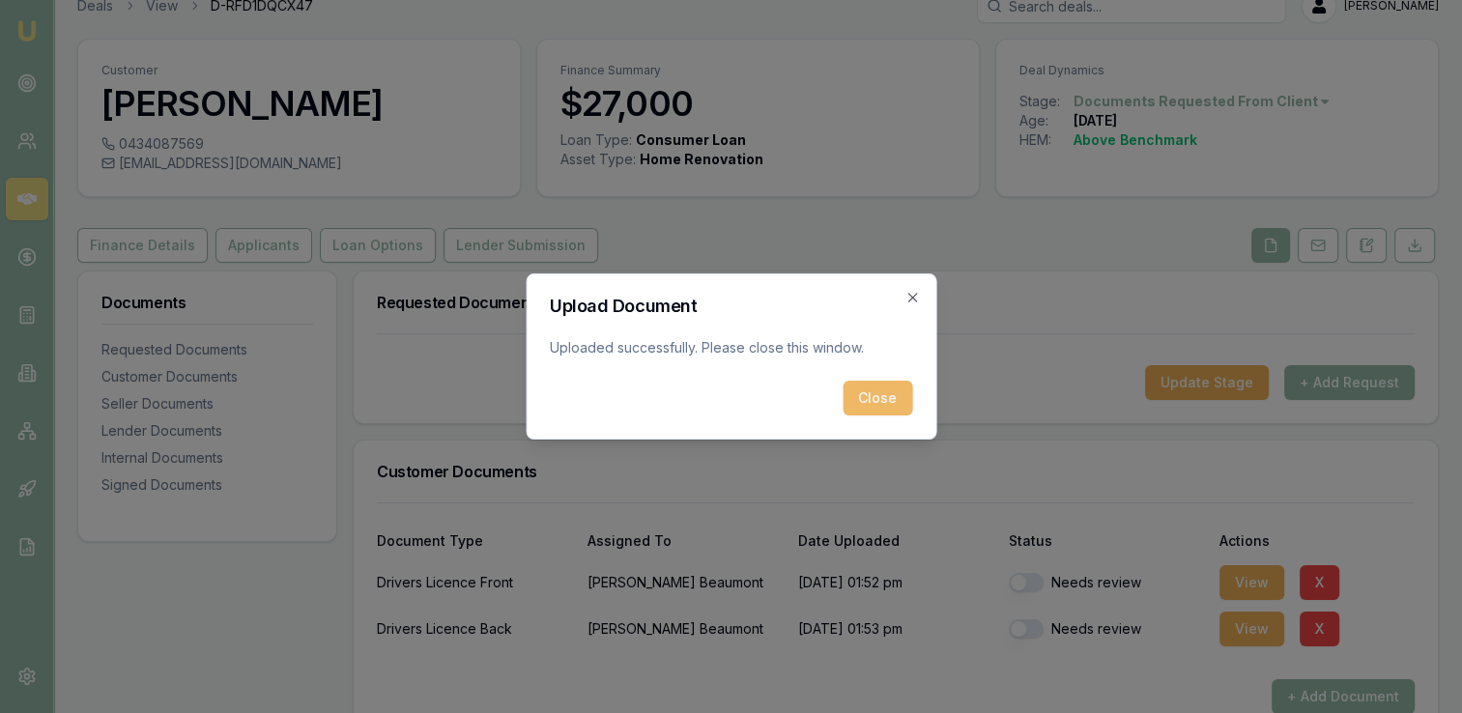
click at [882, 402] on button "Close" at bounding box center [878, 398] width 70 height 35
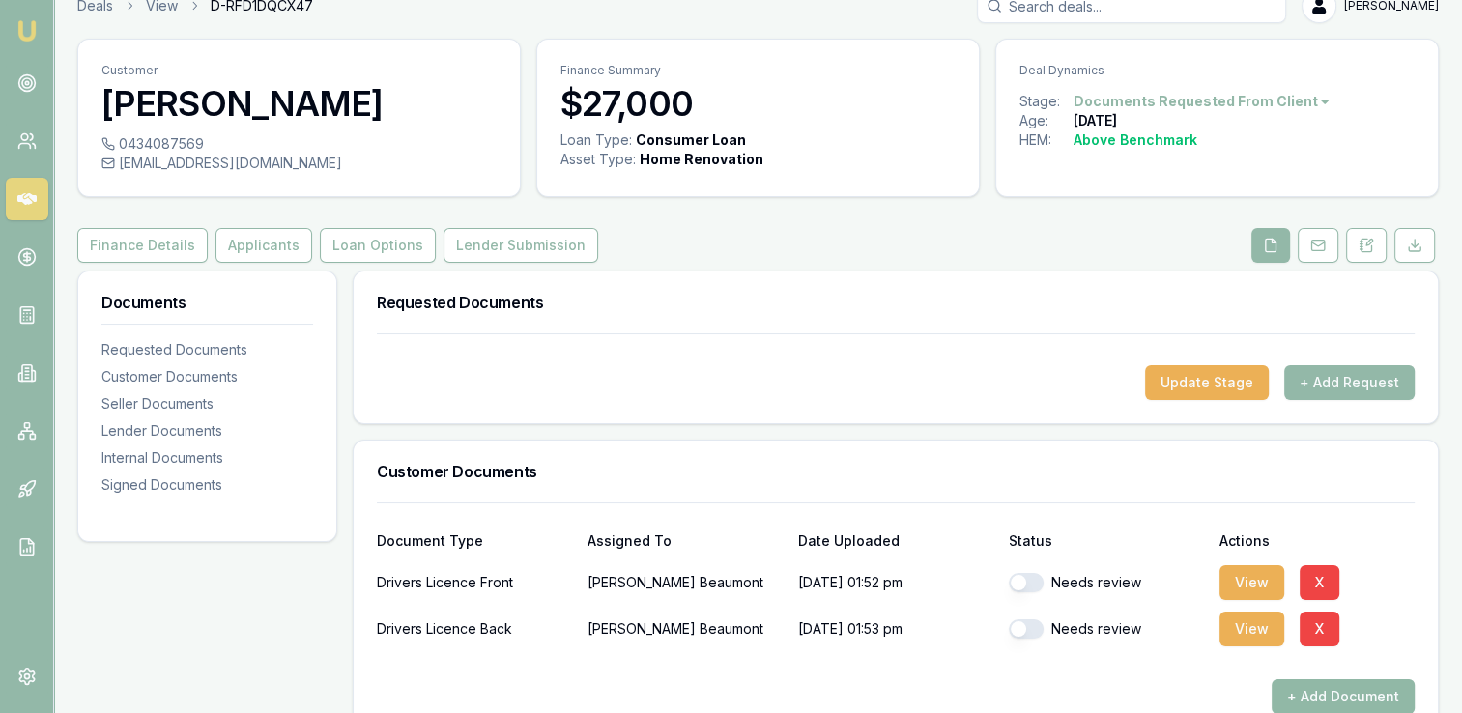
click at [1292, 691] on button "+ Add Document" at bounding box center [1343, 697] width 143 height 35
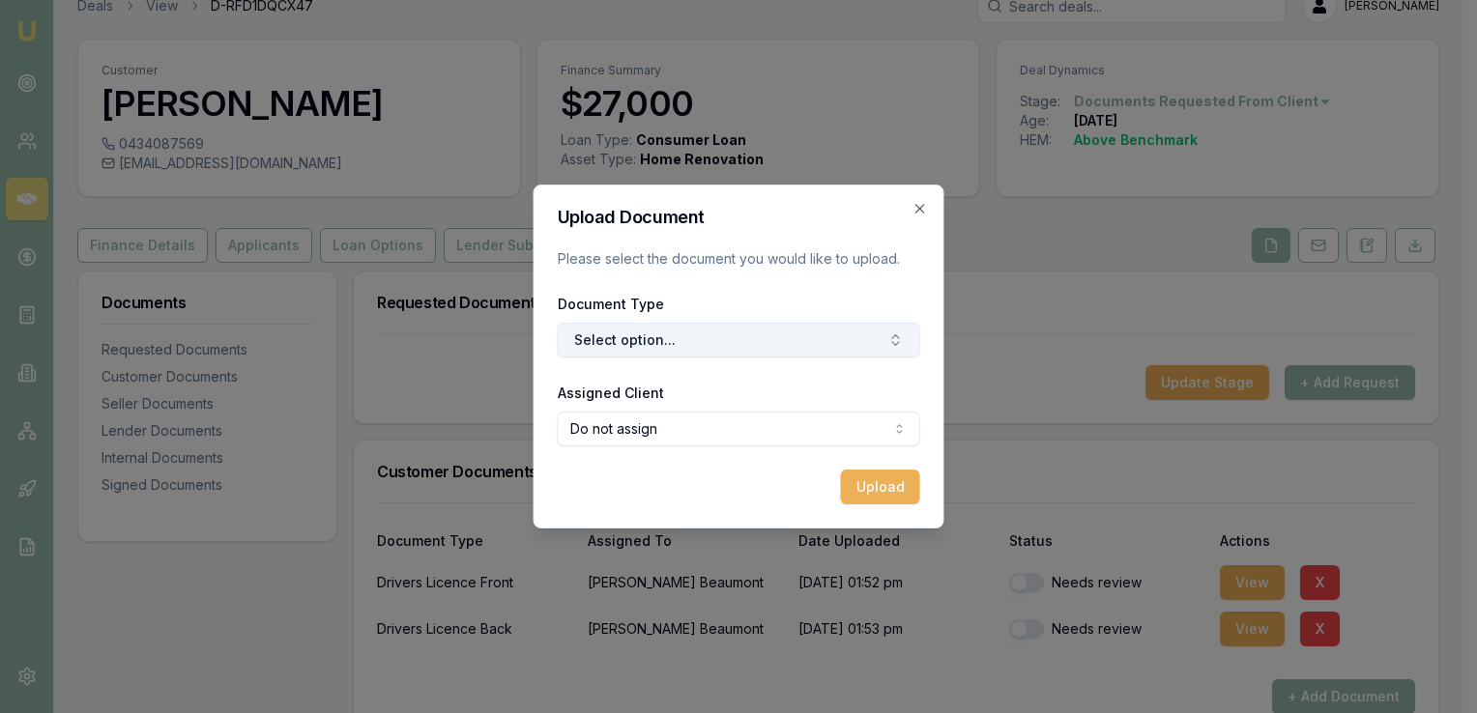
click at [642, 331] on button "Select option..." at bounding box center [739, 340] width 362 height 35
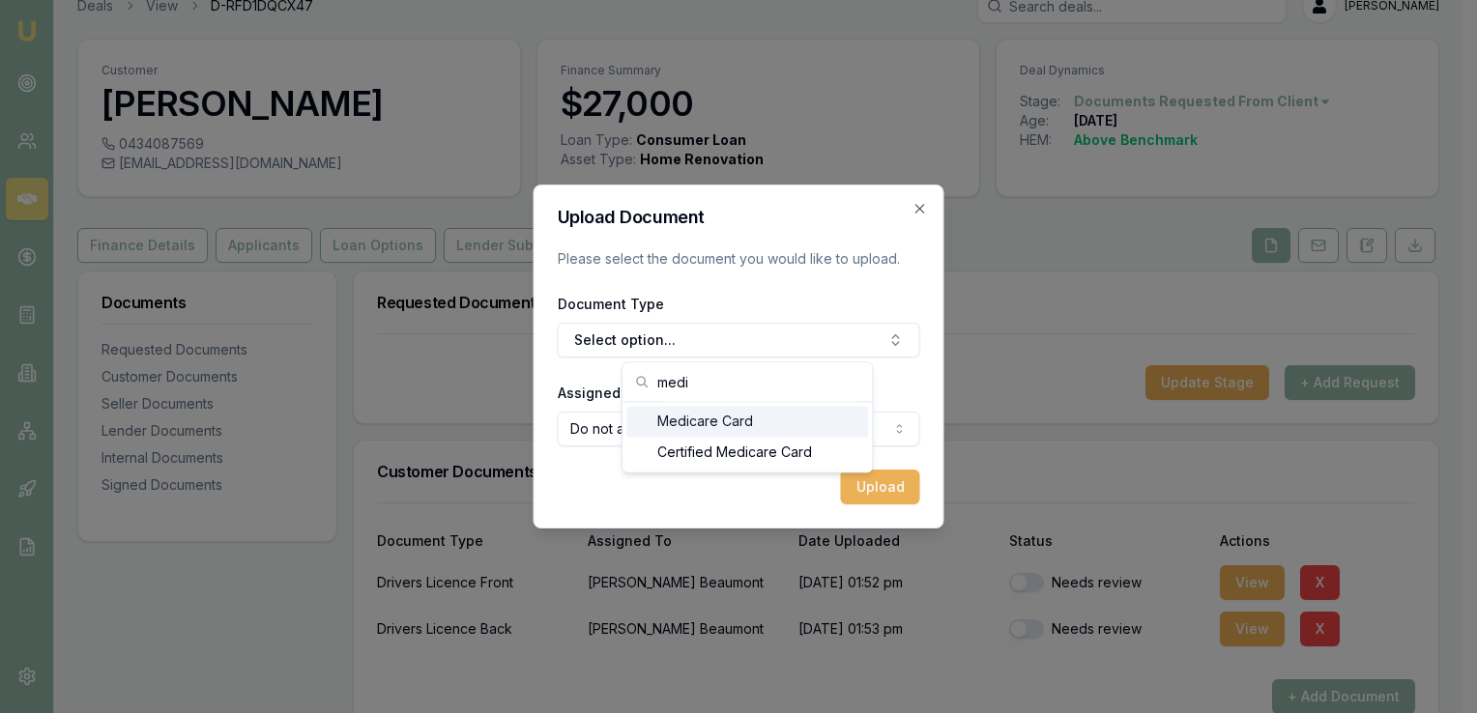
type input "medi"
click at [669, 419] on div "Medicare Card" at bounding box center [747, 421] width 242 height 31
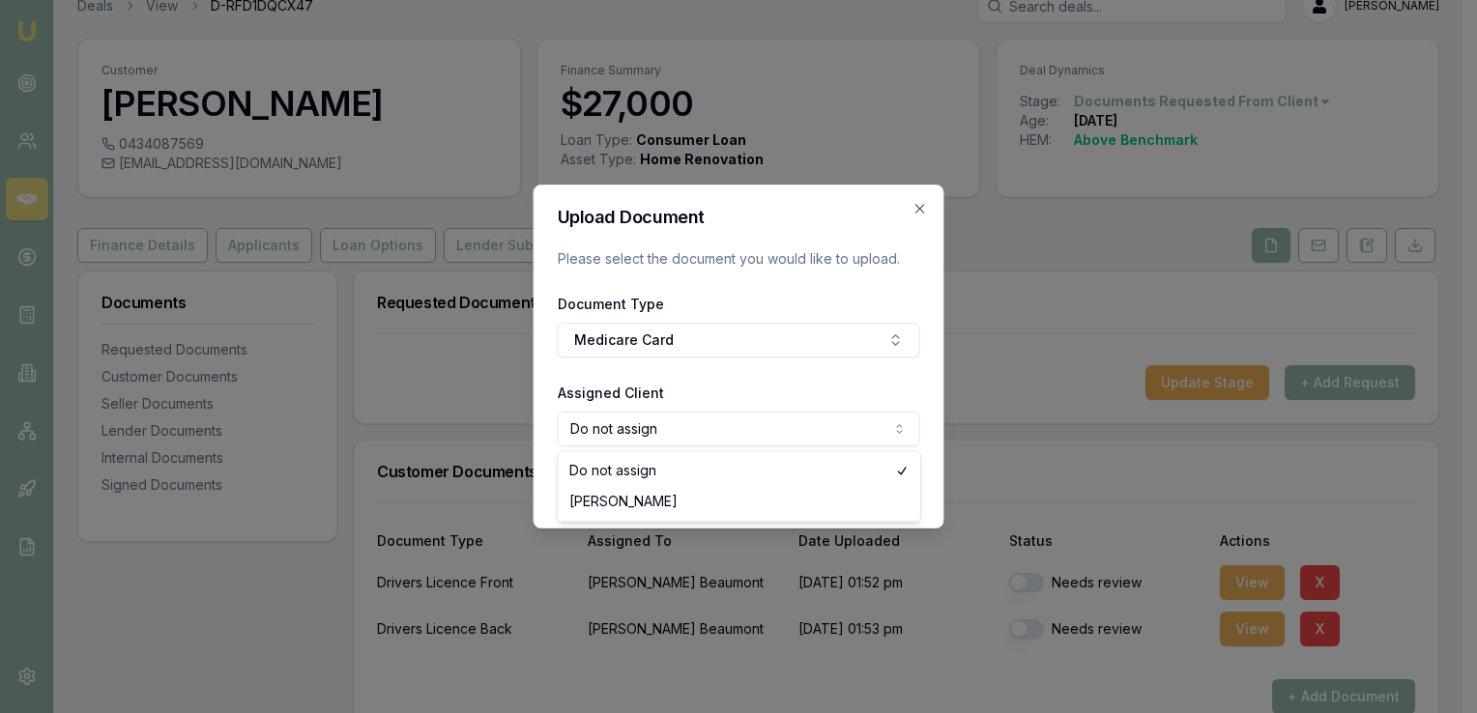
click at [713, 435] on body "Emu Broker Deals View D-RFD1DQCX47 [PERSON_NAME] Toggle Menu Customer [PERSON_N…" at bounding box center [731, 329] width 1462 height 713
select select "U-YQXTRX3SRJ"
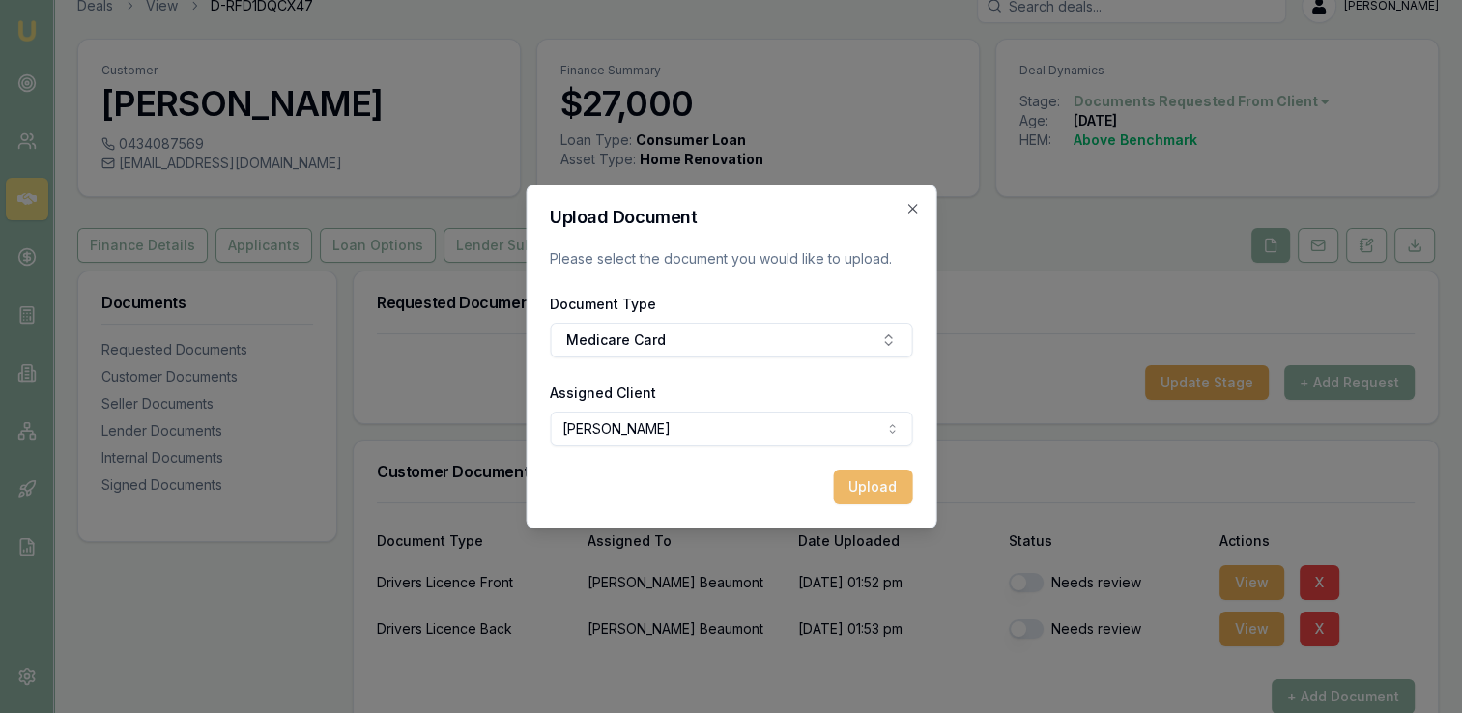
click at [855, 493] on button "Upload" at bounding box center [872, 487] width 79 height 35
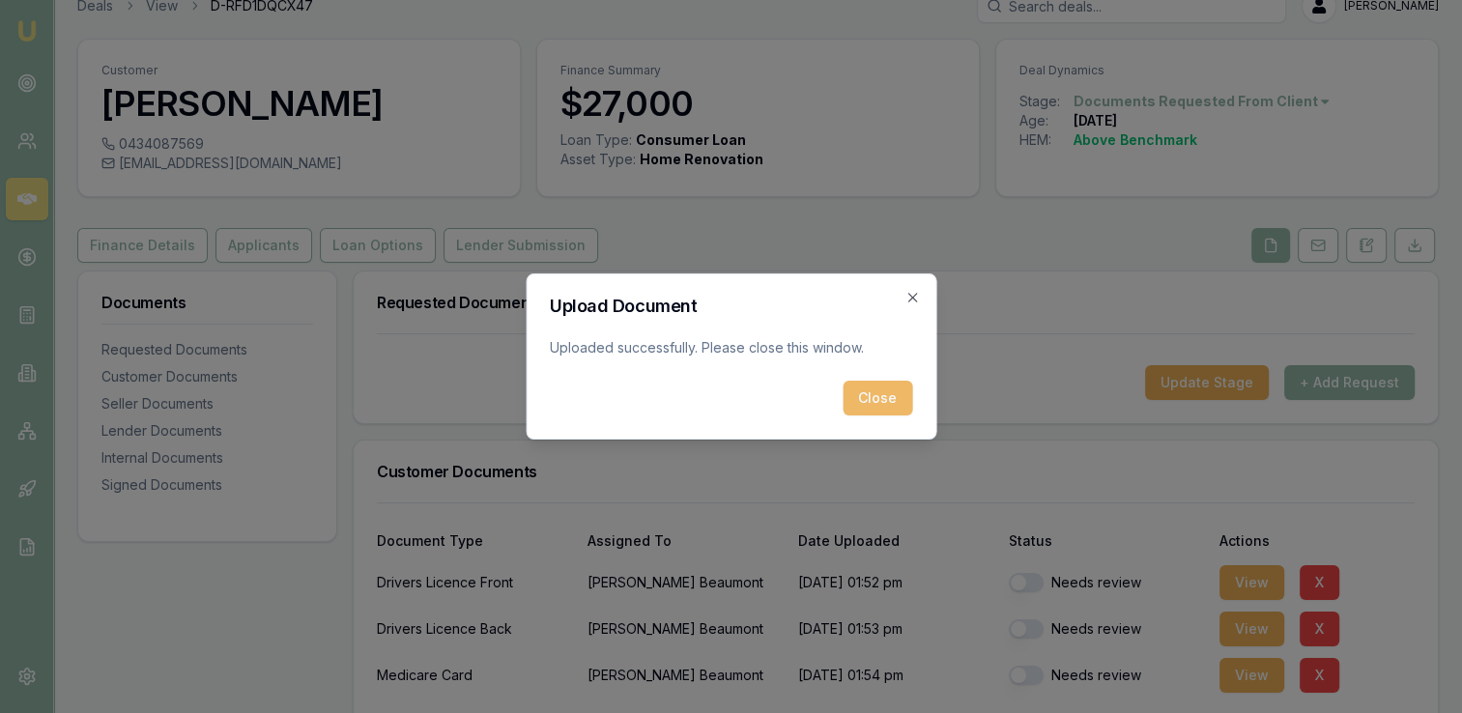
click at [875, 398] on button "Close" at bounding box center [878, 398] width 70 height 35
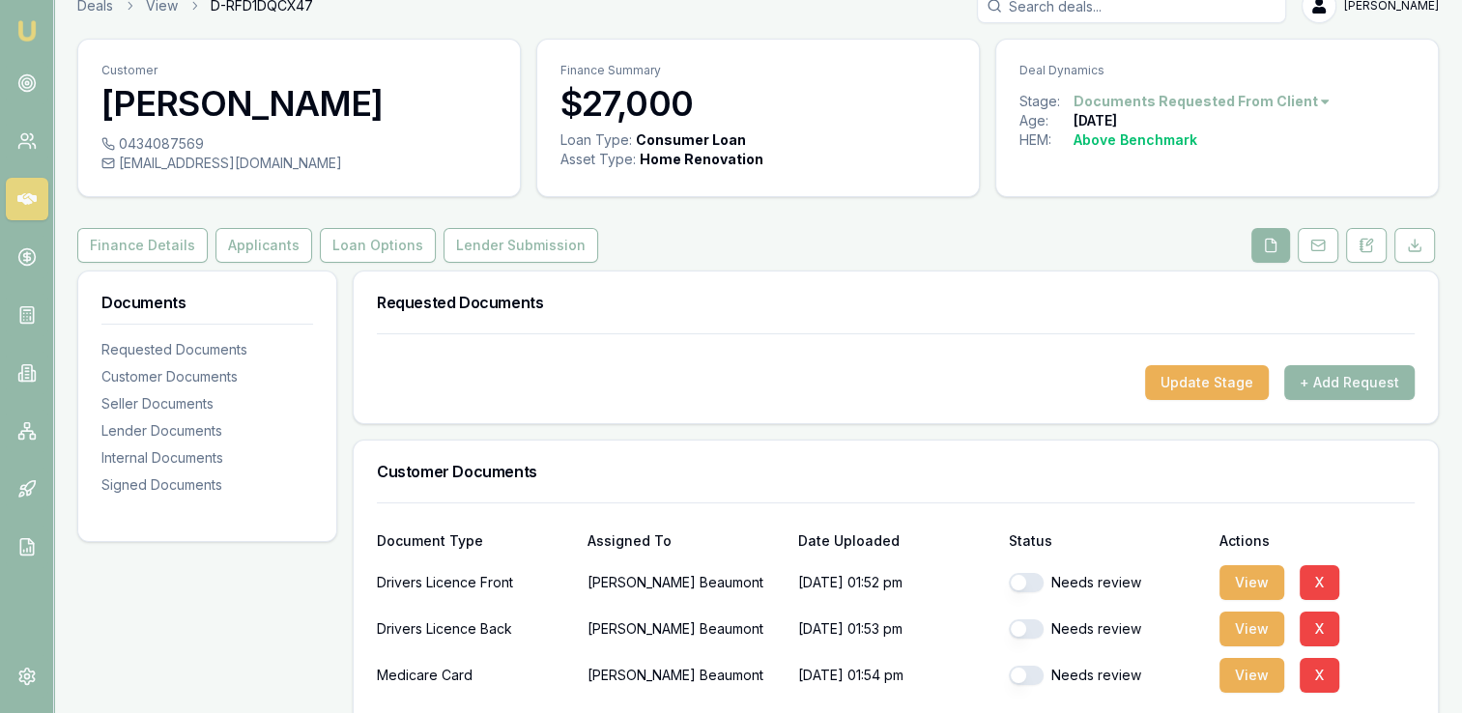
click at [1035, 585] on button "button" at bounding box center [1026, 582] width 35 height 19
checkbox input "false"
checkbox input "true"
click at [1036, 634] on button "button" at bounding box center [1026, 629] width 35 height 19
checkbox input "true"
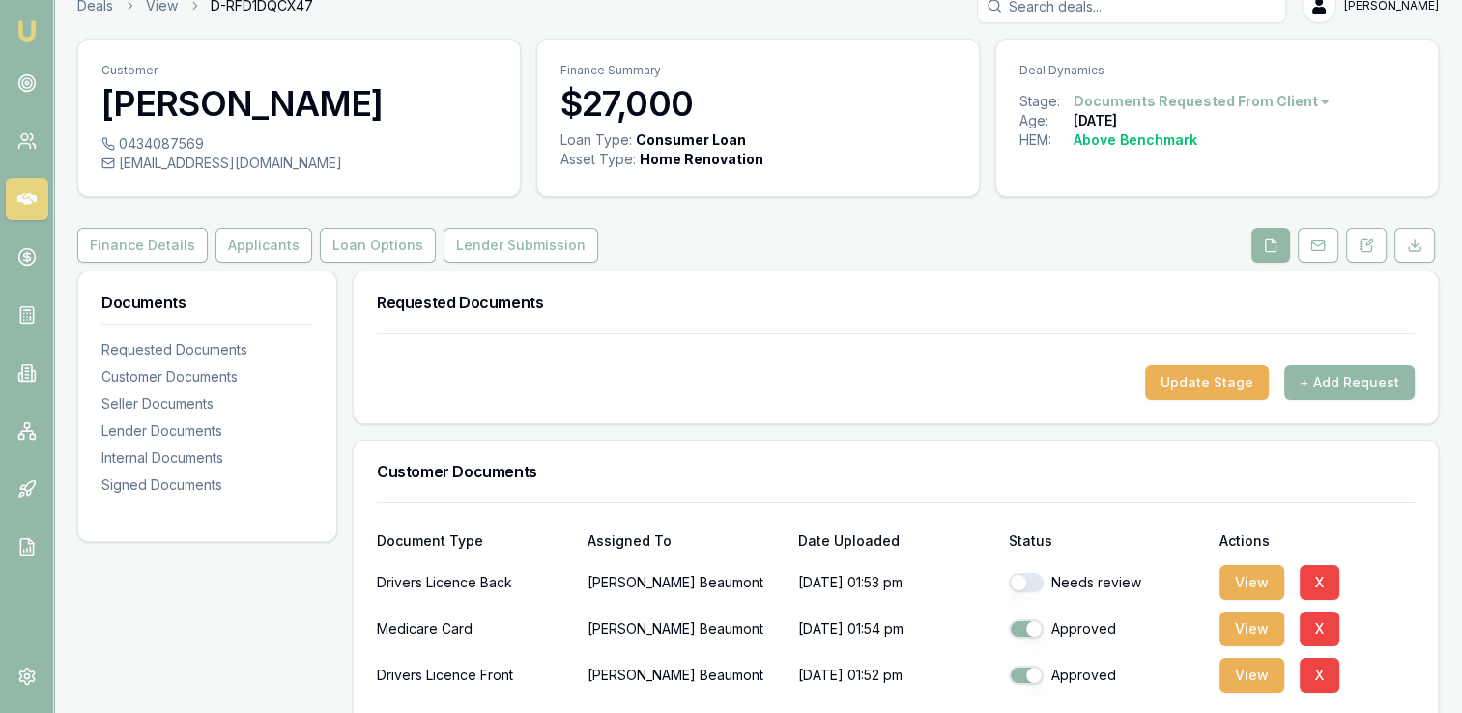
click at [1040, 583] on button "button" at bounding box center [1026, 582] width 35 height 19
checkbox input "true"
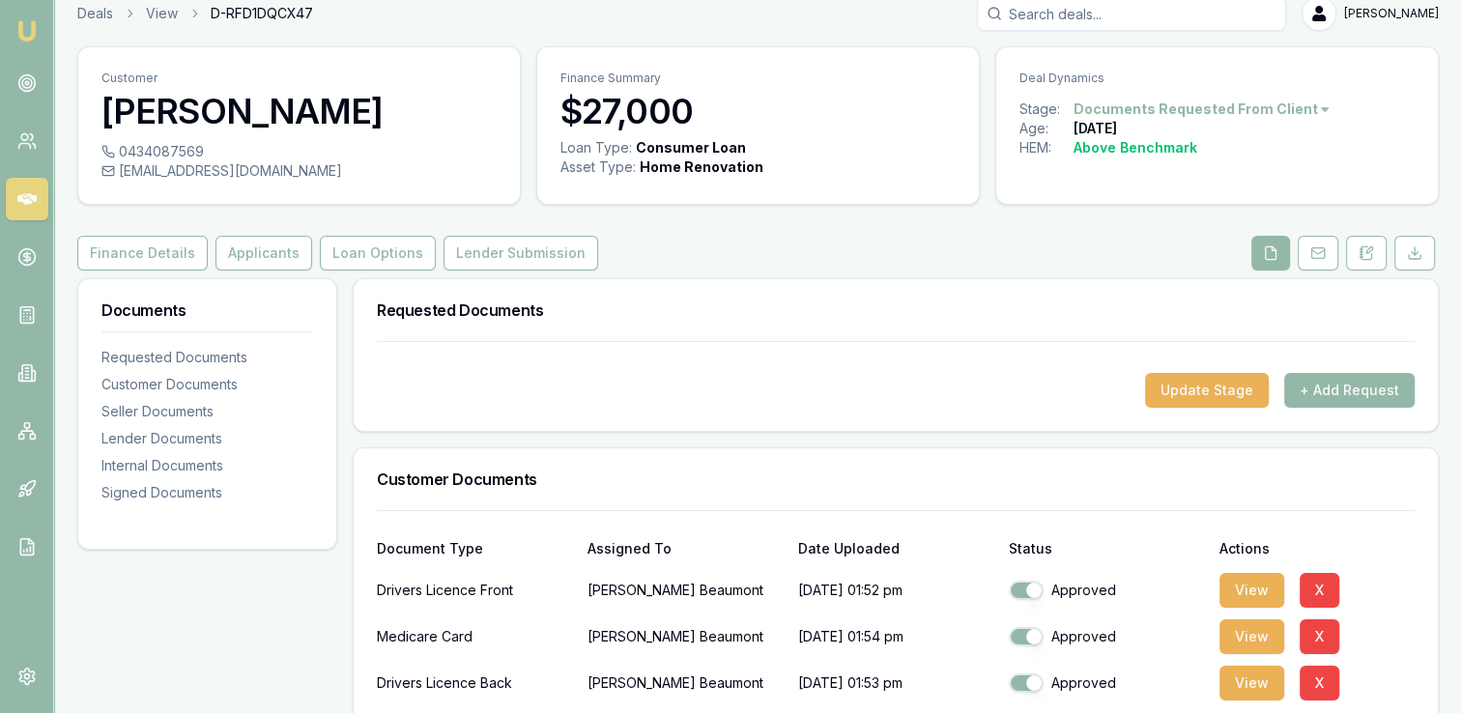
scroll to position [0, 0]
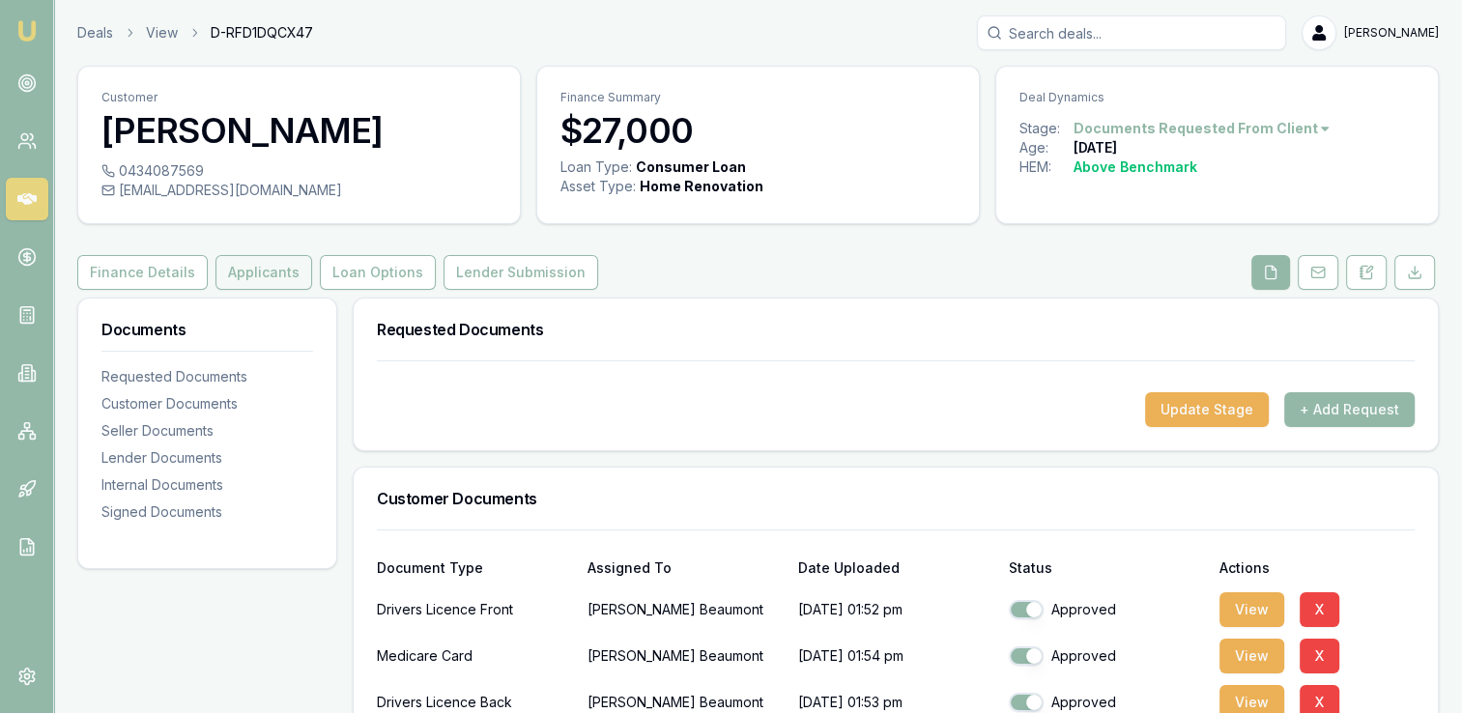
click at [241, 273] on button "Applicants" at bounding box center [264, 272] width 97 height 35
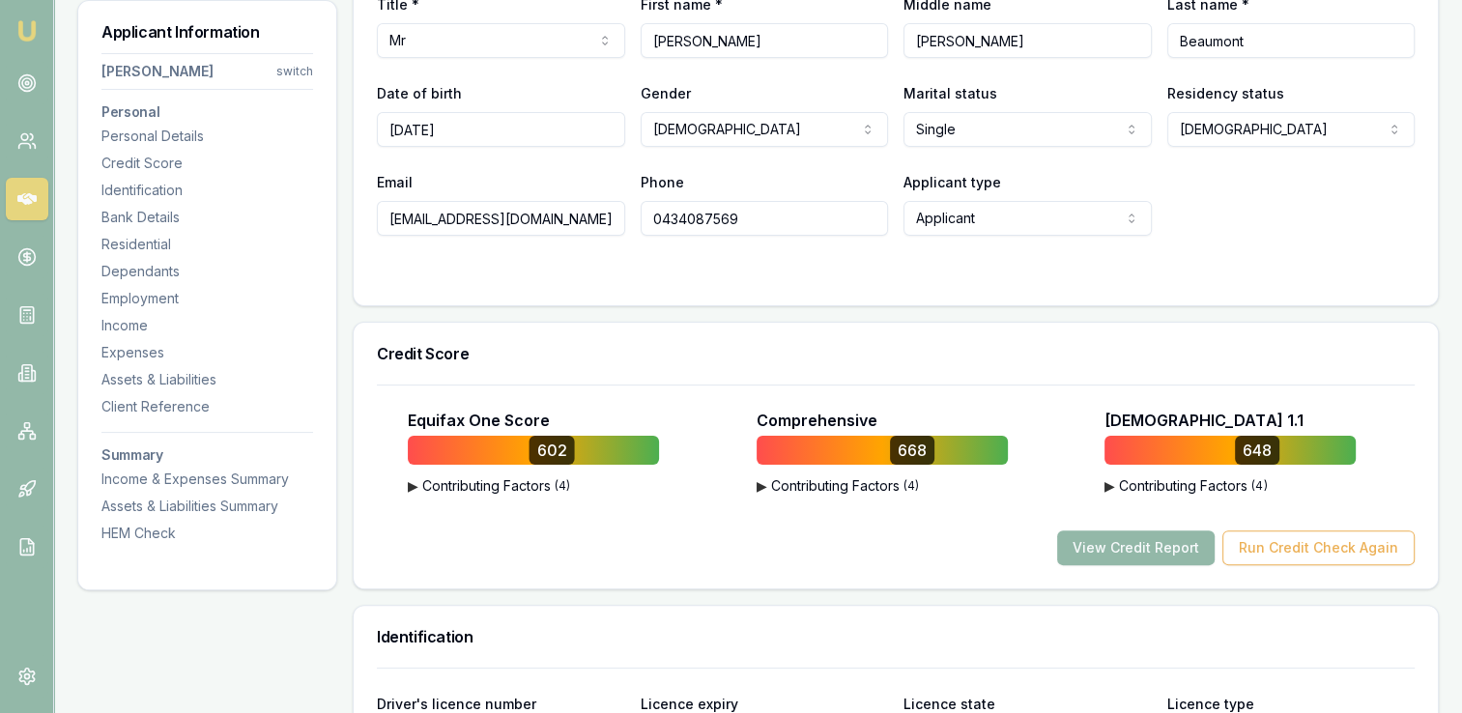
scroll to position [394, 0]
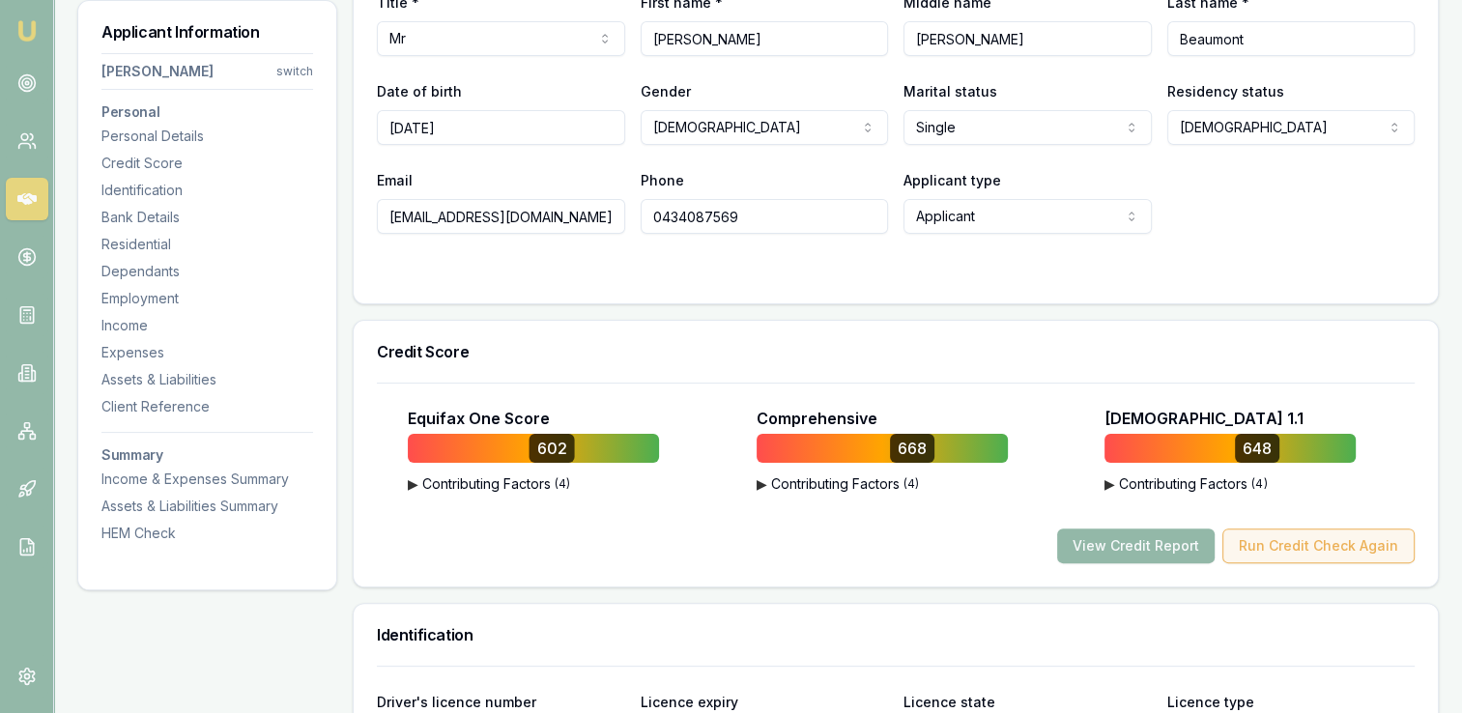
click at [1280, 546] on button "Run Credit Check Again" at bounding box center [1319, 546] width 192 height 35
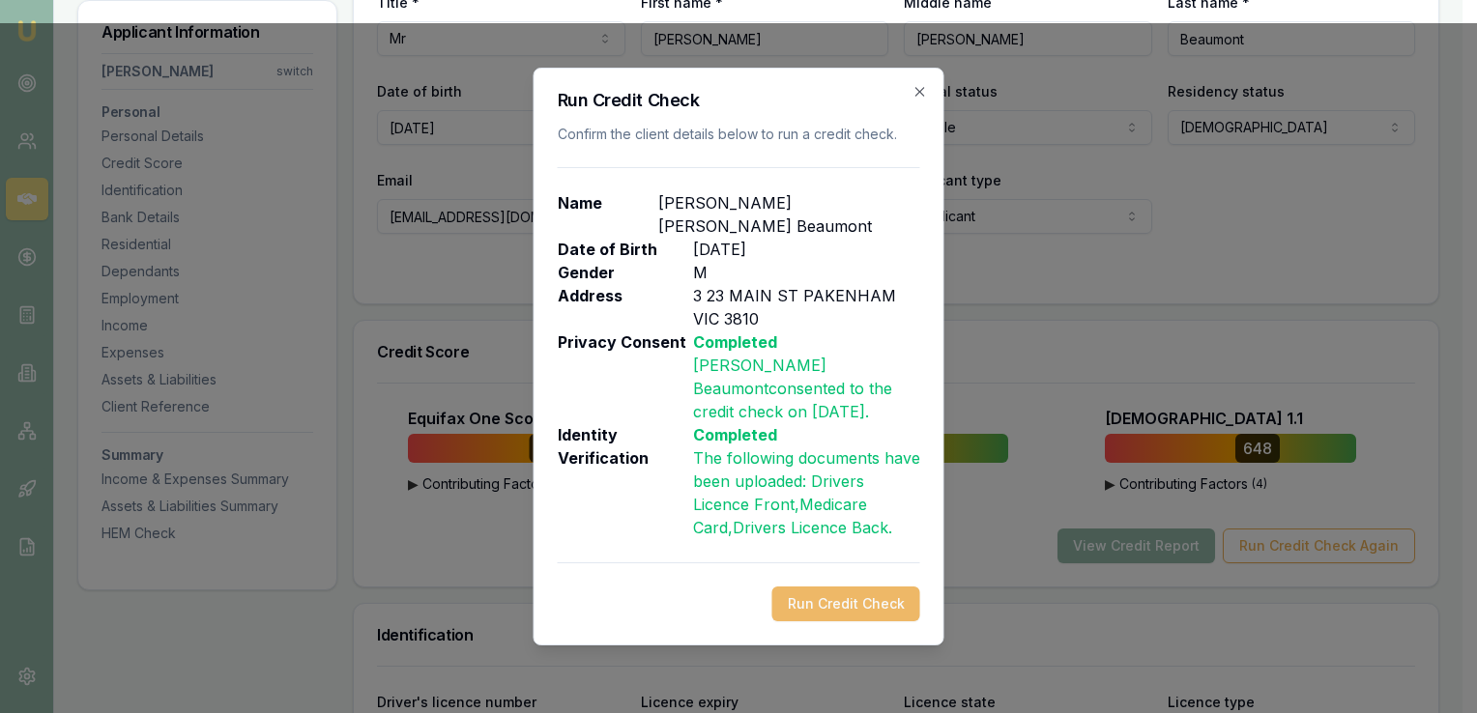
click at [839, 590] on button "Run Credit Check" at bounding box center [846, 604] width 148 height 35
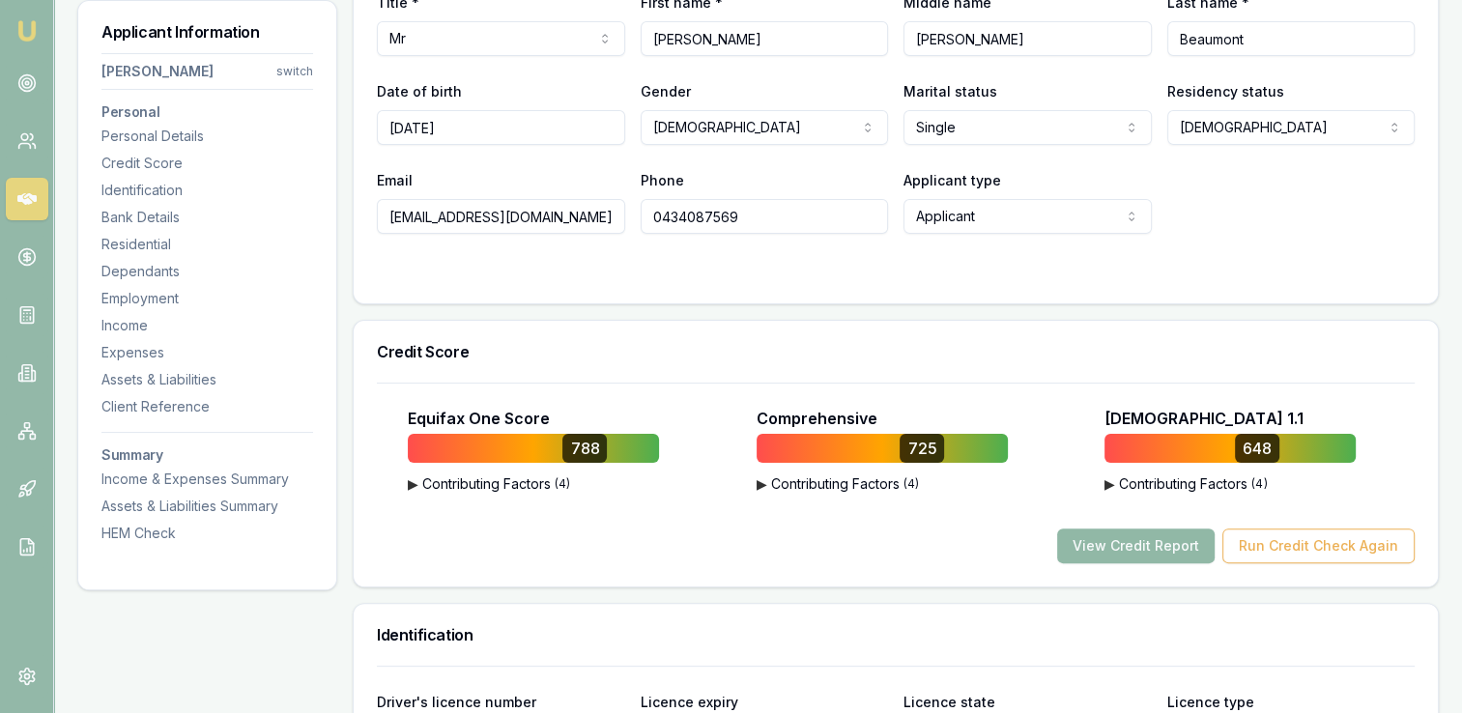
click at [1151, 548] on button "View Credit Report" at bounding box center [1136, 546] width 158 height 35
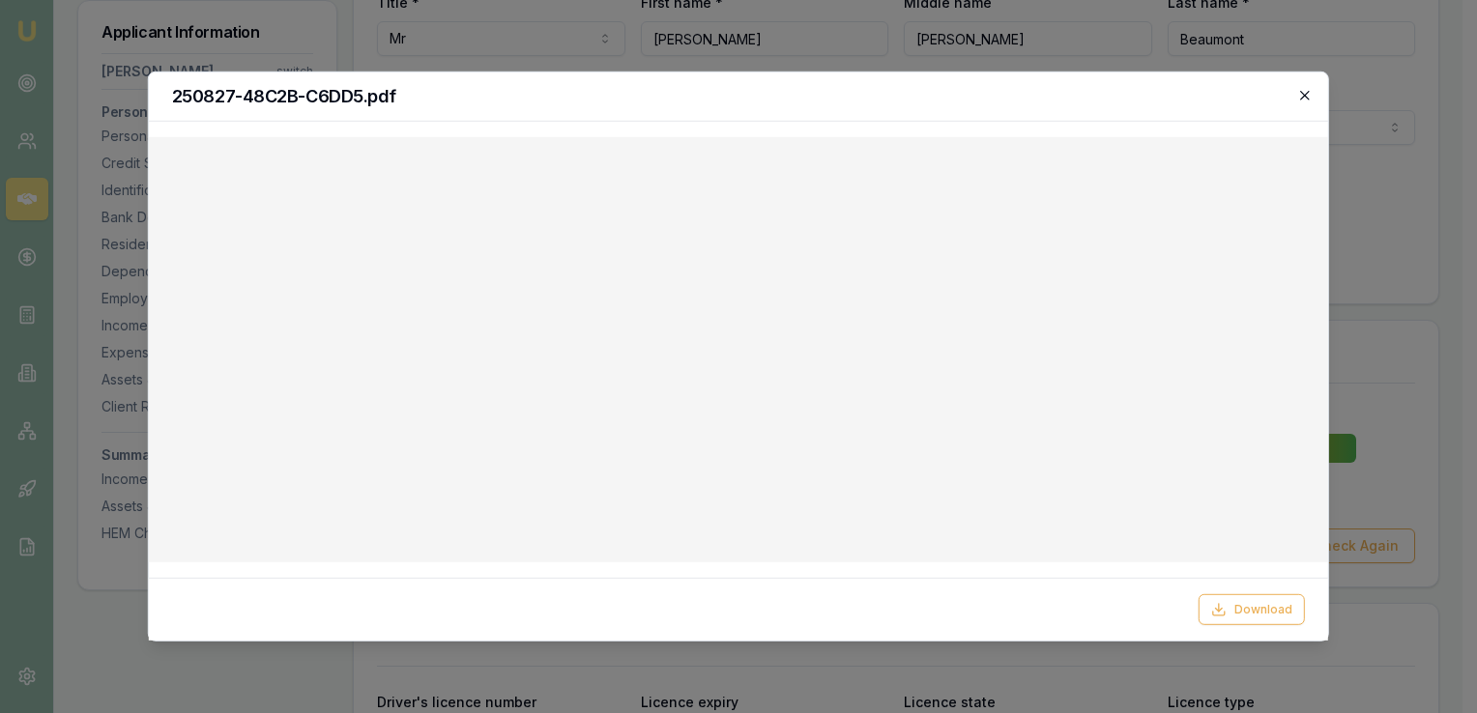
click at [1303, 95] on icon "button" at bounding box center [1304, 95] width 15 height 15
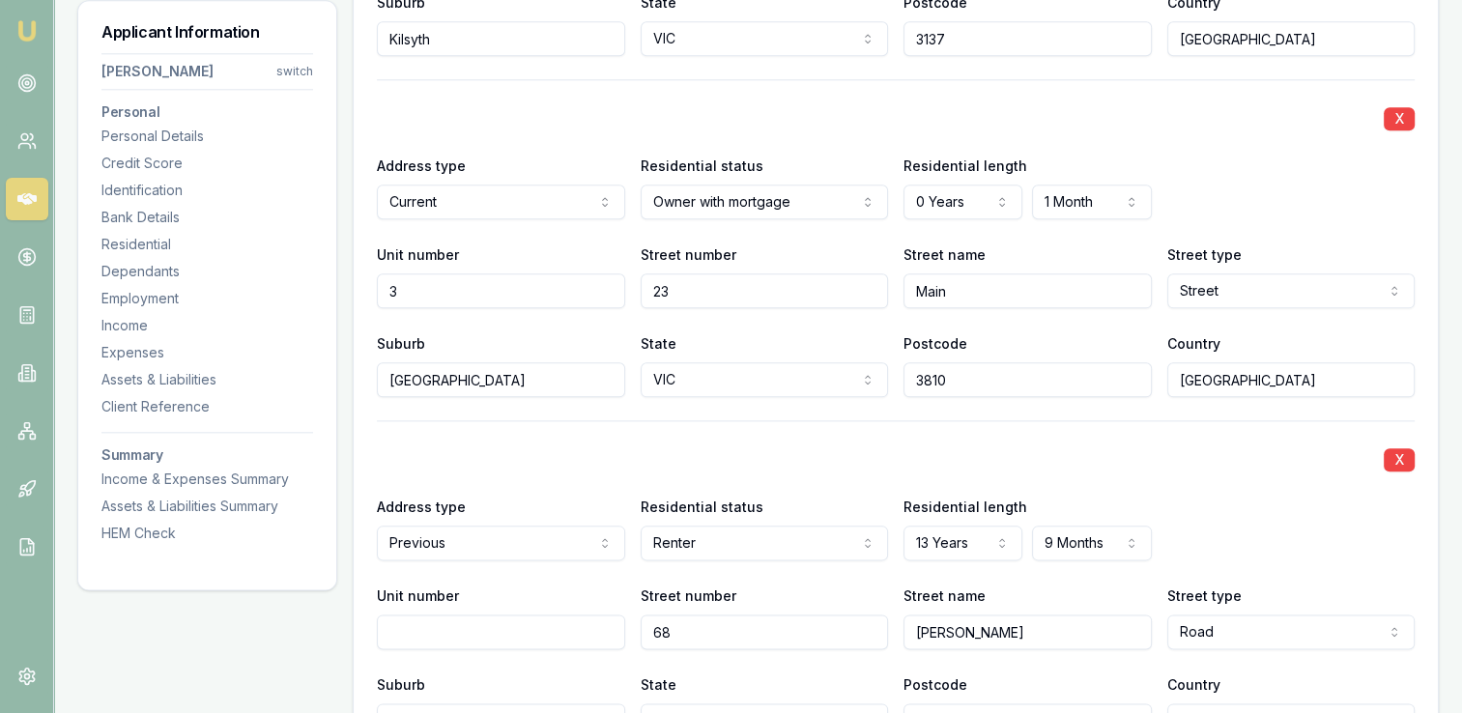
scroll to position [2068, 0]
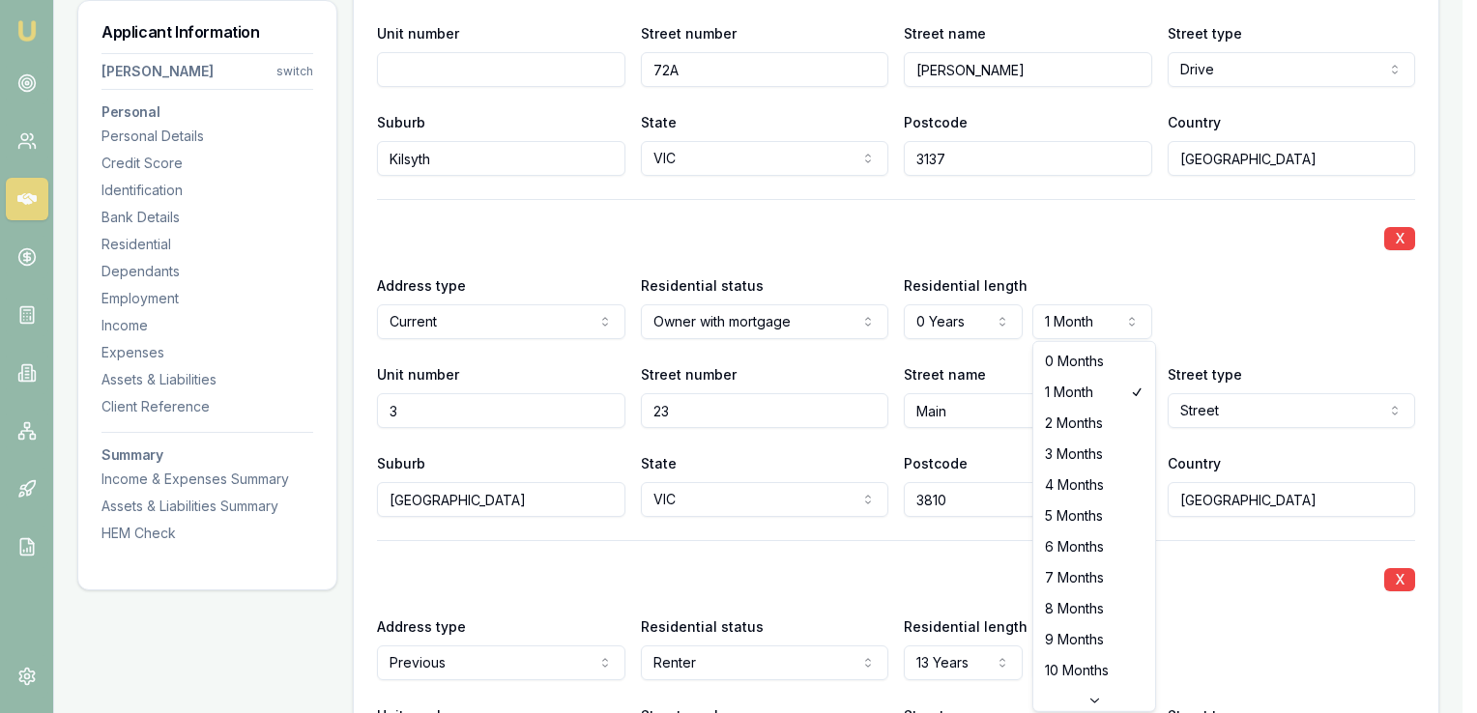
select select "4"
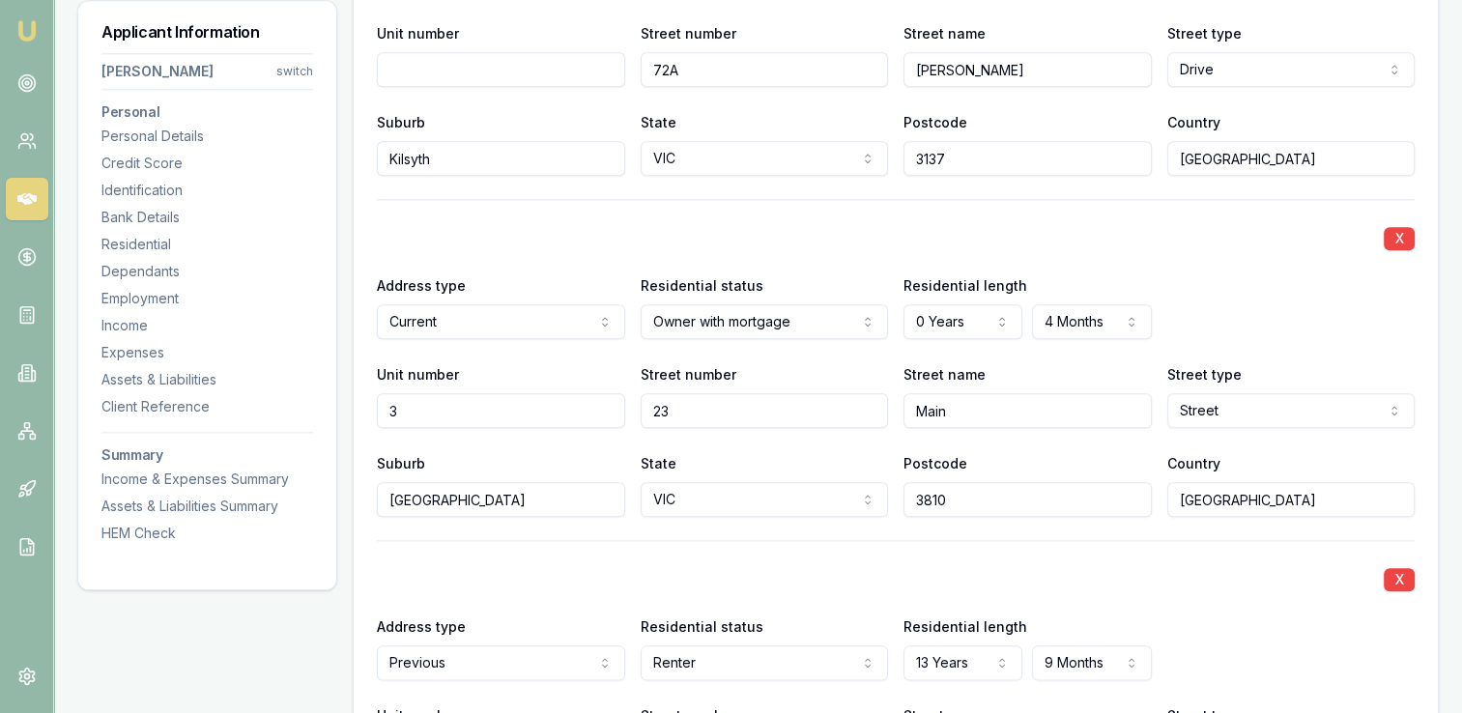
click at [1176, 257] on div "X Address type Current Current Previous Residential status Owner with mortgage …" at bounding box center [896, 358] width 1038 height 318
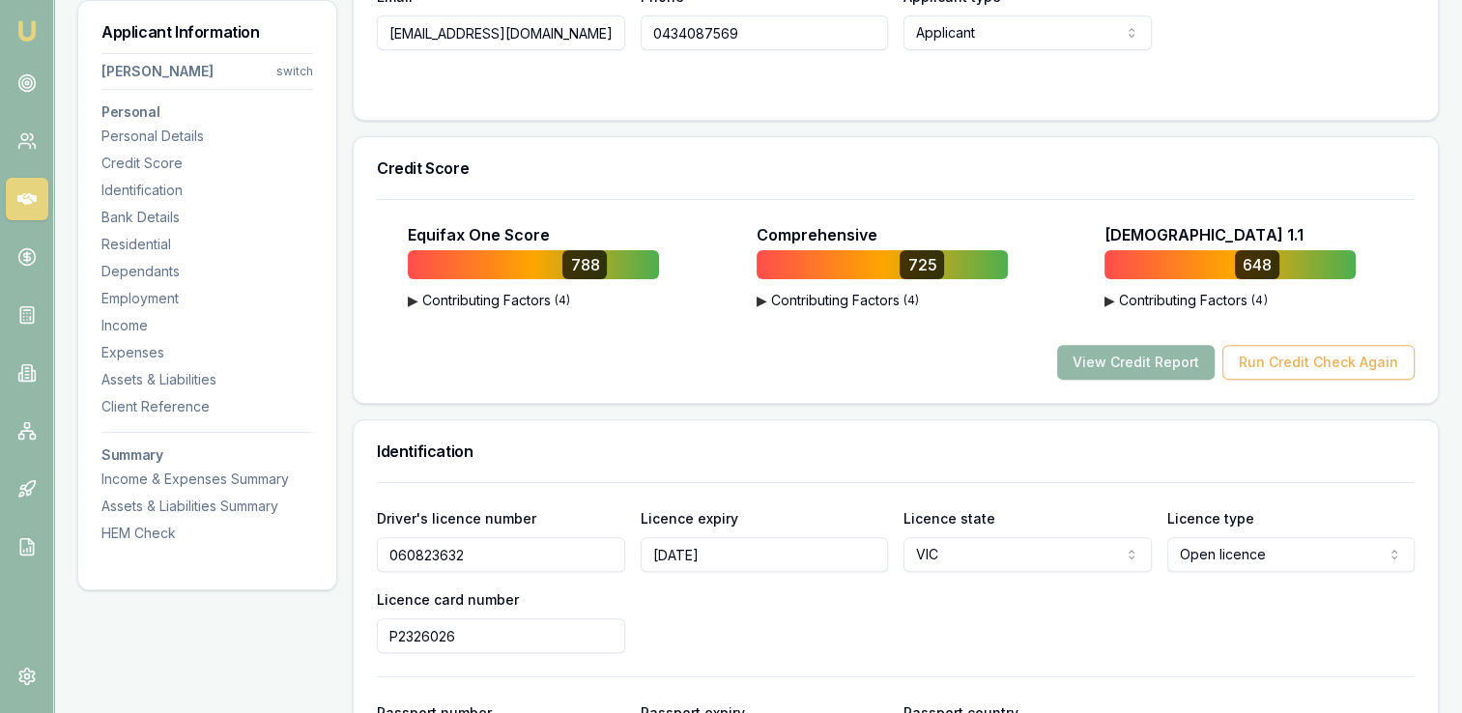
scroll to position [575, 0]
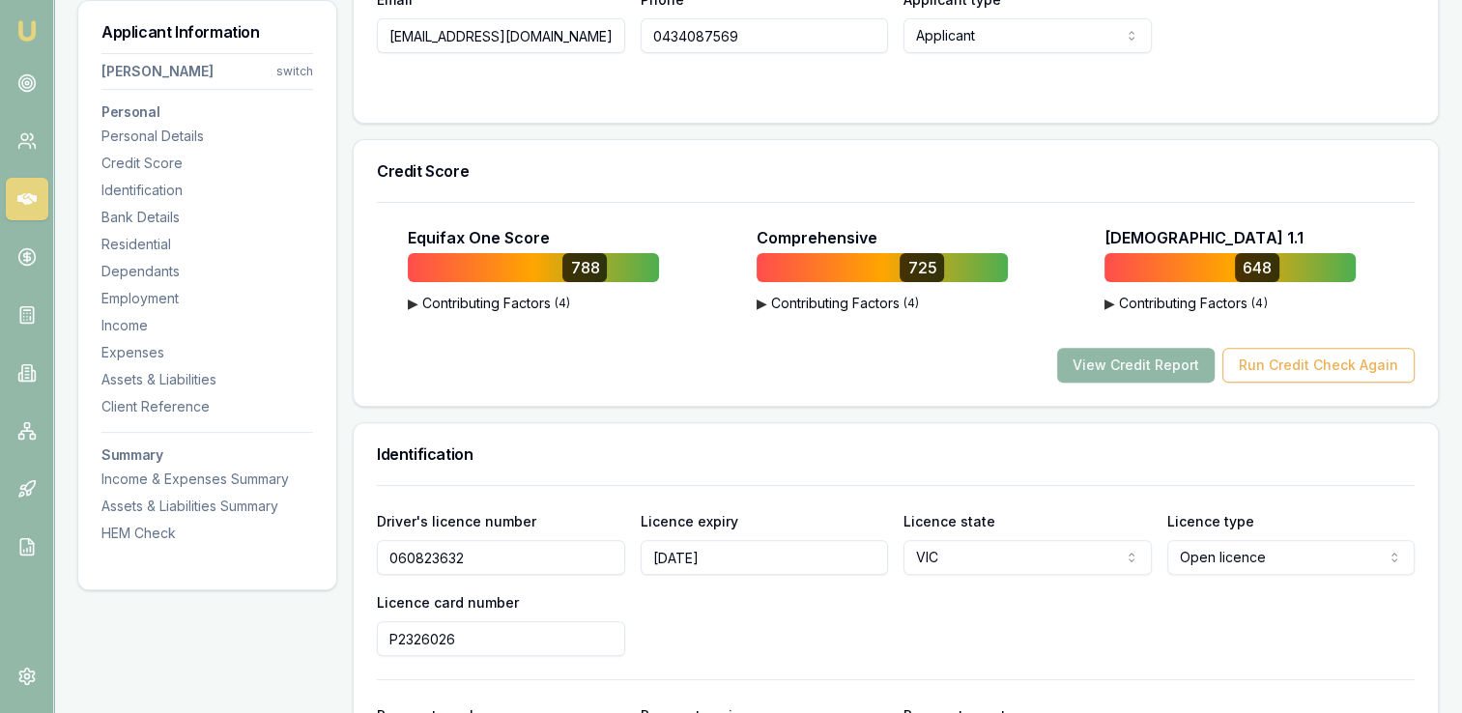
click at [1106, 361] on button "View Credit Report" at bounding box center [1136, 365] width 158 height 35
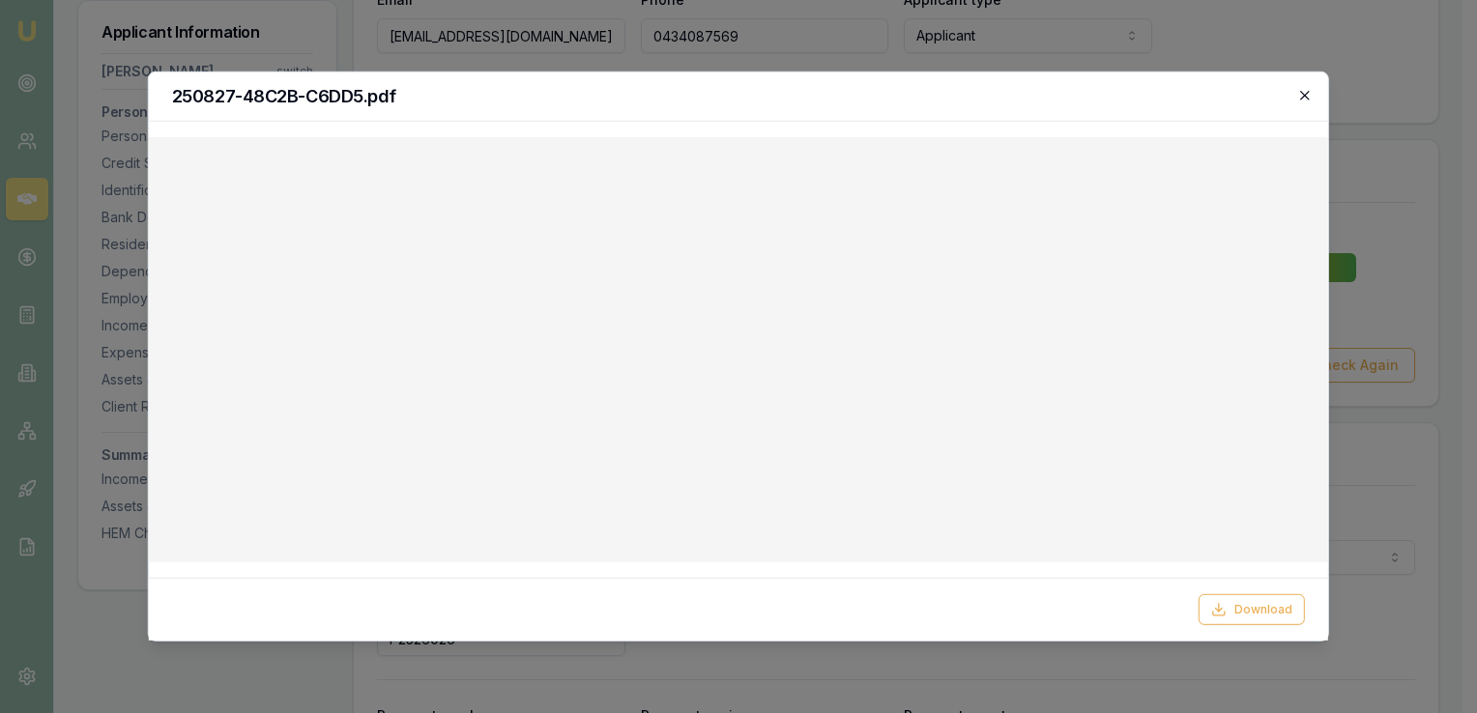
click at [1304, 98] on icon "button" at bounding box center [1304, 95] width 15 height 15
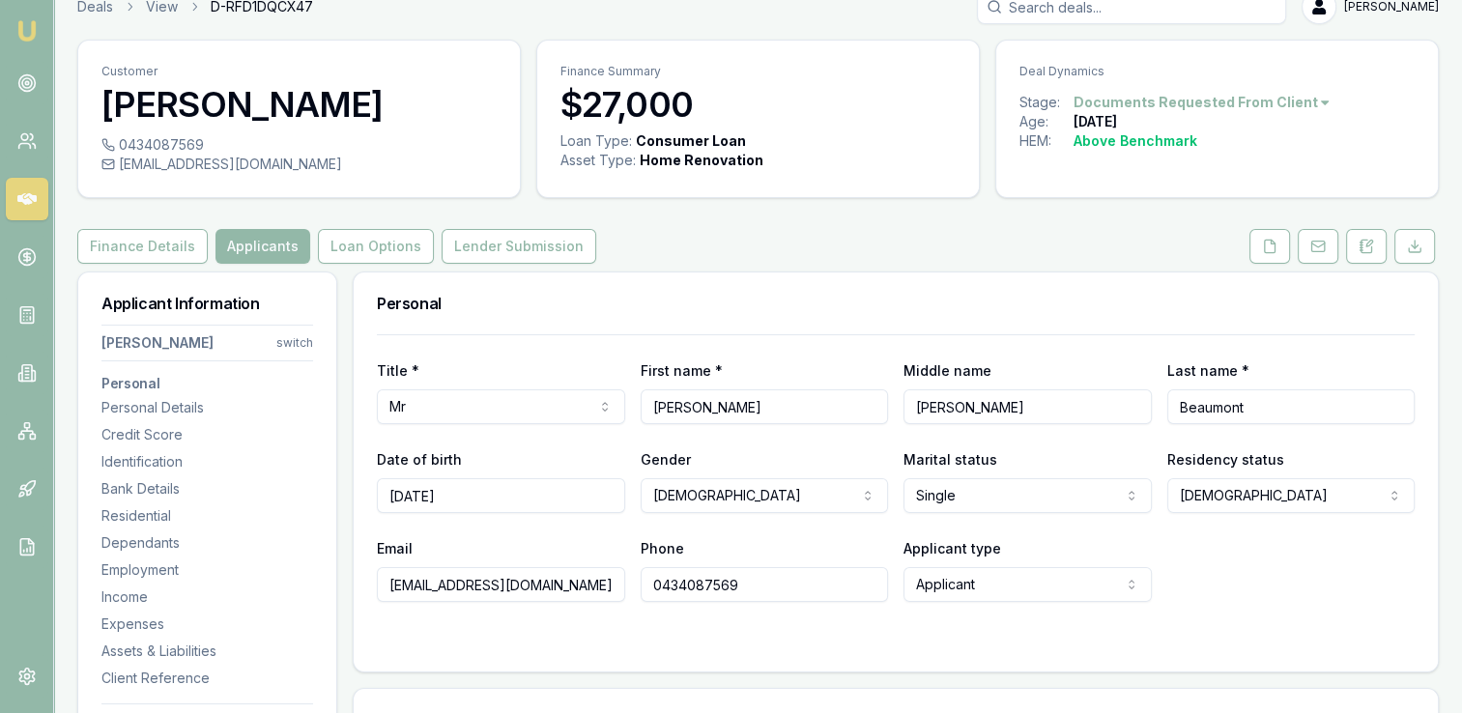
scroll to position [0, 0]
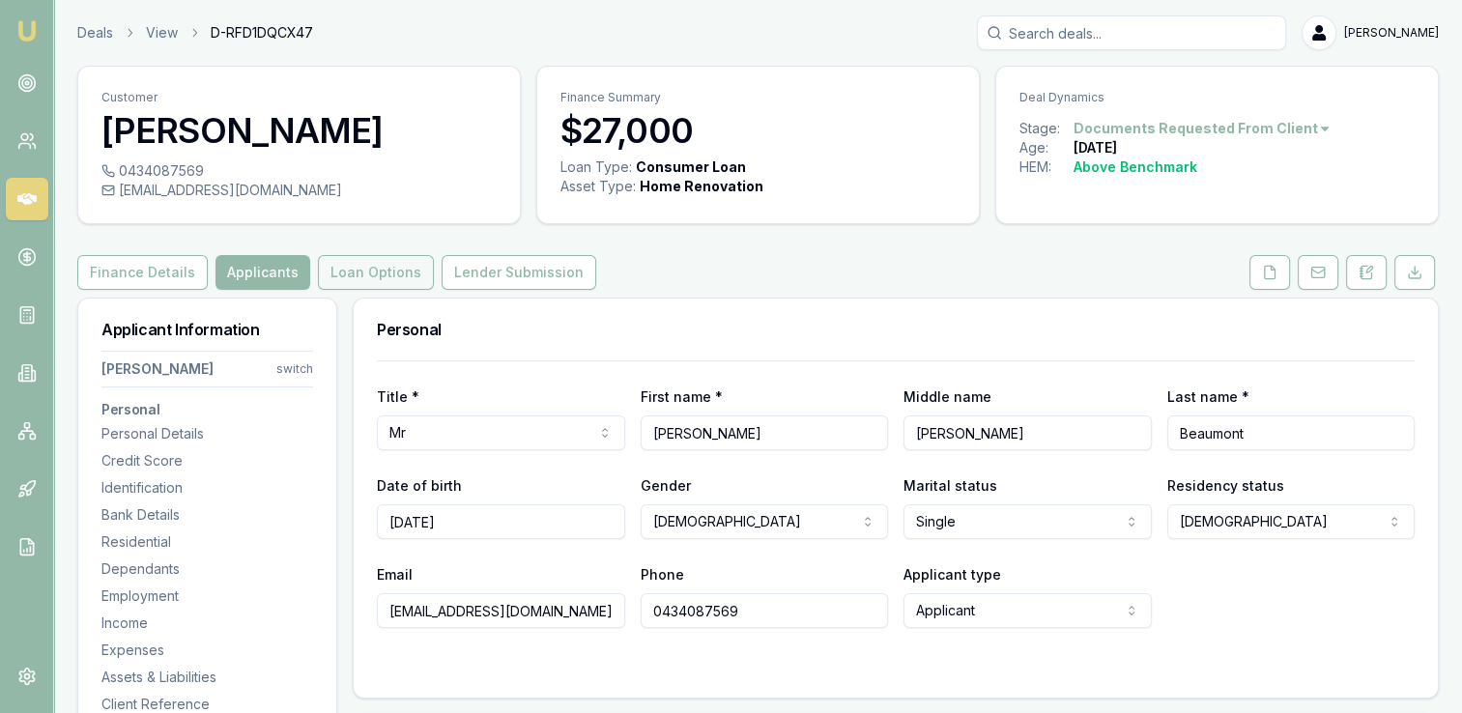
click at [388, 280] on button "Loan Options" at bounding box center [376, 272] width 116 height 35
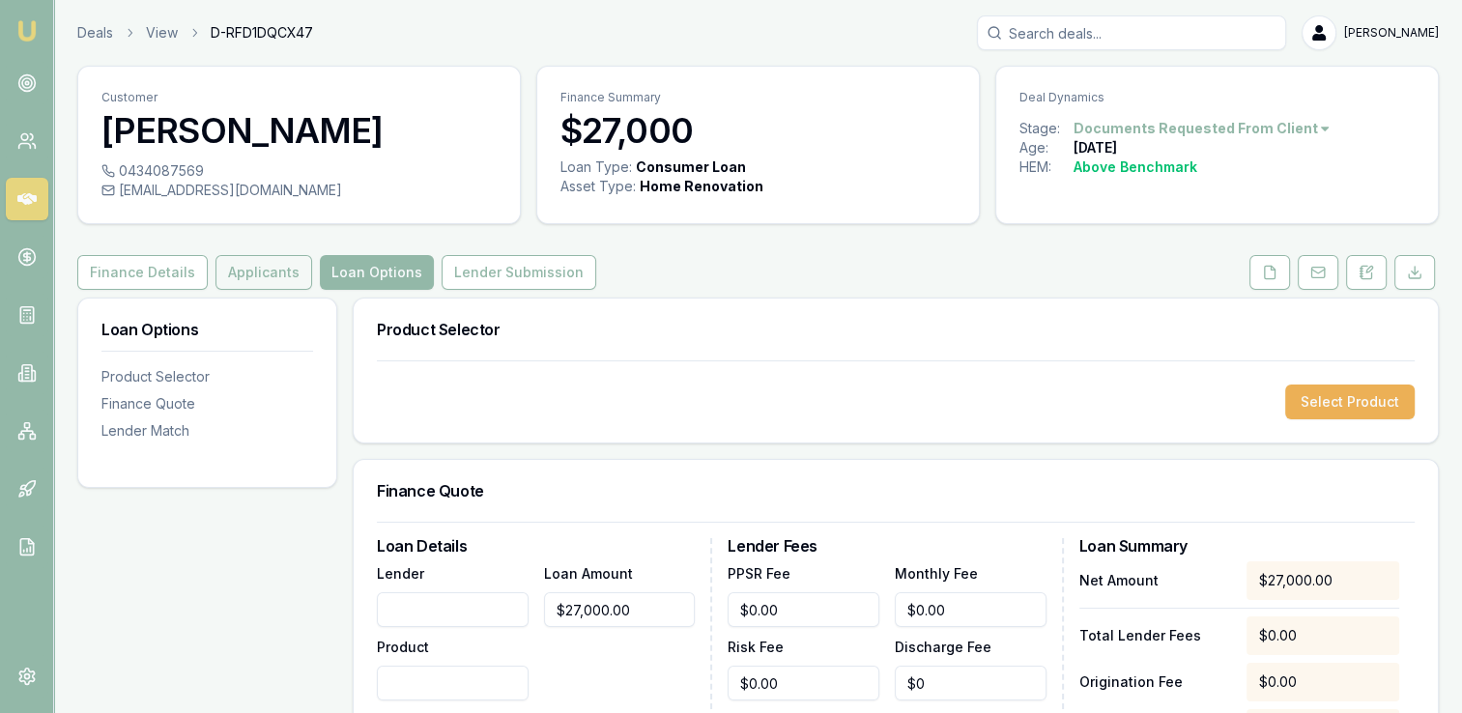
click at [246, 277] on button "Applicants" at bounding box center [264, 272] width 97 height 35
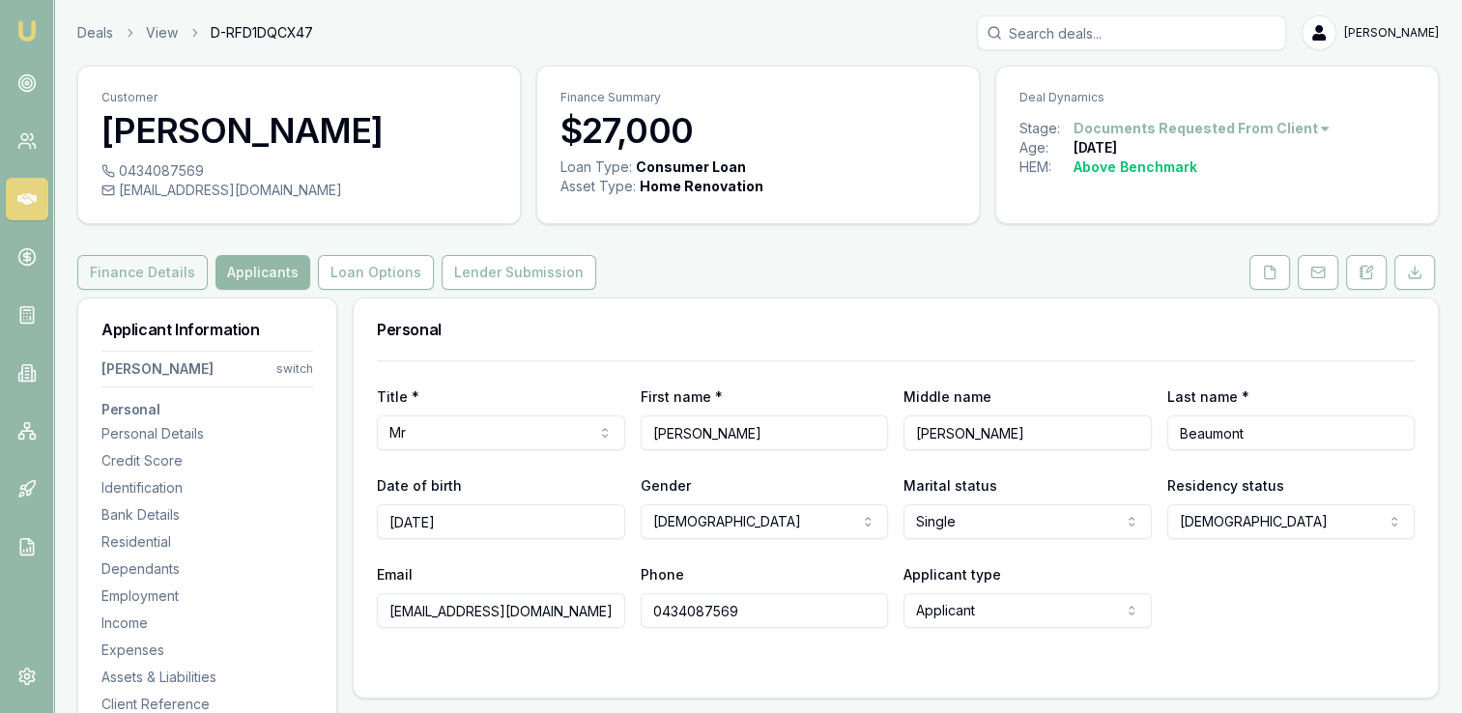
click at [159, 271] on button "Finance Details" at bounding box center [142, 272] width 130 height 35
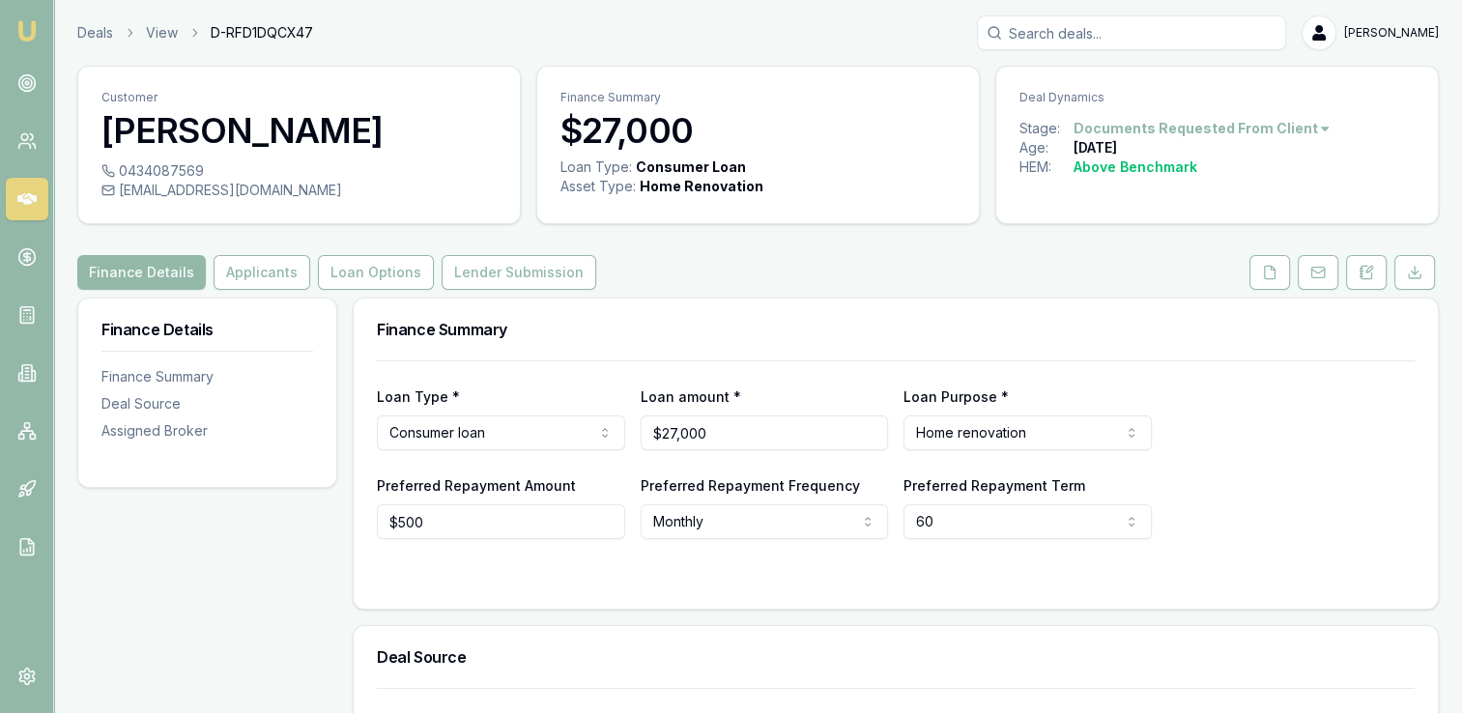
click at [966, 574] on div at bounding box center [896, 577] width 1038 height 15
click at [346, 271] on button "Loan Options" at bounding box center [376, 272] width 116 height 35
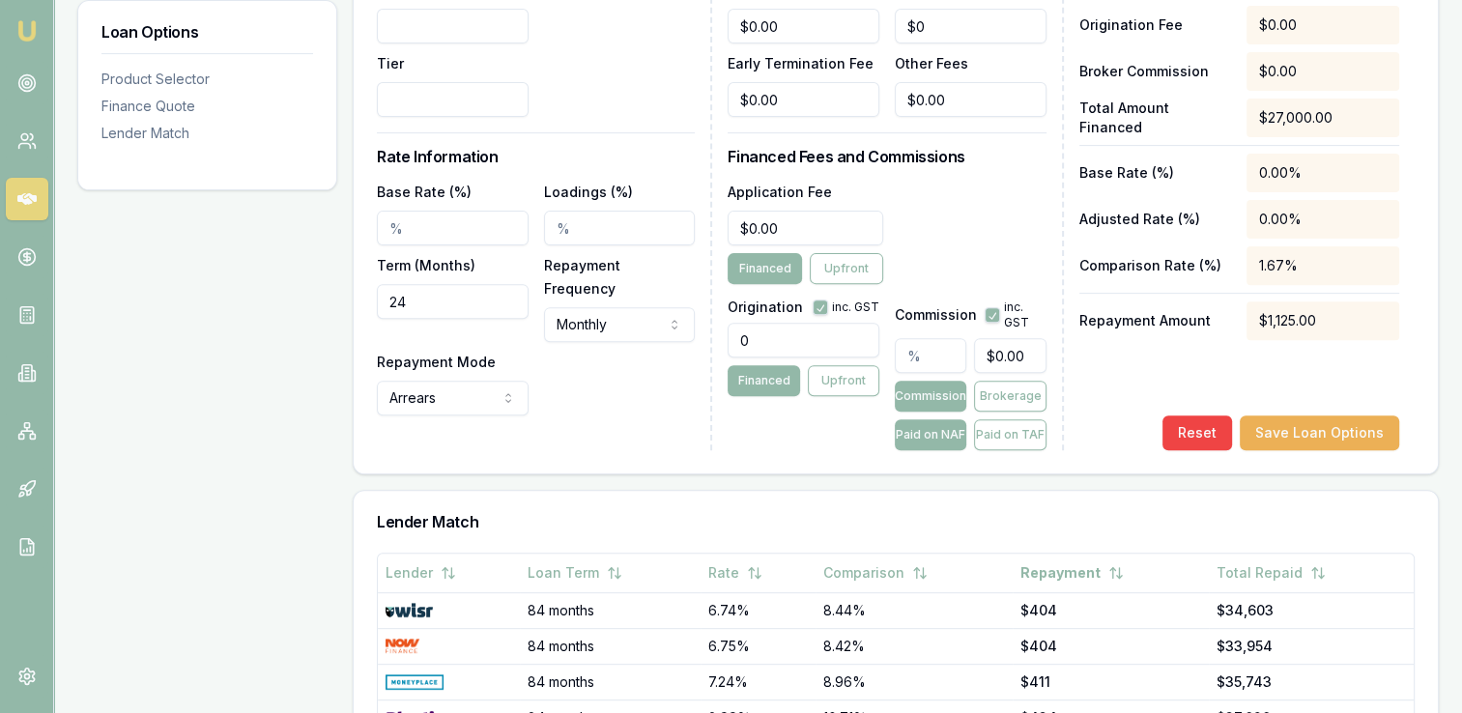
scroll to position [745, 0]
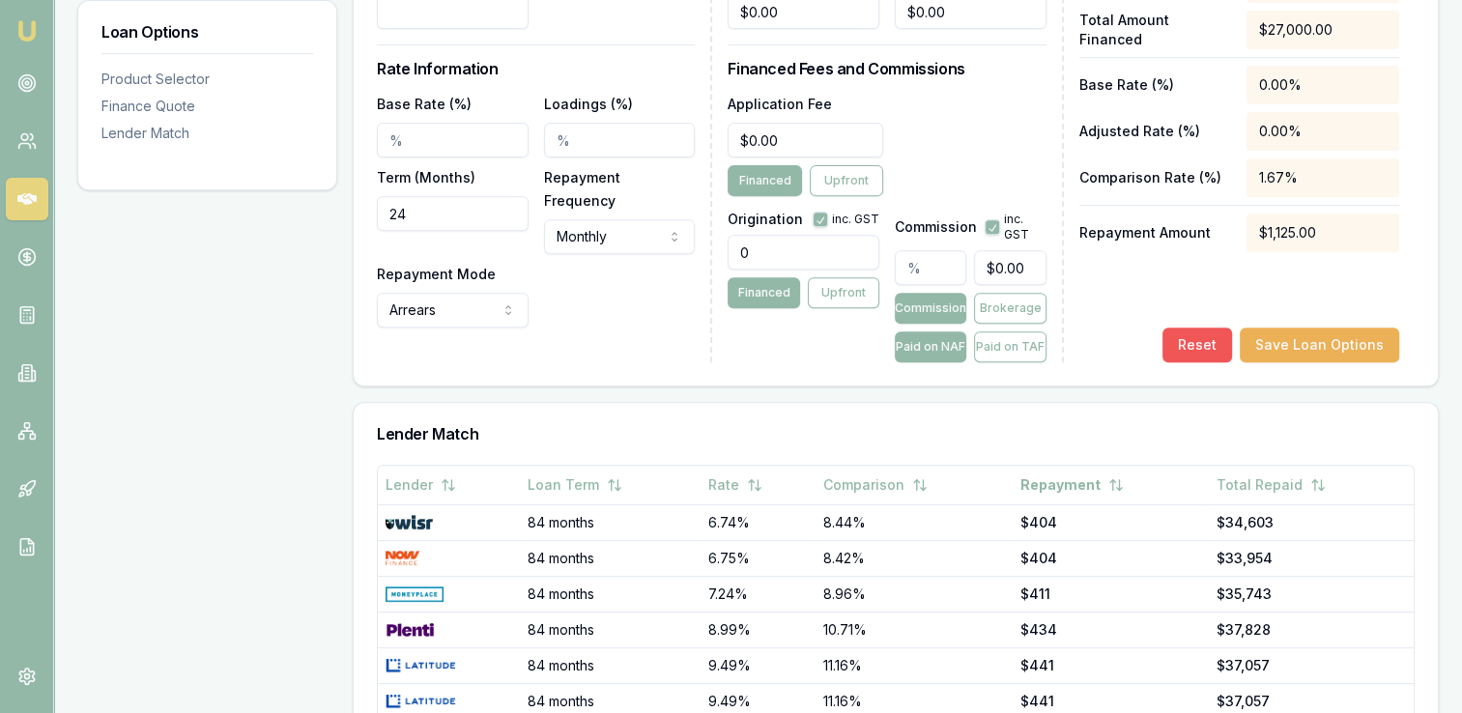
click at [1195, 343] on button "Reset" at bounding box center [1198, 345] width 70 height 35
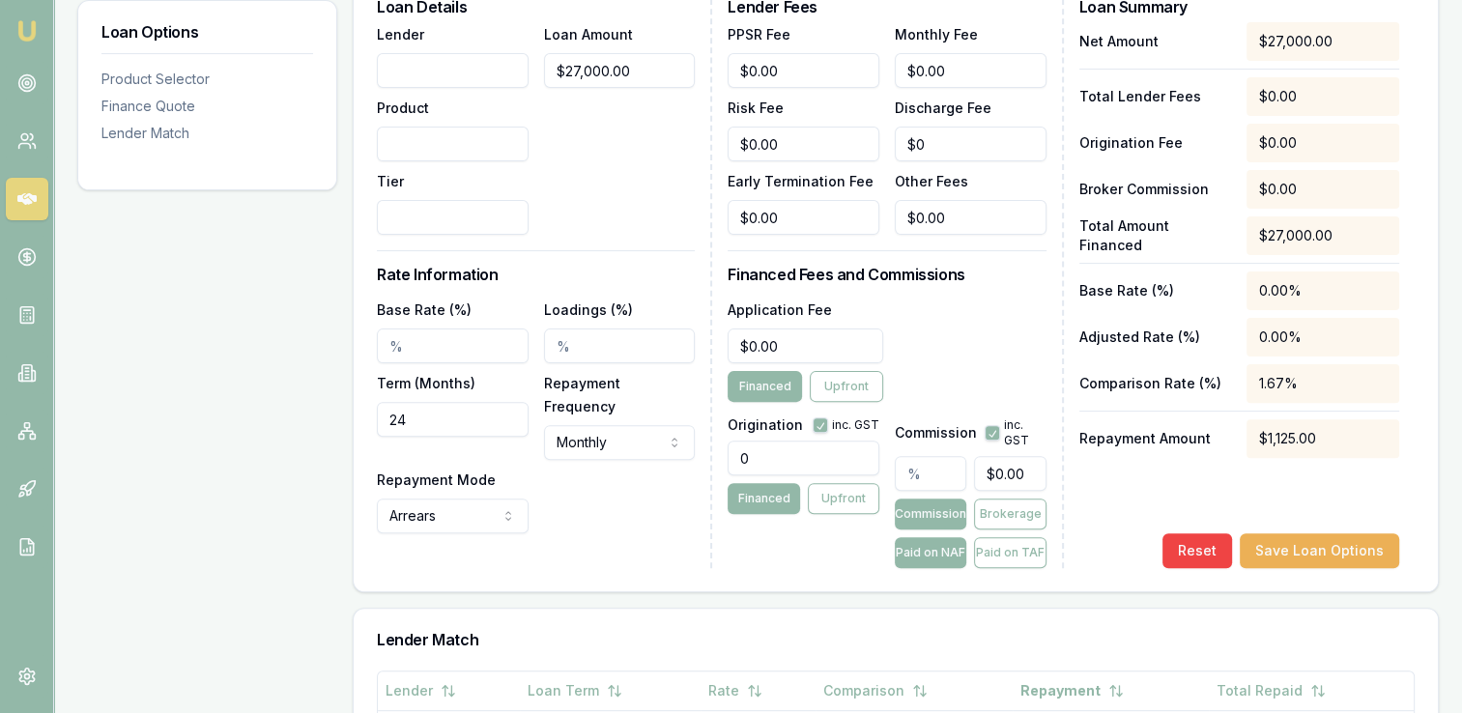
scroll to position [526, 0]
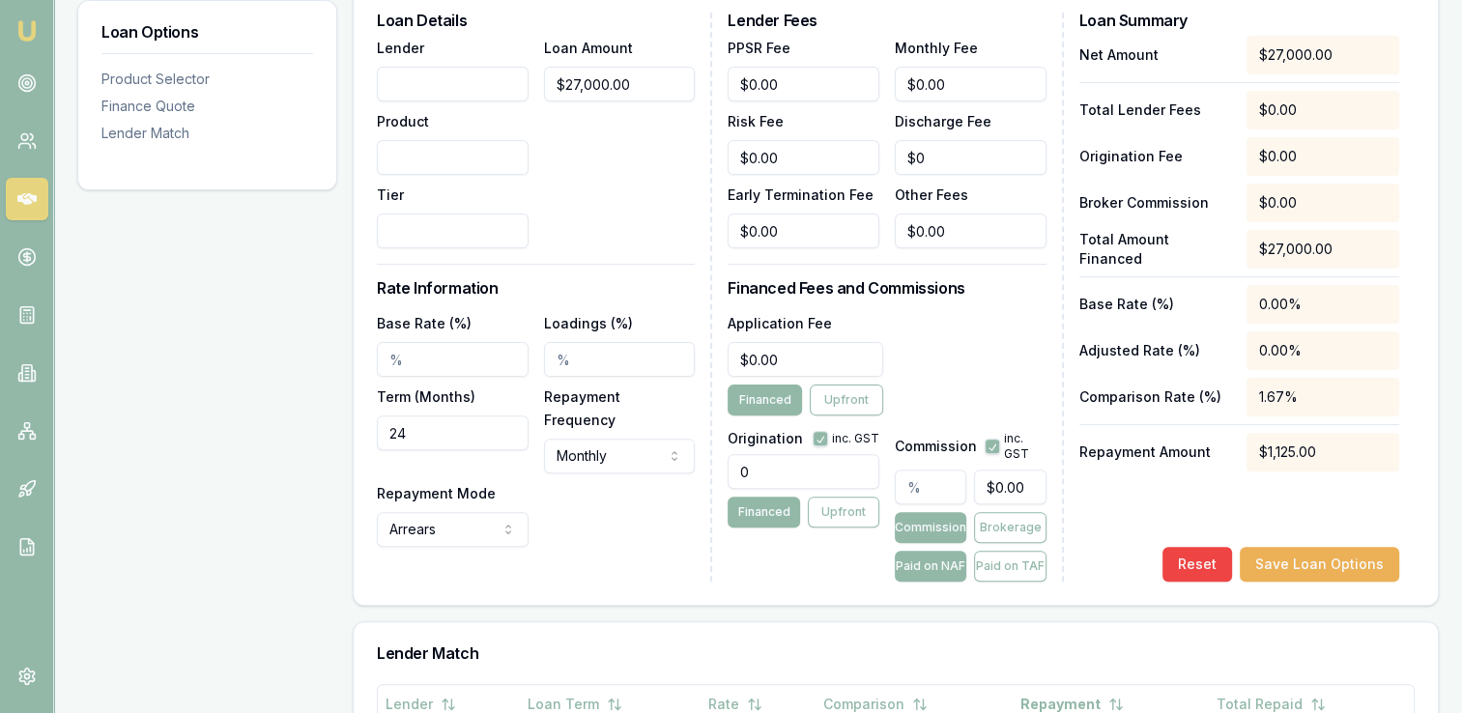
click at [437, 445] on input "24" at bounding box center [453, 433] width 152 height 35
click at [591, 504] on div "Base Rate (%) Loadings (%) Term (Months) 060 Repayment Frequency Monthly Weekly…" at bounding box center [536, 429] width 318 height 236
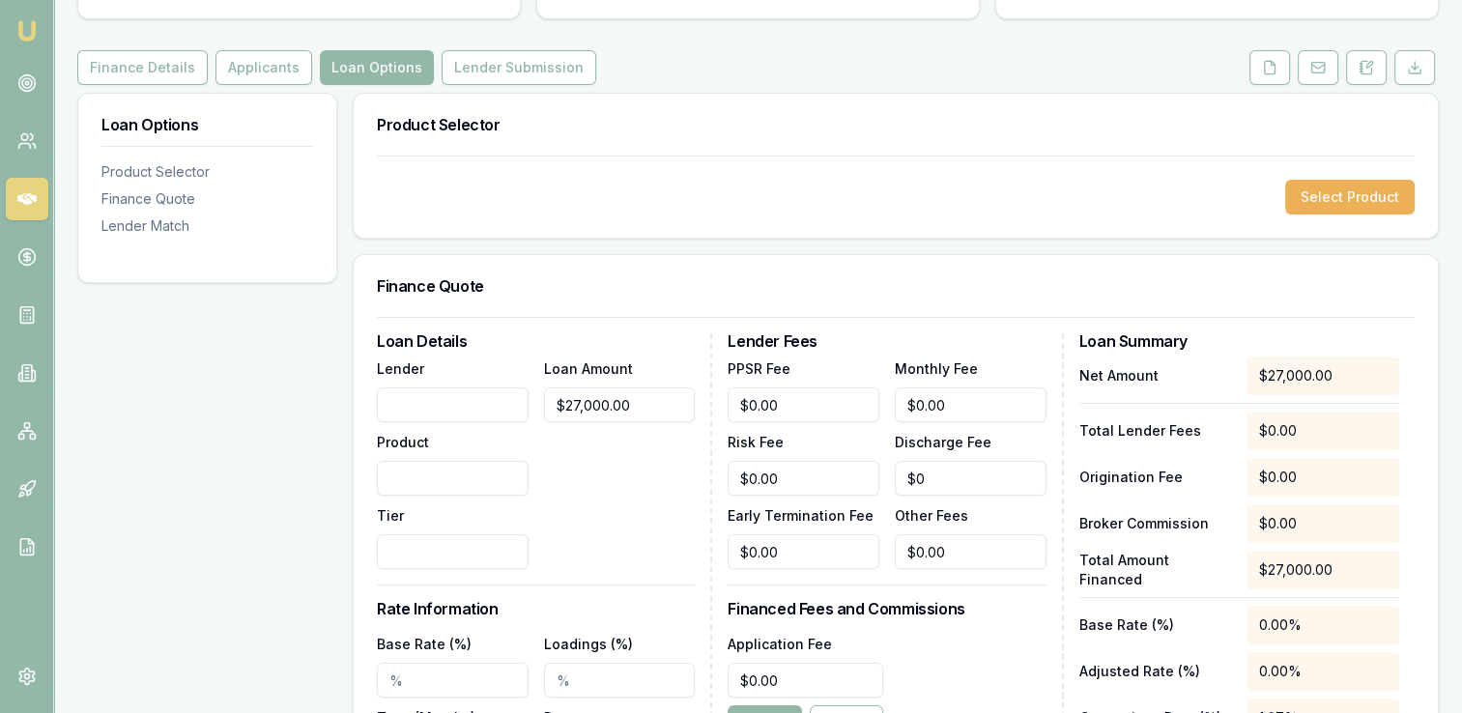
scroll to position [0, 0]
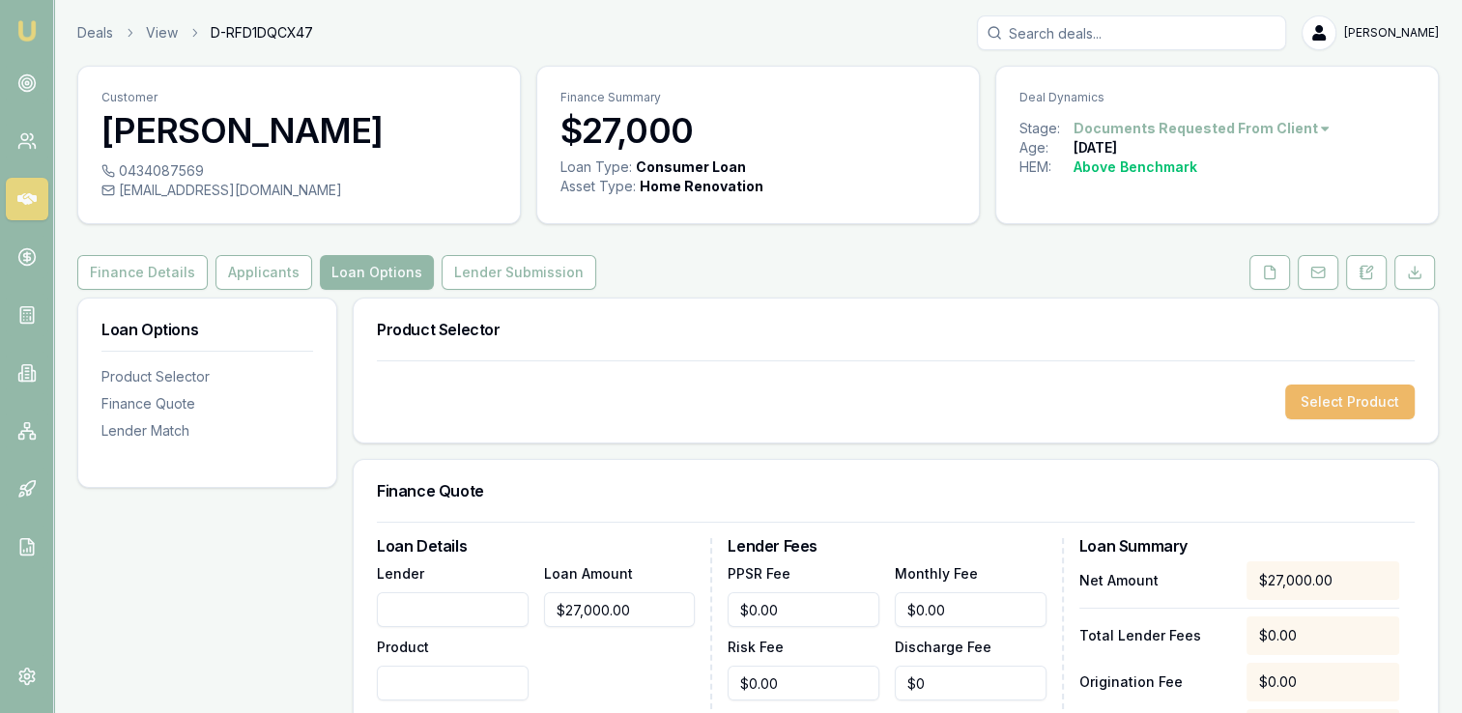
click at [1326, 408] on button "Select Product" at bounding box center [1351, 402] width 130 height 35
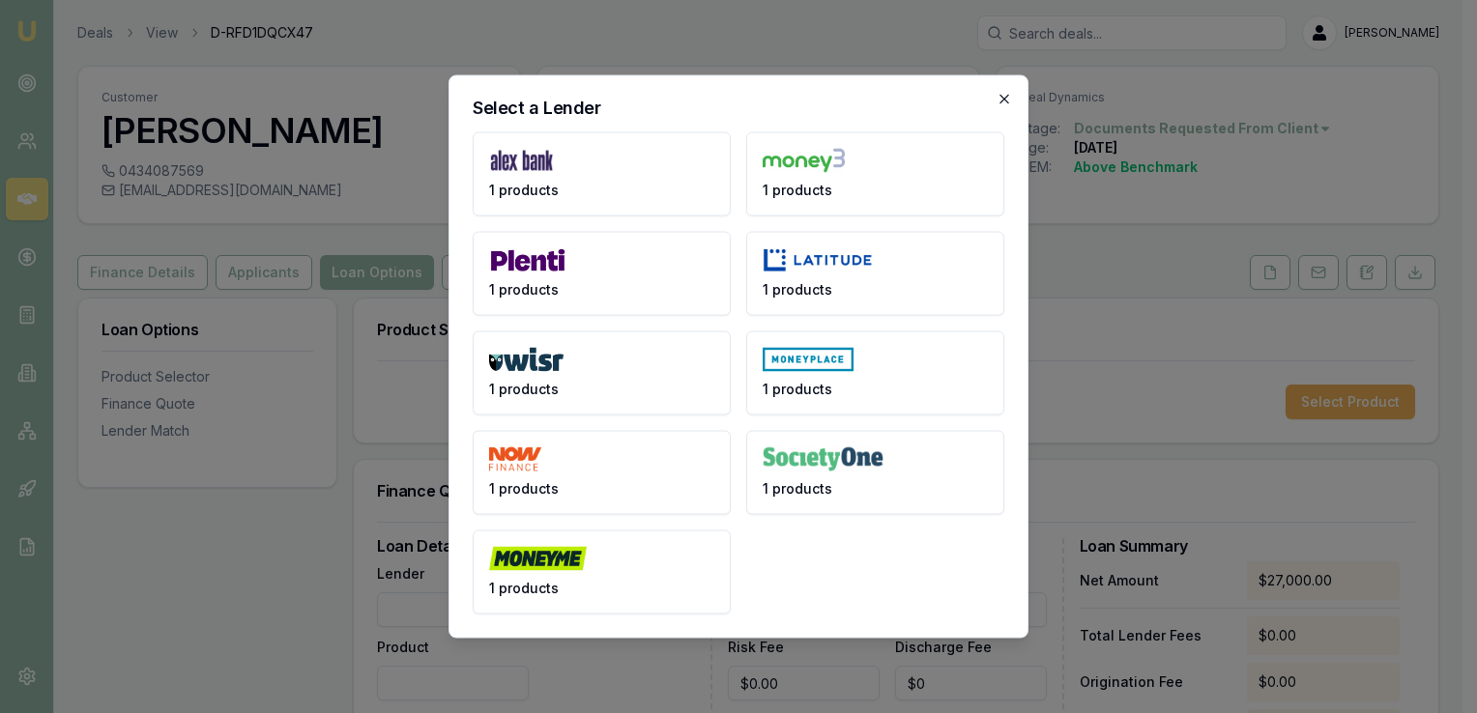
click at [1006, 100] on icon "button" at bounding box center [1004, 99] width 15 height 15
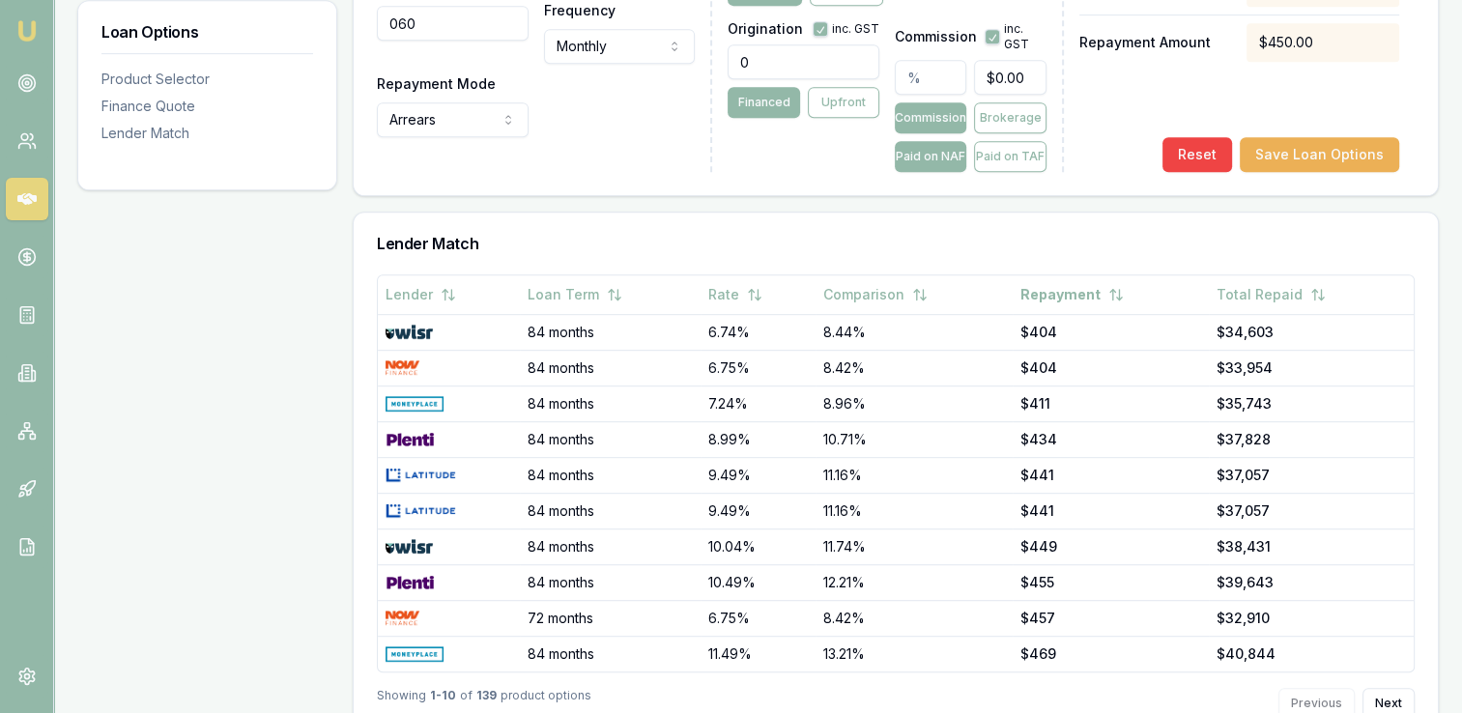
scroll to position [935, 0]
click at [1384, 698] on button "Next" at bounding box center [1389, 704] width 52 height 31
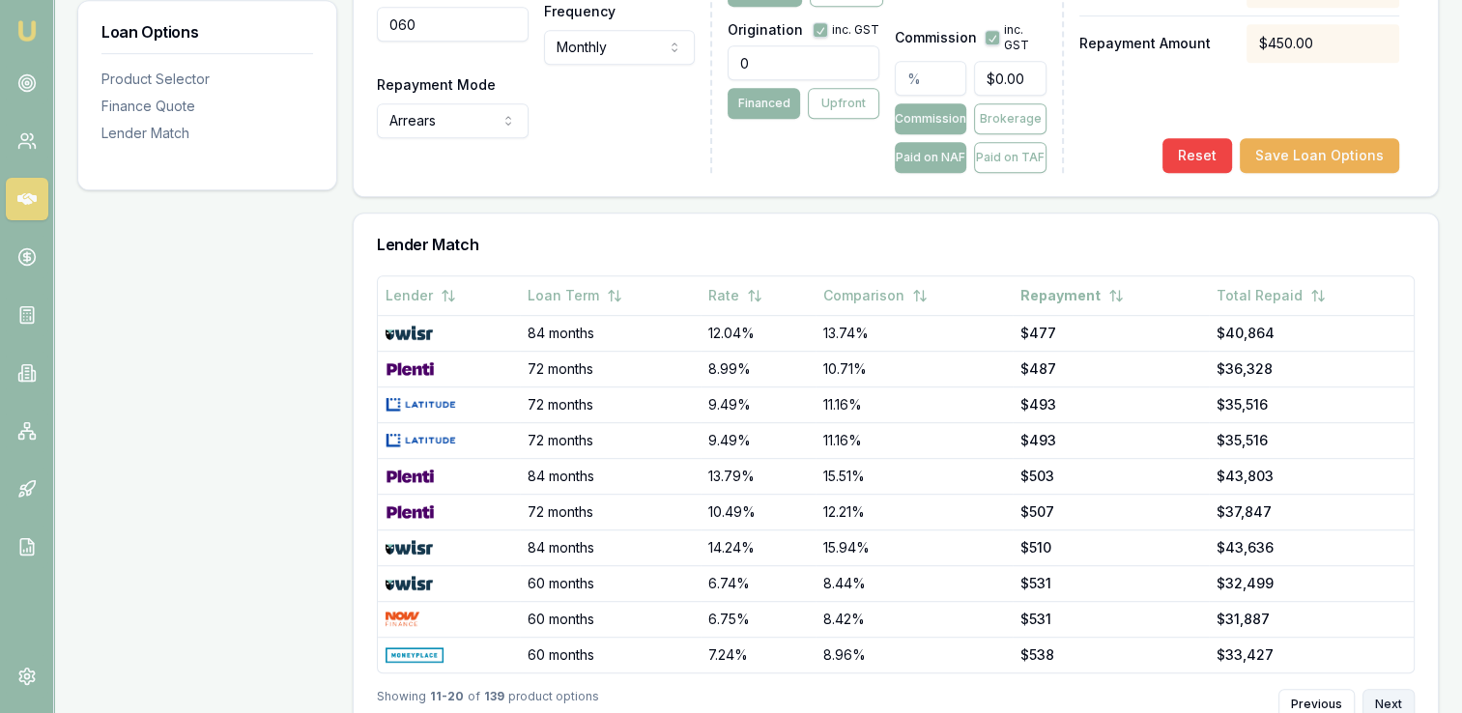
click at [1384, 698] on button "Next" at bounding box center [1389, 704] width 52 height 31
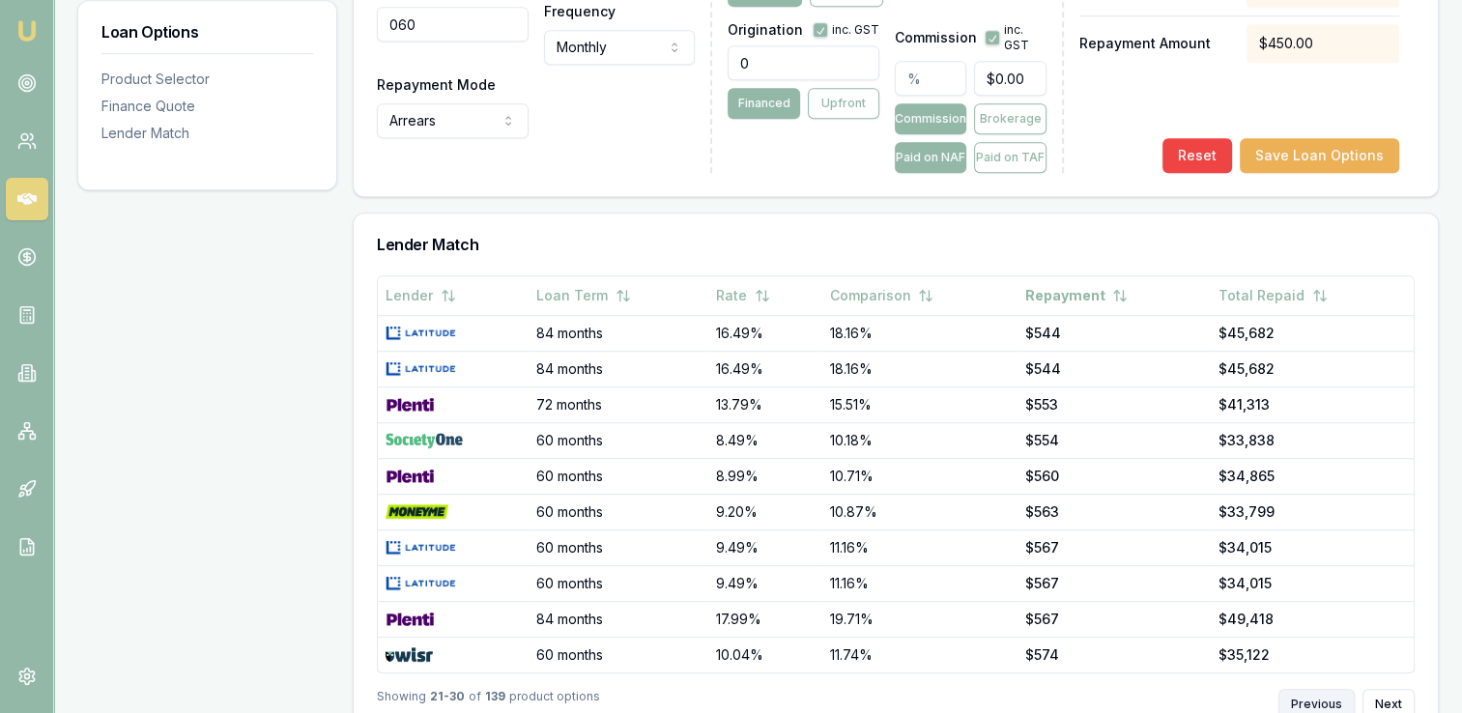
click at [1321, 698] on button "Previous" at bounding box center [1317, 704] width 76 height 31
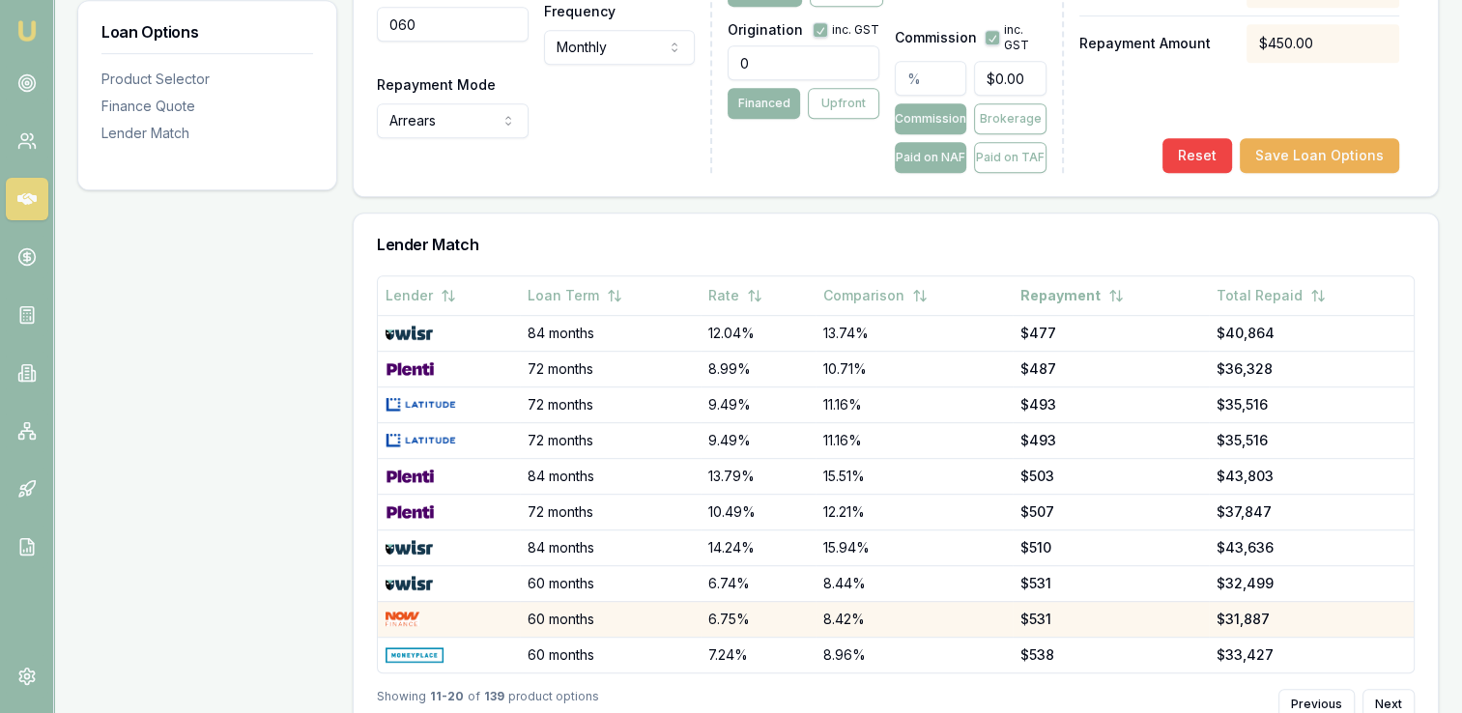
click at [402, 617] on img at bounding box center [403, 619] width 34 height 15
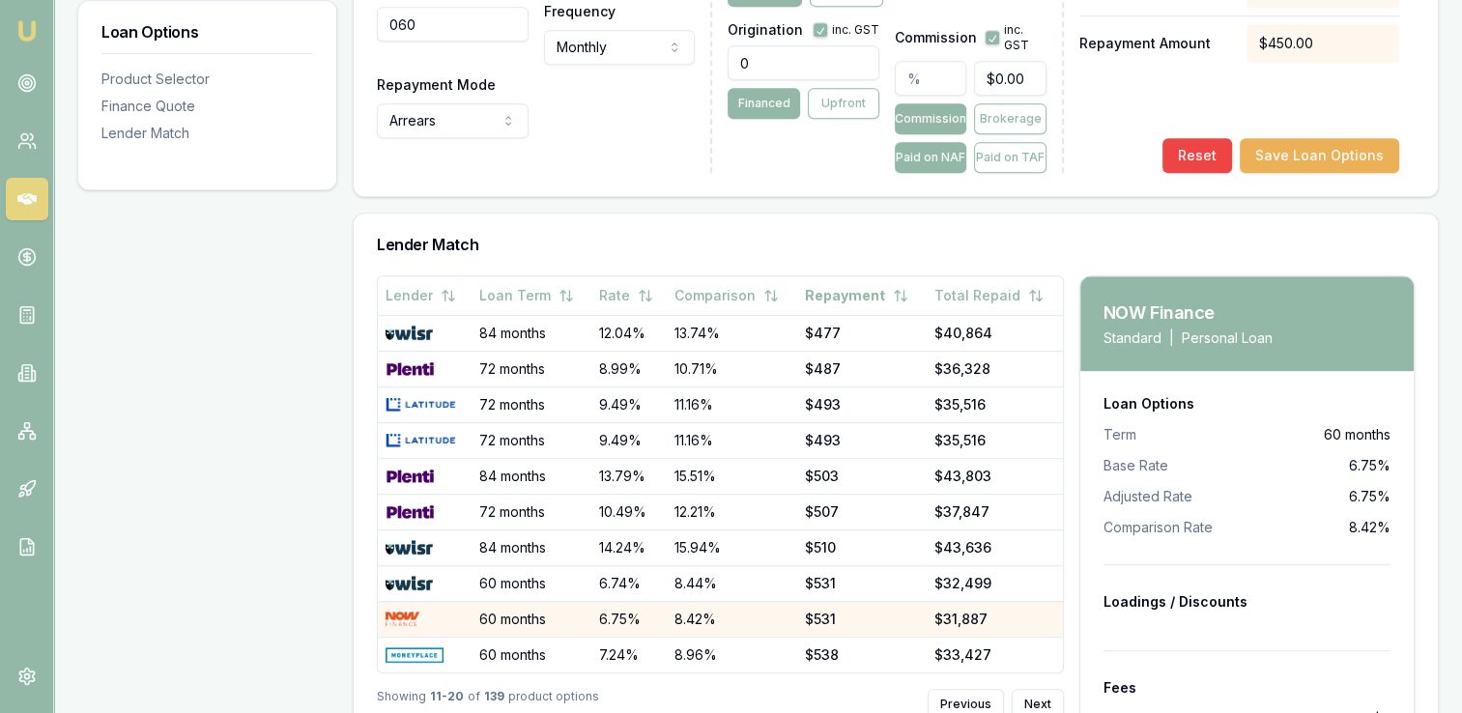
type input "24"
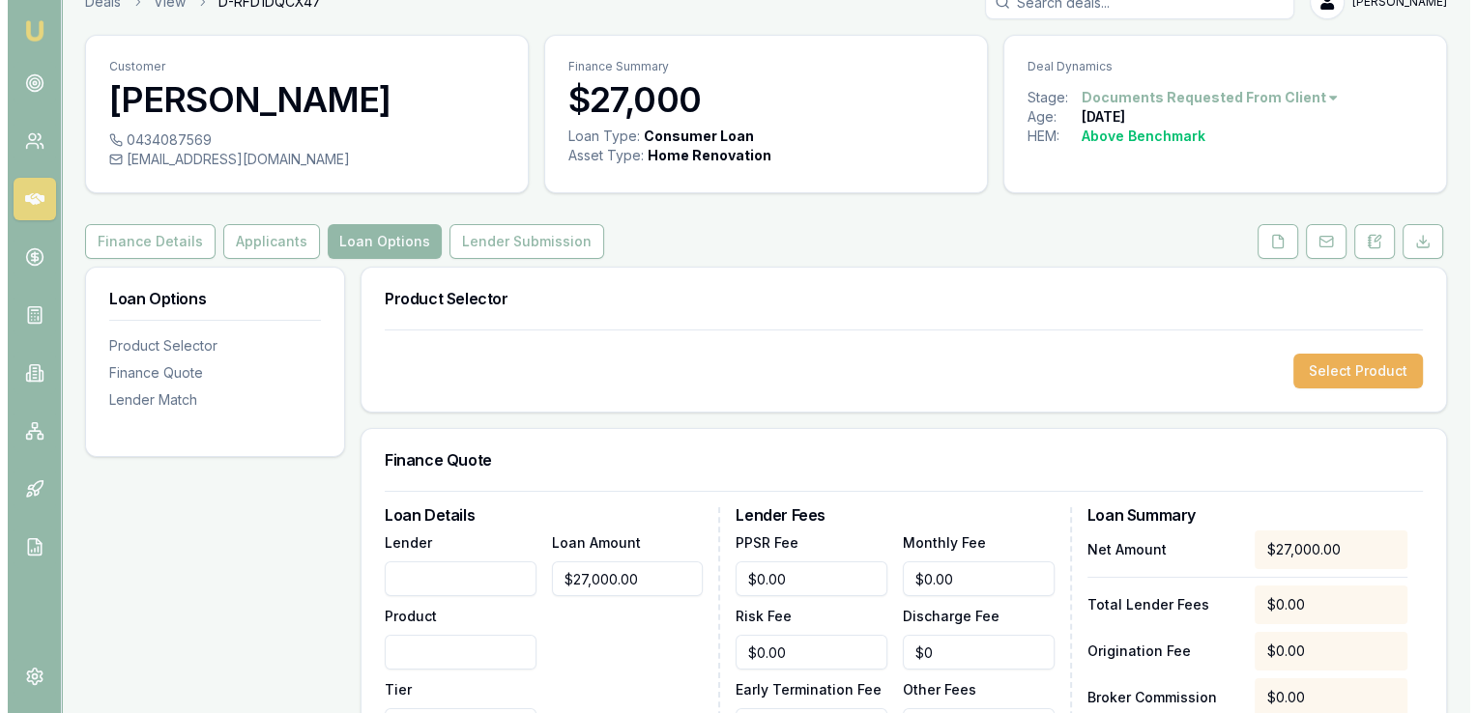
scroll to position [0, 0]
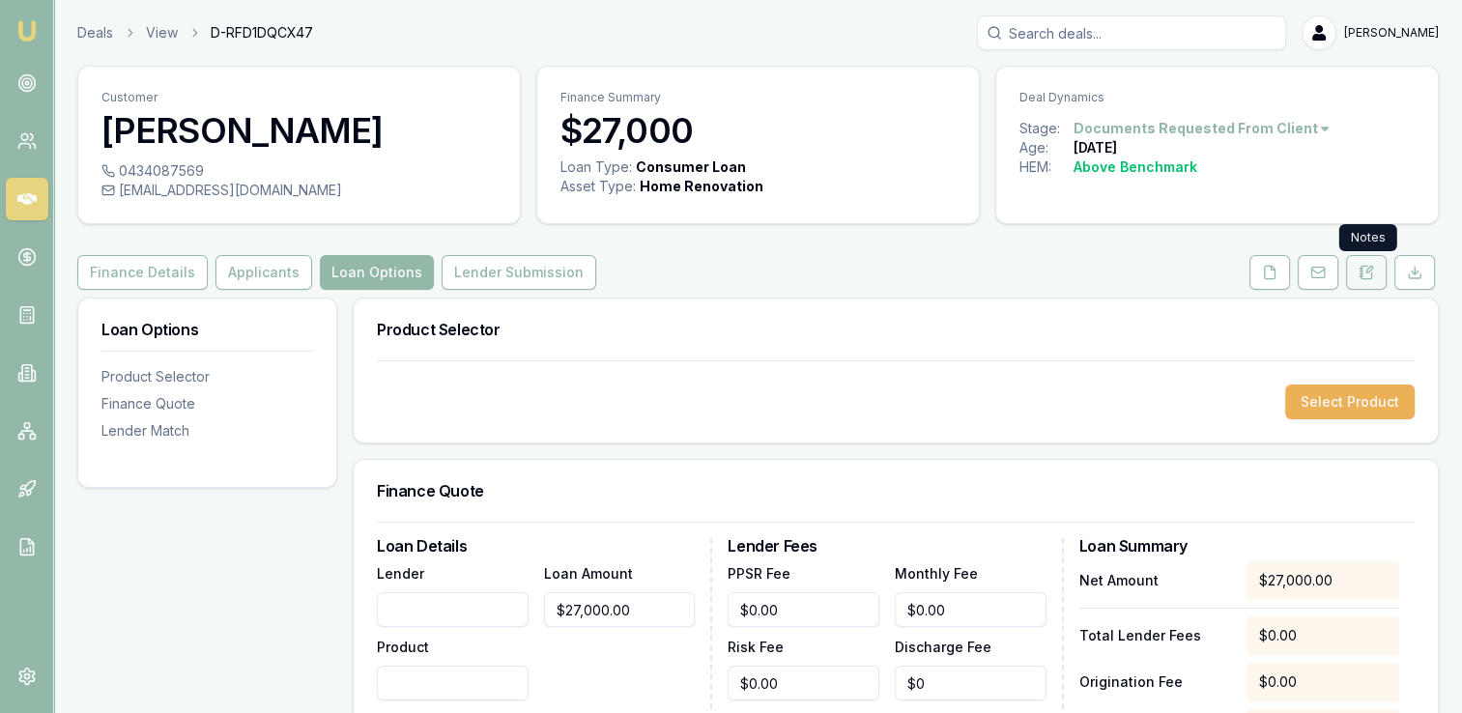
click at [1362, 274] on icon at bounding box center [1361, 274] width 3 height 0
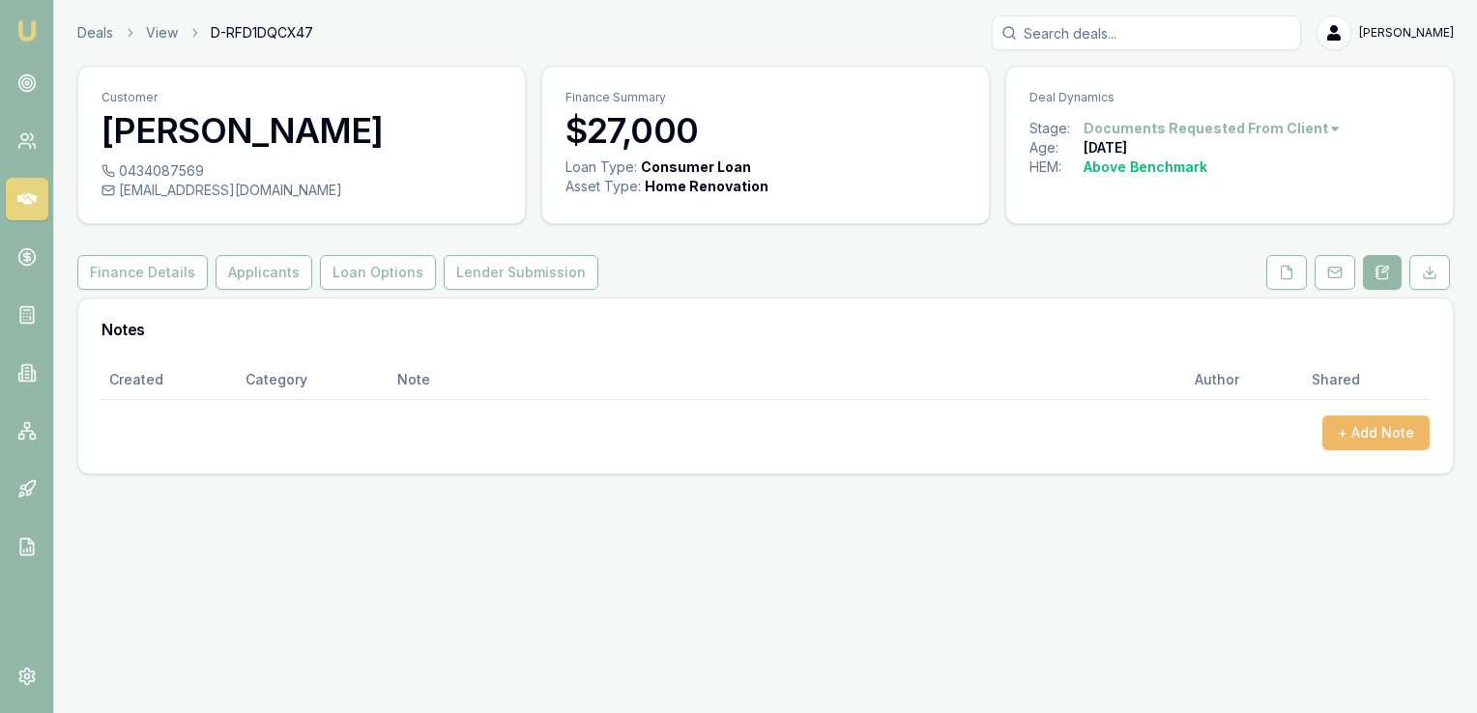
click at [1342, 429] on button "+ Add Note" at bounding box center [1375, 433] width 107 height 35
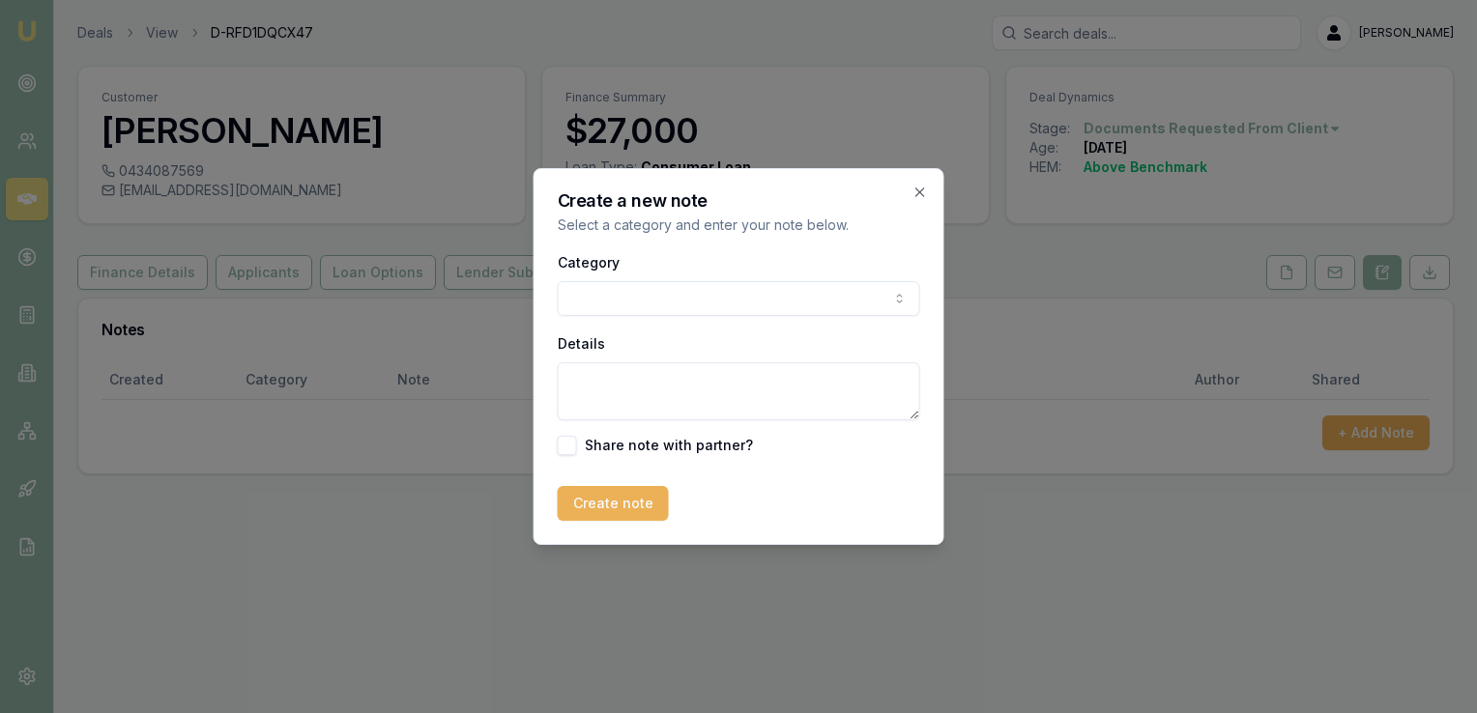
click at [643, 302] on body "Emu Broker Deals View D-RFD1DQCX47 [PERSON_NAME] Toggle Menu Customer [PERSON_N…" at bounding box center [738, 356] width 1477 height 713
click at [593, 369] on textarea "Details" at bounding box center [739, 391] width 362 height 58
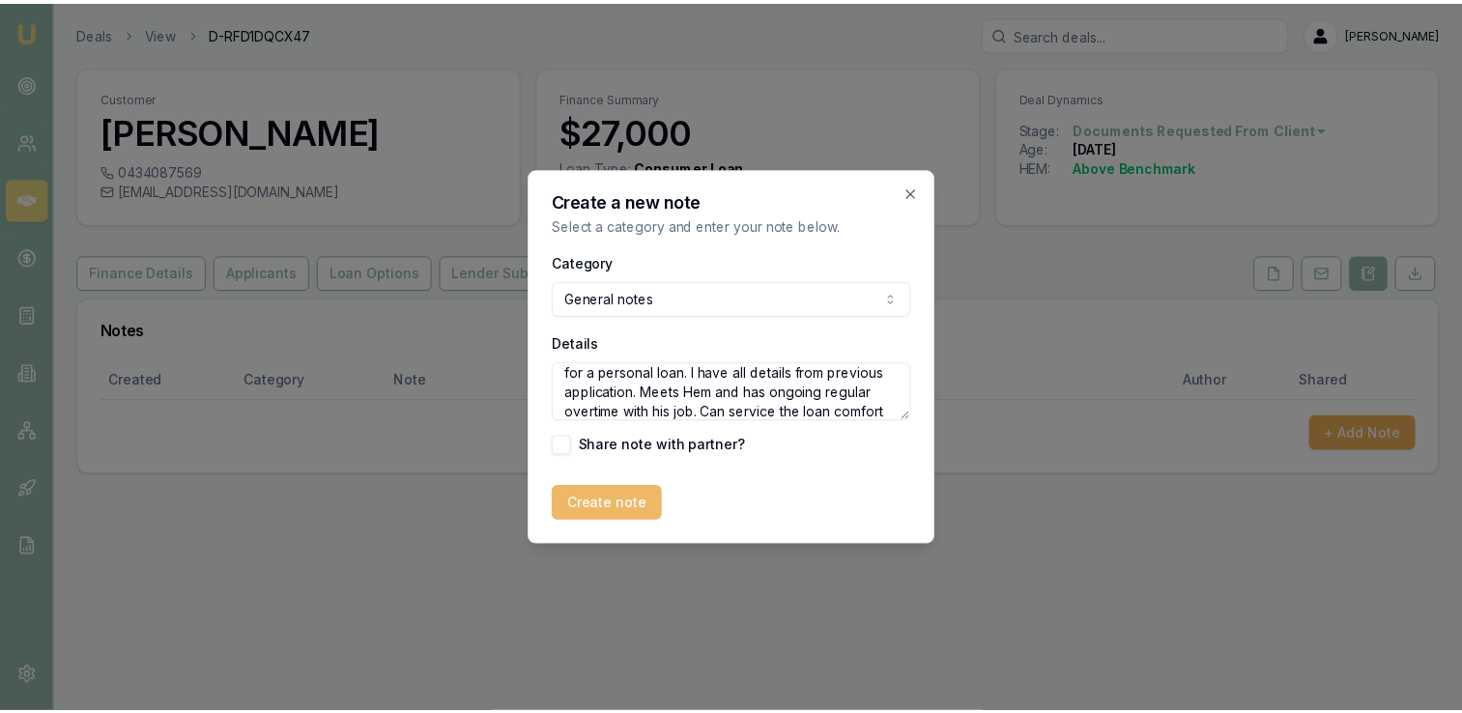
scroll to position [66, 0]
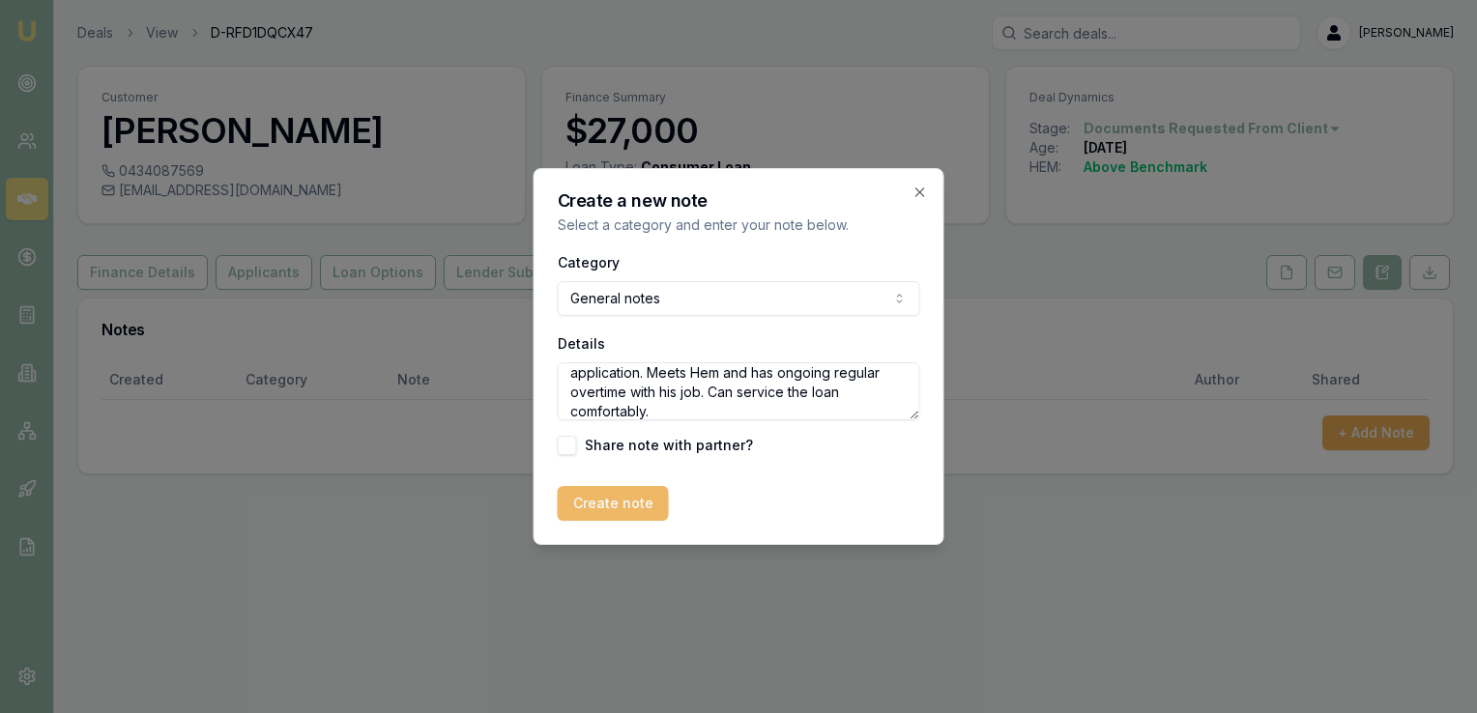
type textarea "[PERSON_NAME] has received quotes for renovating his bathroom and kitchen and n…"
click at [622, 502] on button "Create note" at bounding box center [613, 503] width 111 height 35
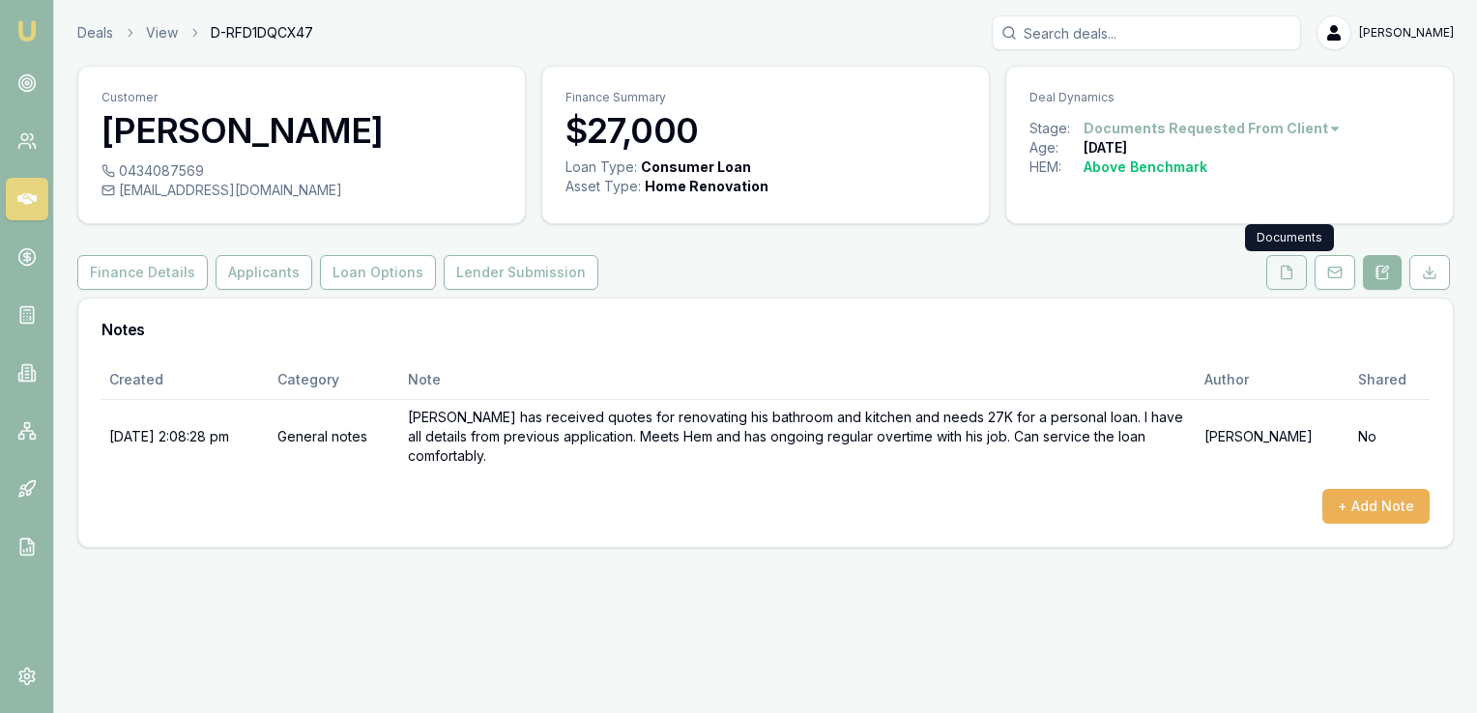
click at [1285, 273] on icon at bounding box center [1286, 272] width 15 height 15
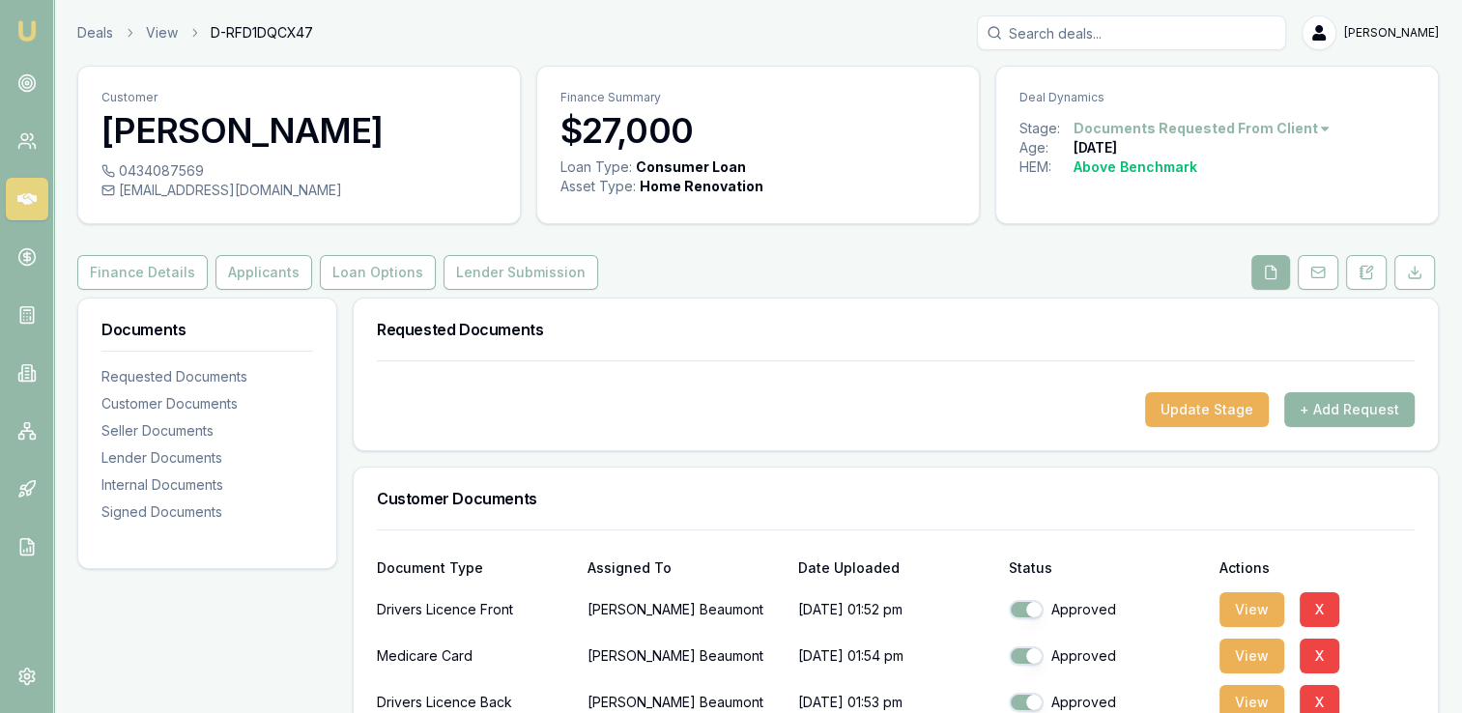
click at [1318, 407] on button "+ Add Request" at bounding box center [1350, 409] width 130 height 35
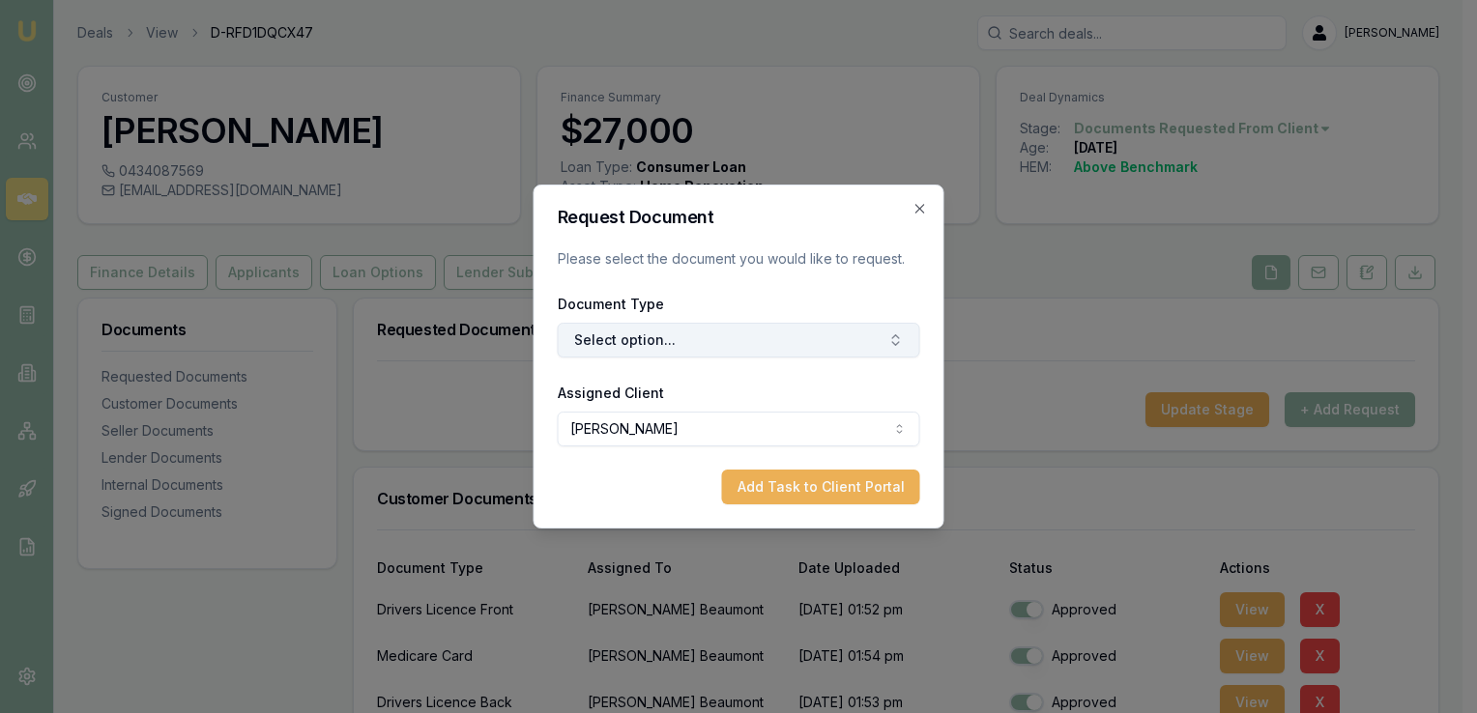
click at [687, 342] on button "Select option..." at bounding box center [739, 340] width 362 height 35
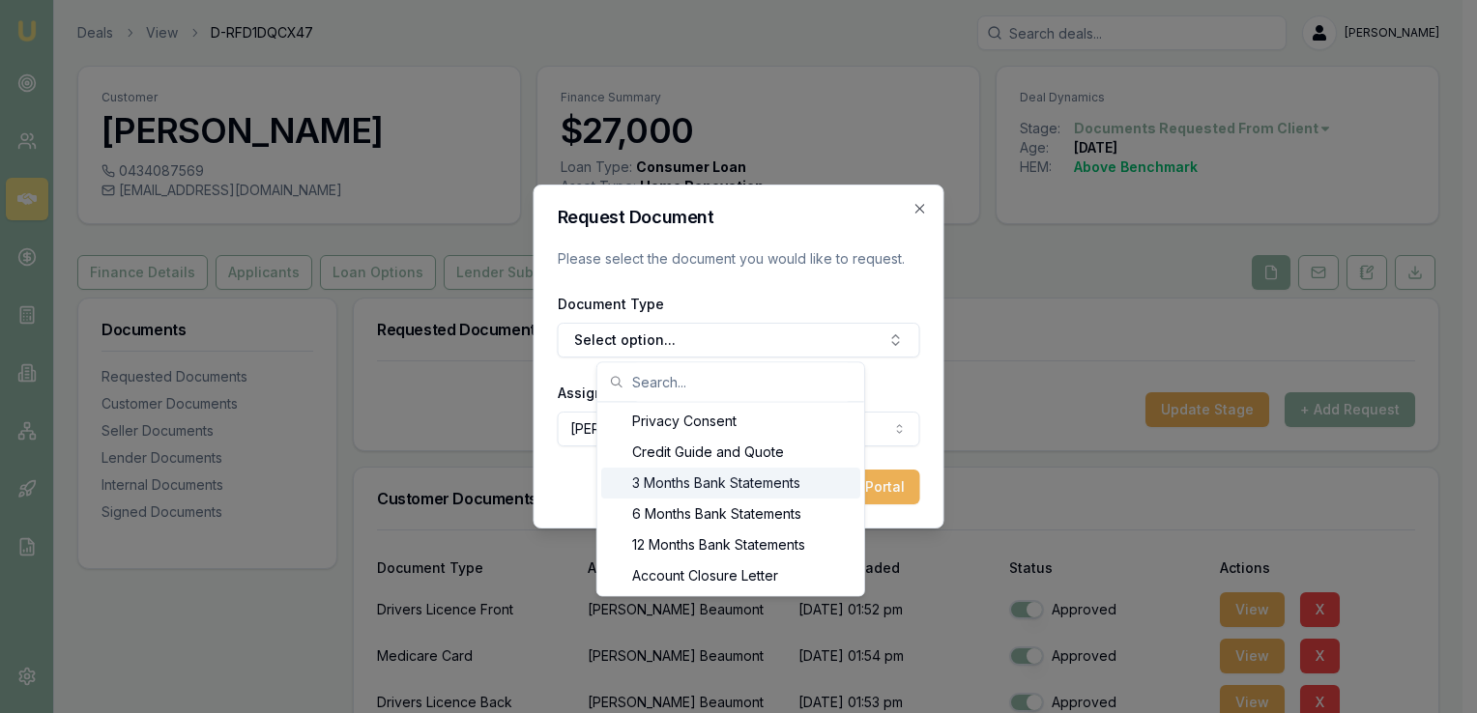
click at [691, 487] on div "3 Months Bank Statements" at bounding box center [730, 483] width 259 height 31
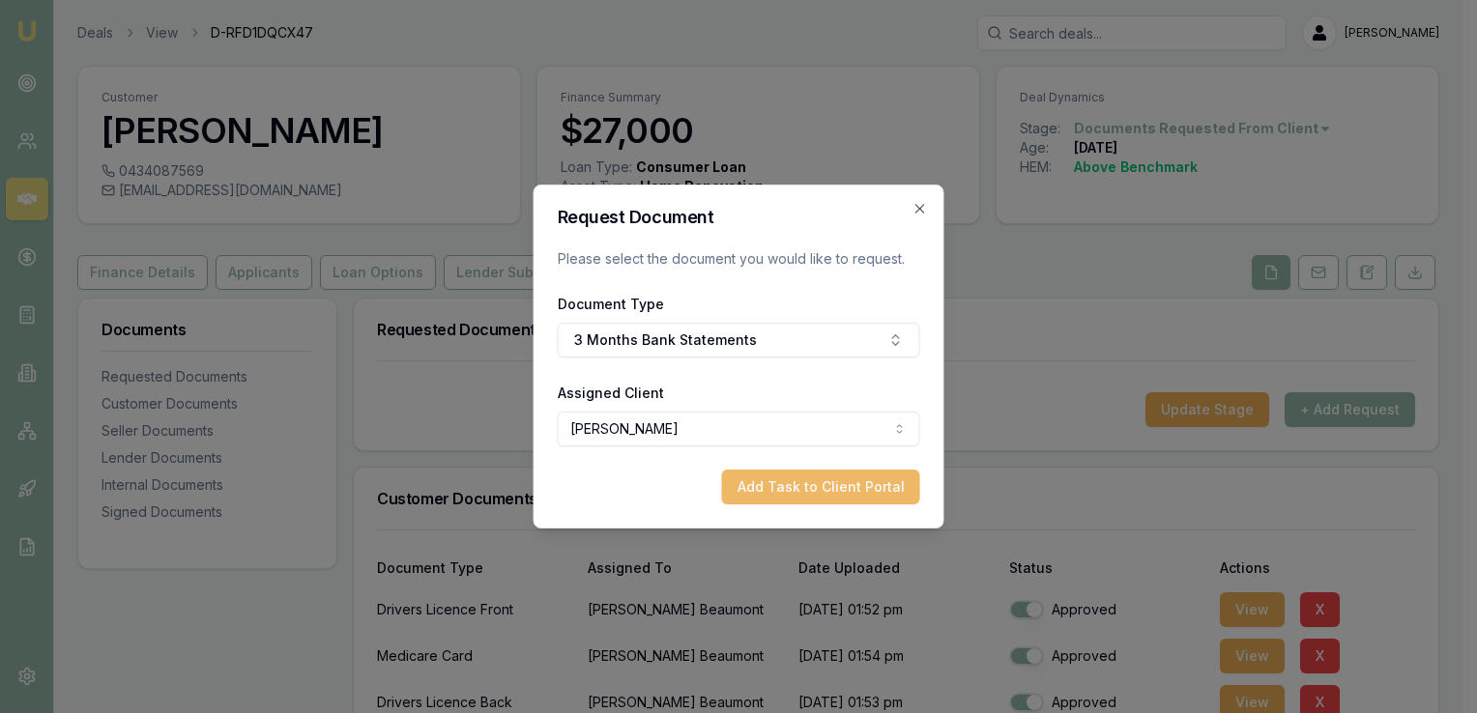
click at [814, 486] on button "Add Task to Client Portal" at bounding box center [821, 487] width 198 height 35
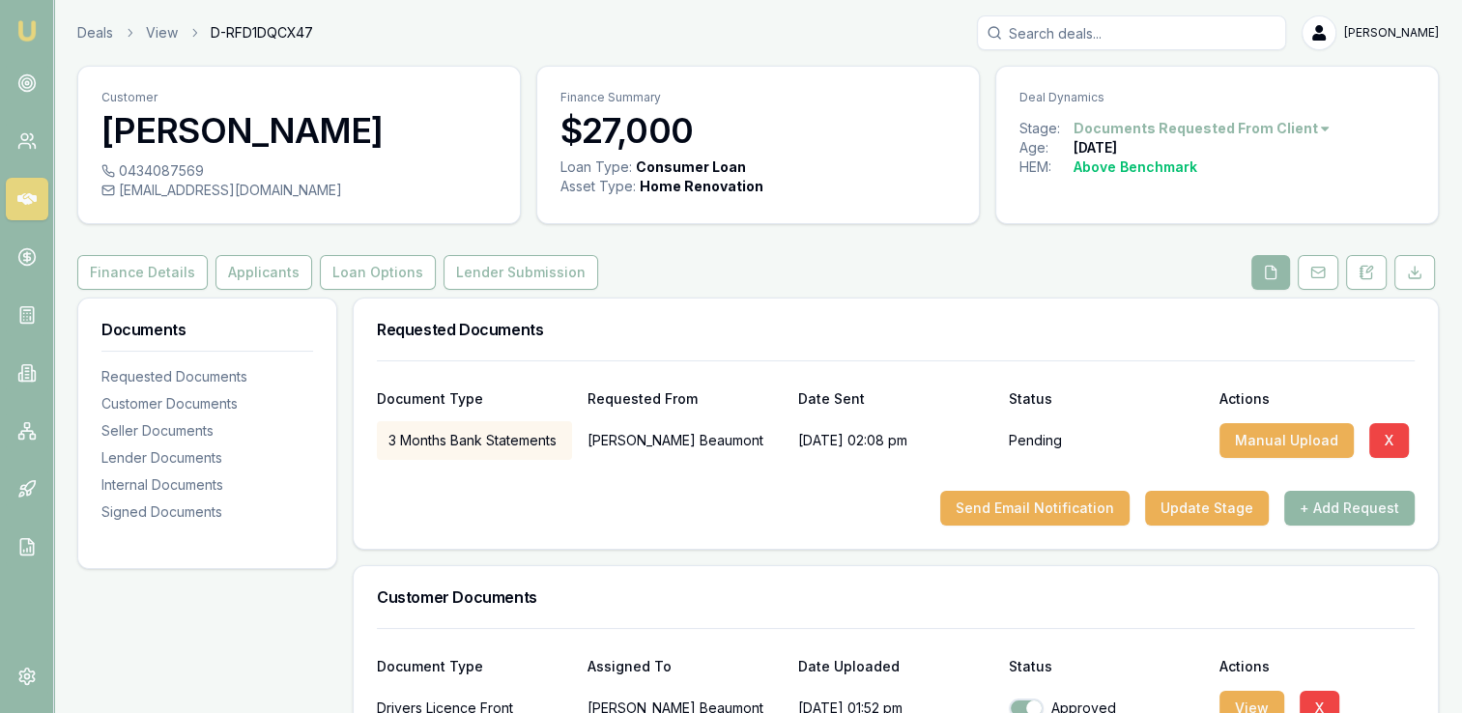
click at [1311, 506] on button "+ Add Request" at bounding box center [1350, 508] width 130 height 35
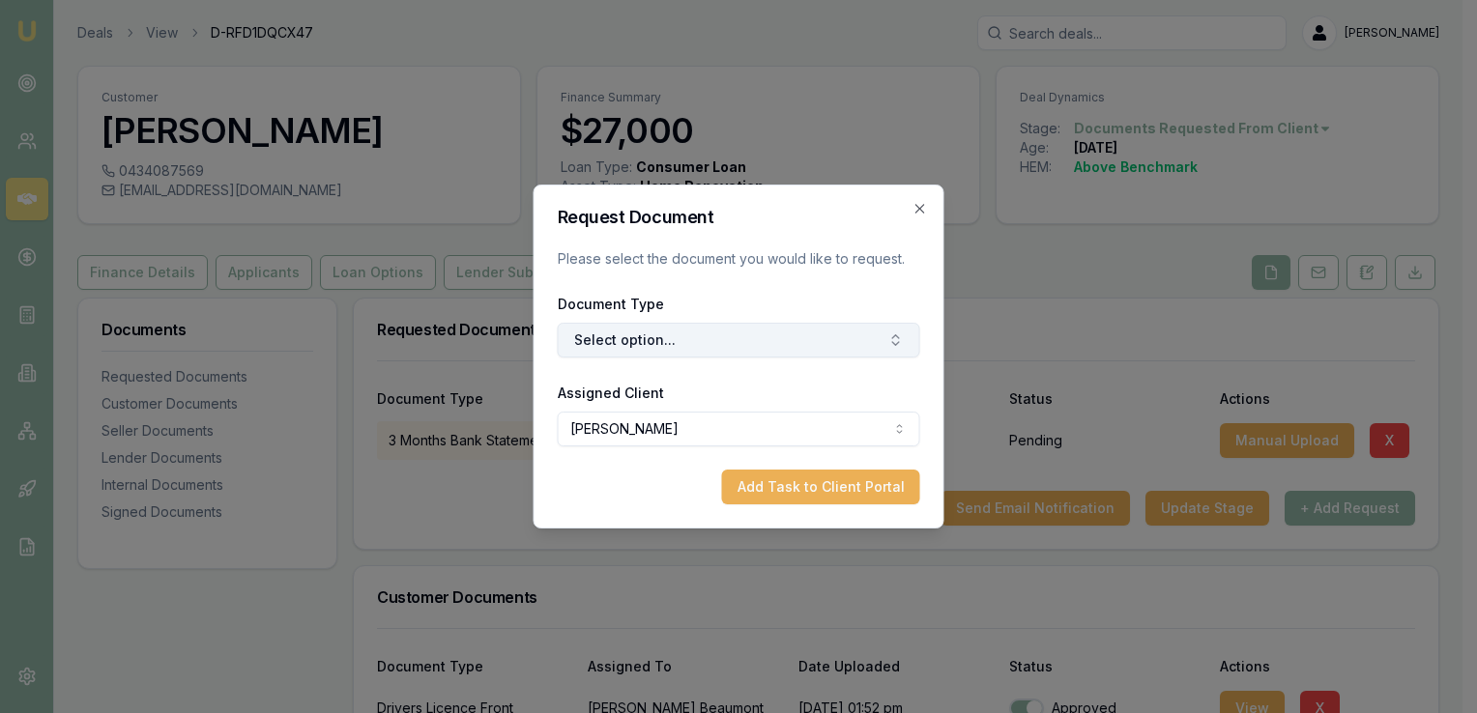
click at [599, 346] on button "Select option..." at bounding box center [739, 340] width 362 height 35
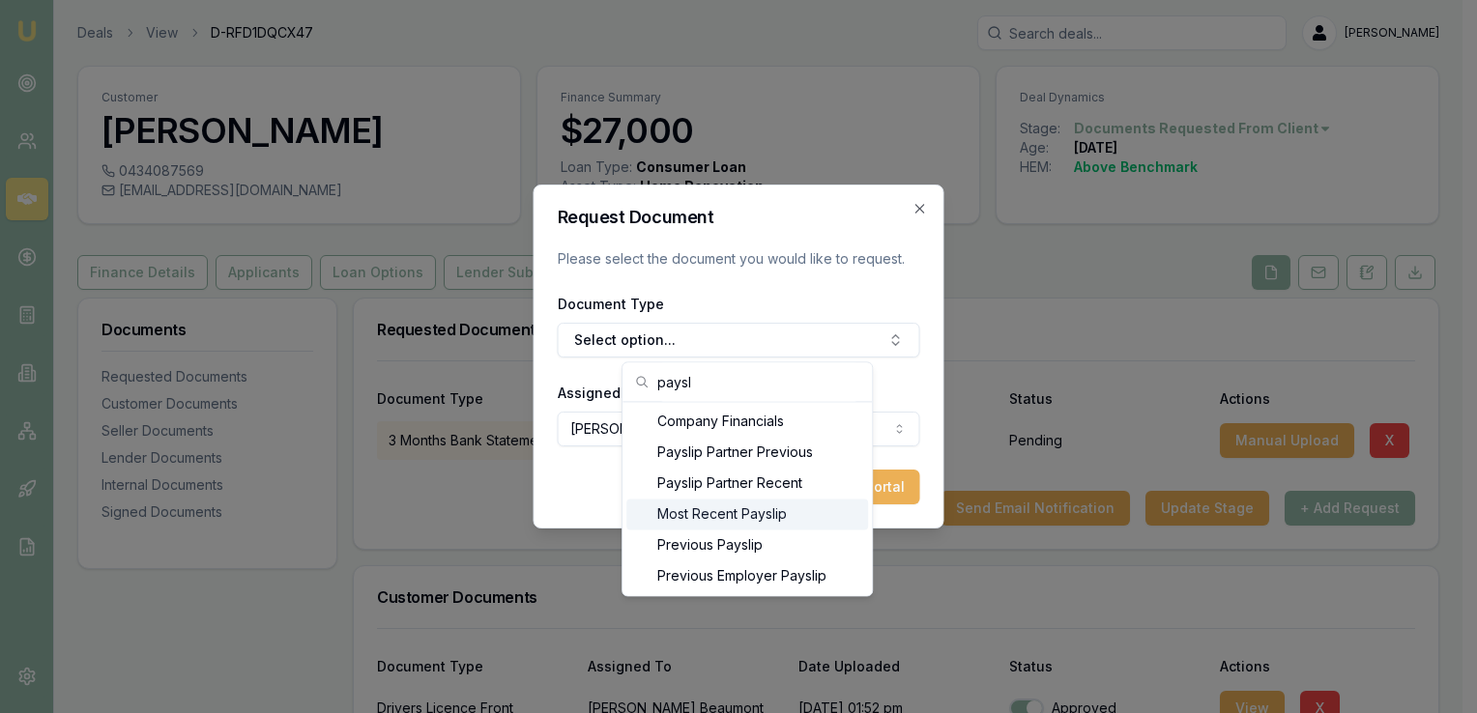
type input "paysl"
click at [724, 520] on div "Most Recent Payslip" at bounding box center [747, 514] width 242 height 31
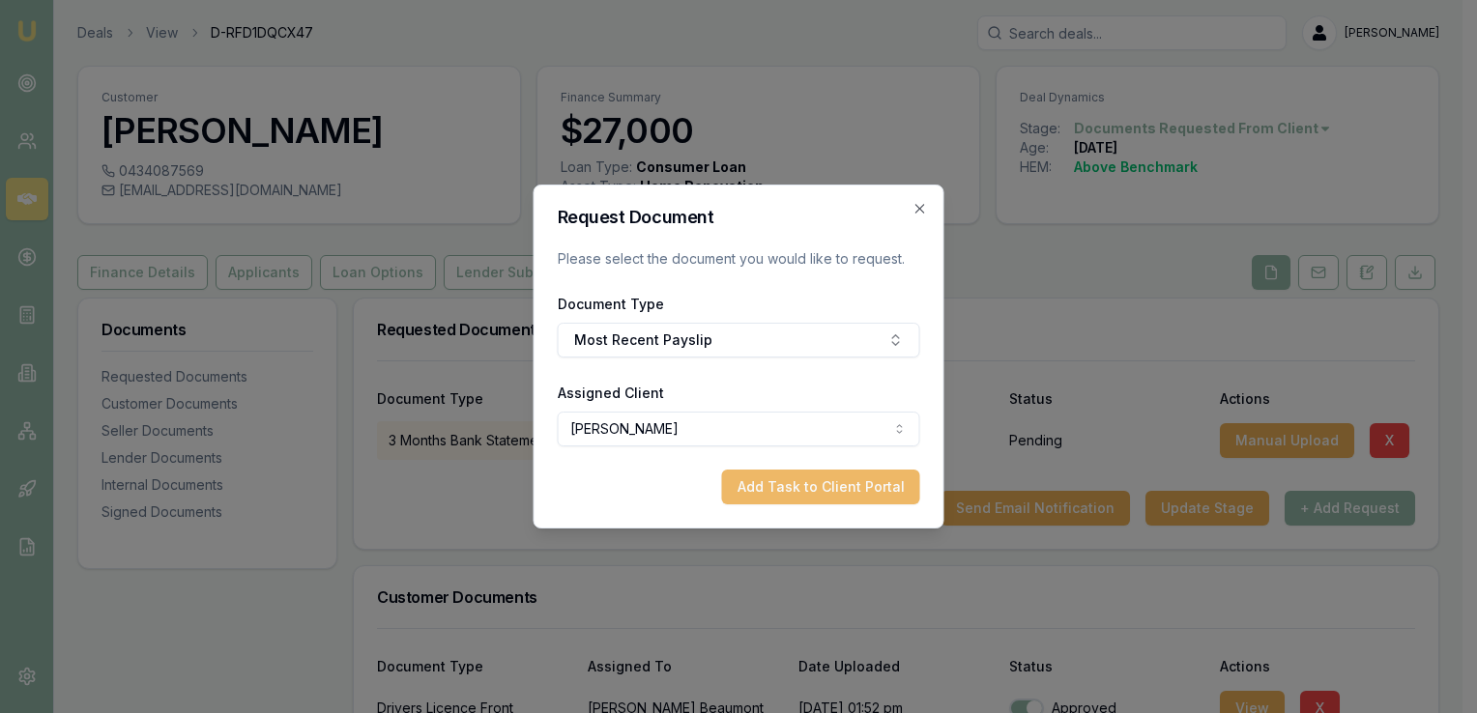
click at [797, 483] on button "Add Task to Client Portal" at bounding box center [821, 487] width 198 height 35
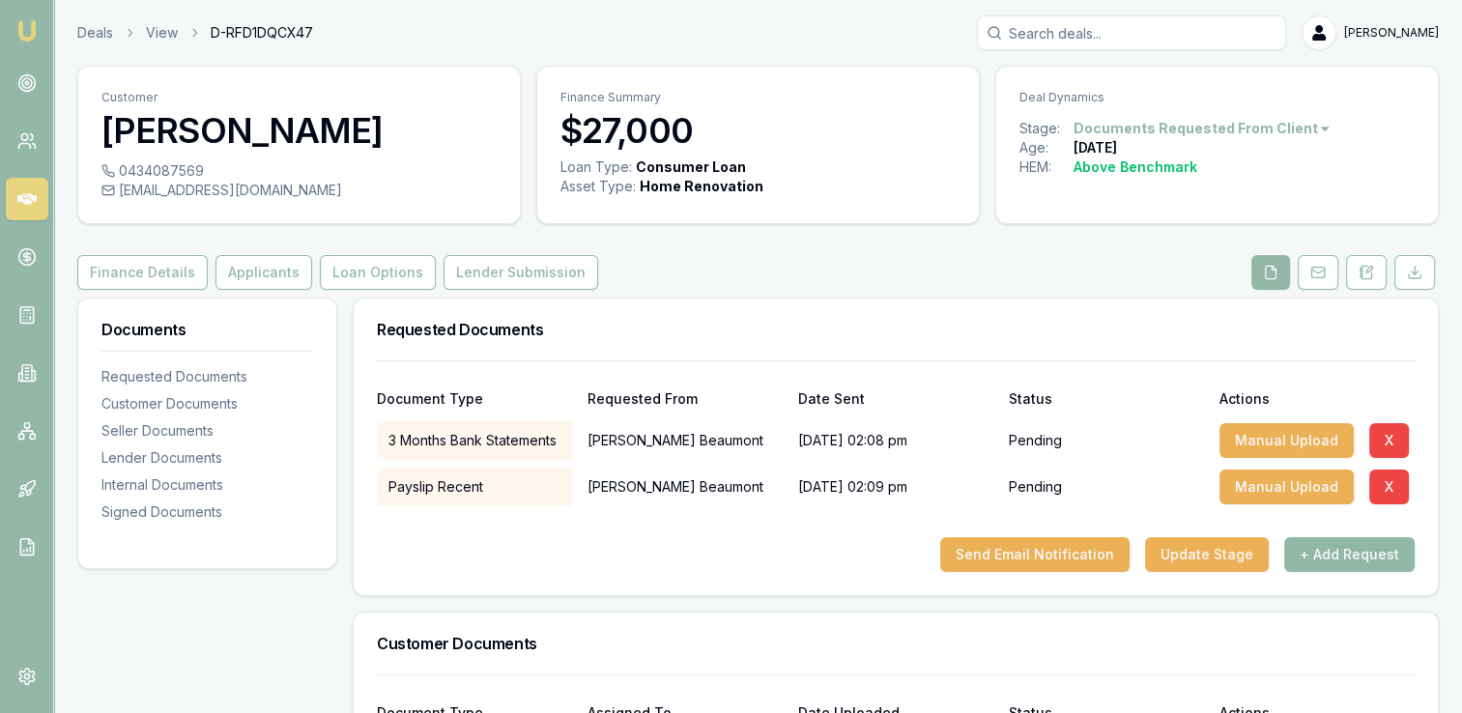
click at [1309, 551] on button "+ Add Request" at bounding box center [1350, 554] width 130 height 35
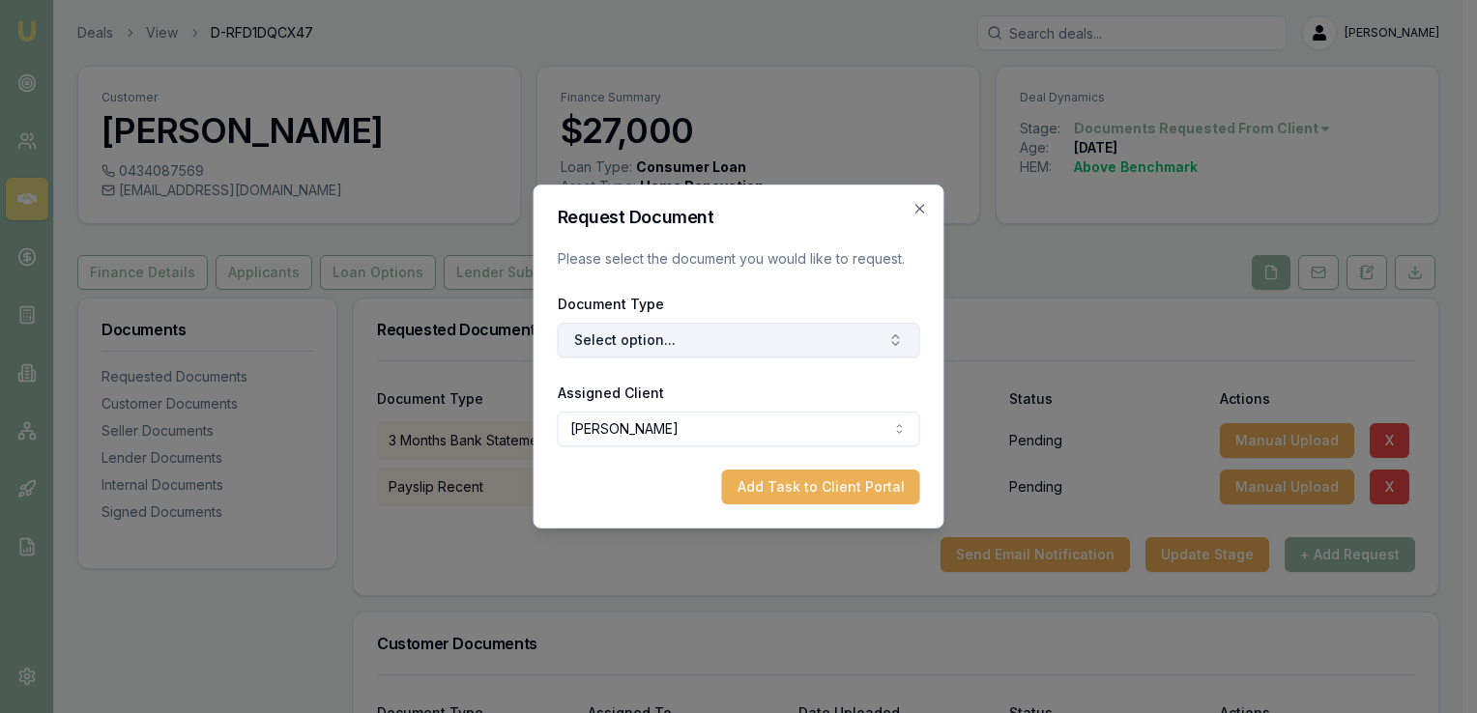
click at [627, 346] on button "Select option..." at bounding box center [739, 340] width 362 height 35
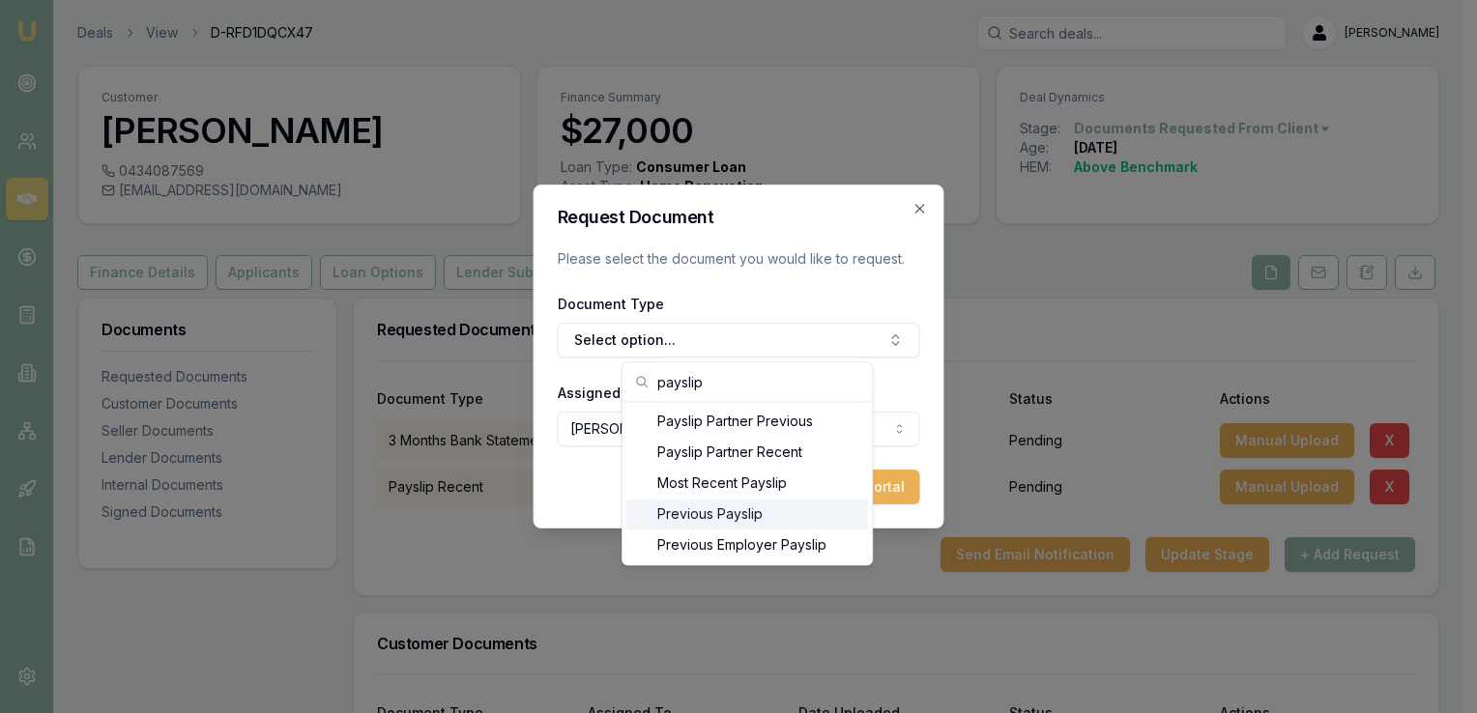
type input "payslip"
click at [685, 511] on div "Previous Payslip" at bounding box center [747, 514] width 242 height 31
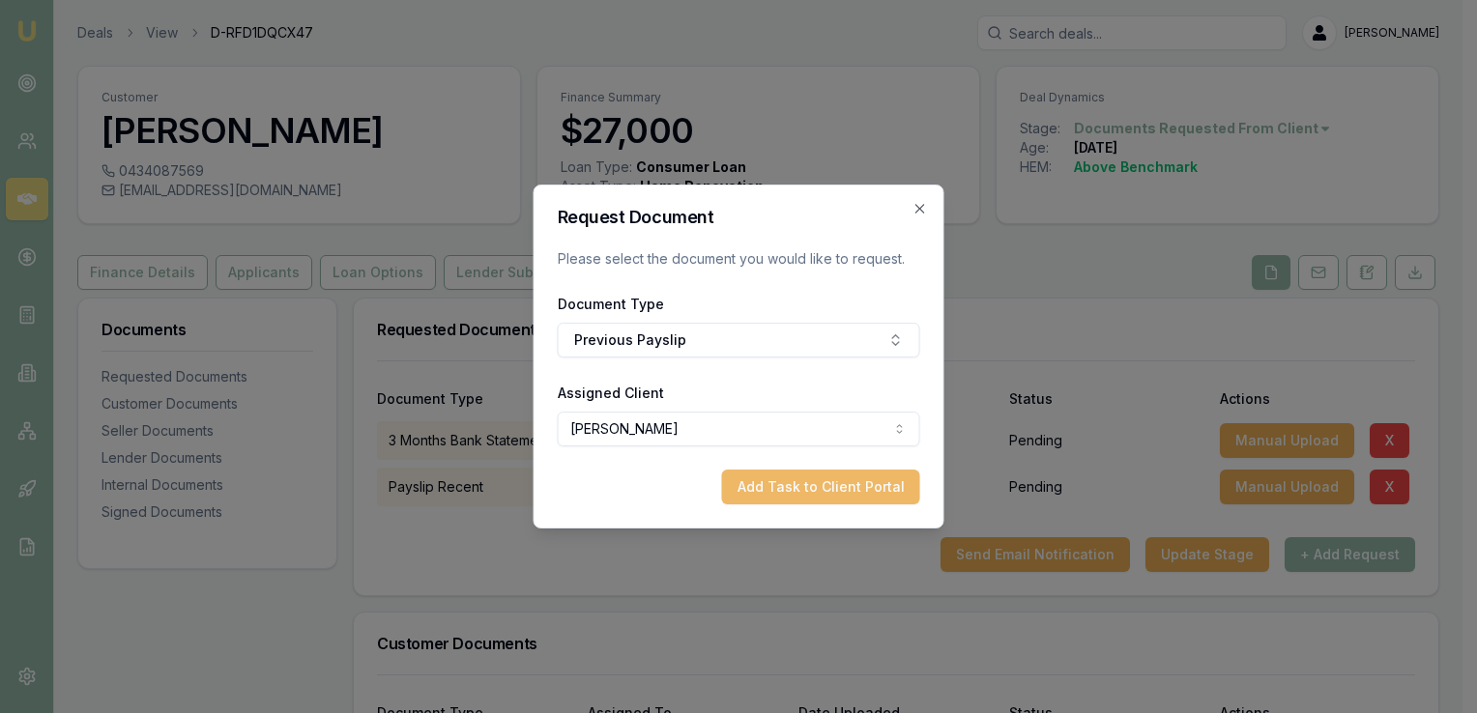
click at [791, 490] on button "Add Task to Client Portal" at bounding box center [821, 487] width 198 height 35
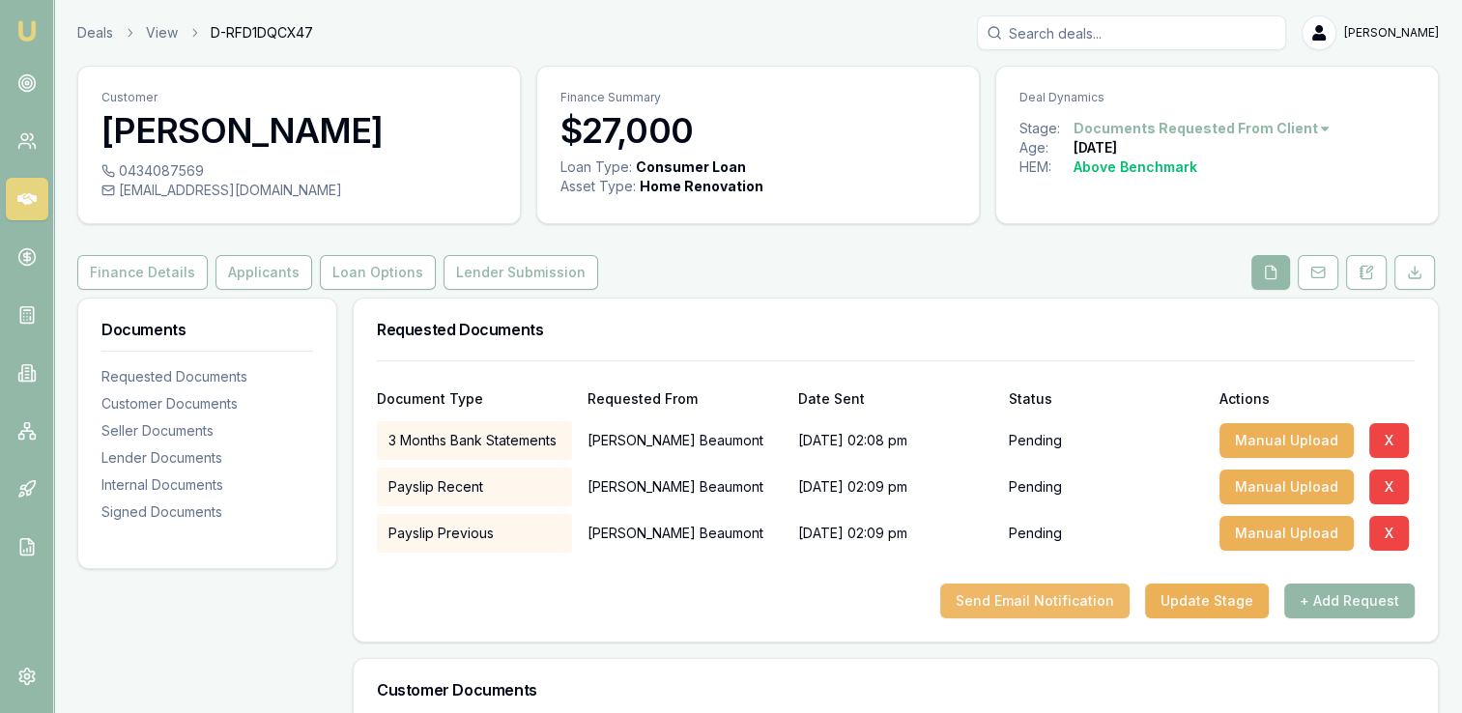
click at [1020, 597] on button "Send Email Notification" at bounding box center [1034, 601] width 189 height 35
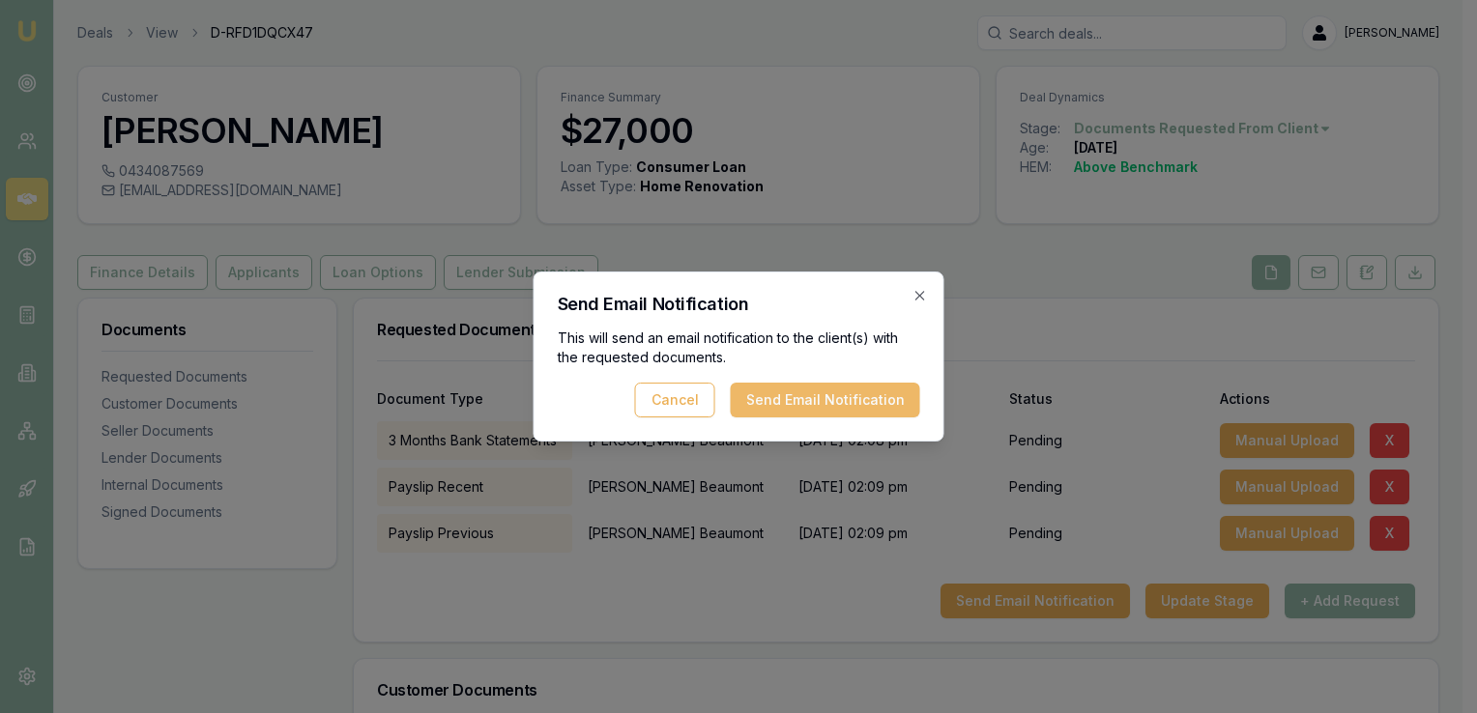
click at [800, 399] on button "Send Email Notification" at bounding box center [825, 400] width 189 height 35
